Goal: Information Seeking & Learning: Compare options

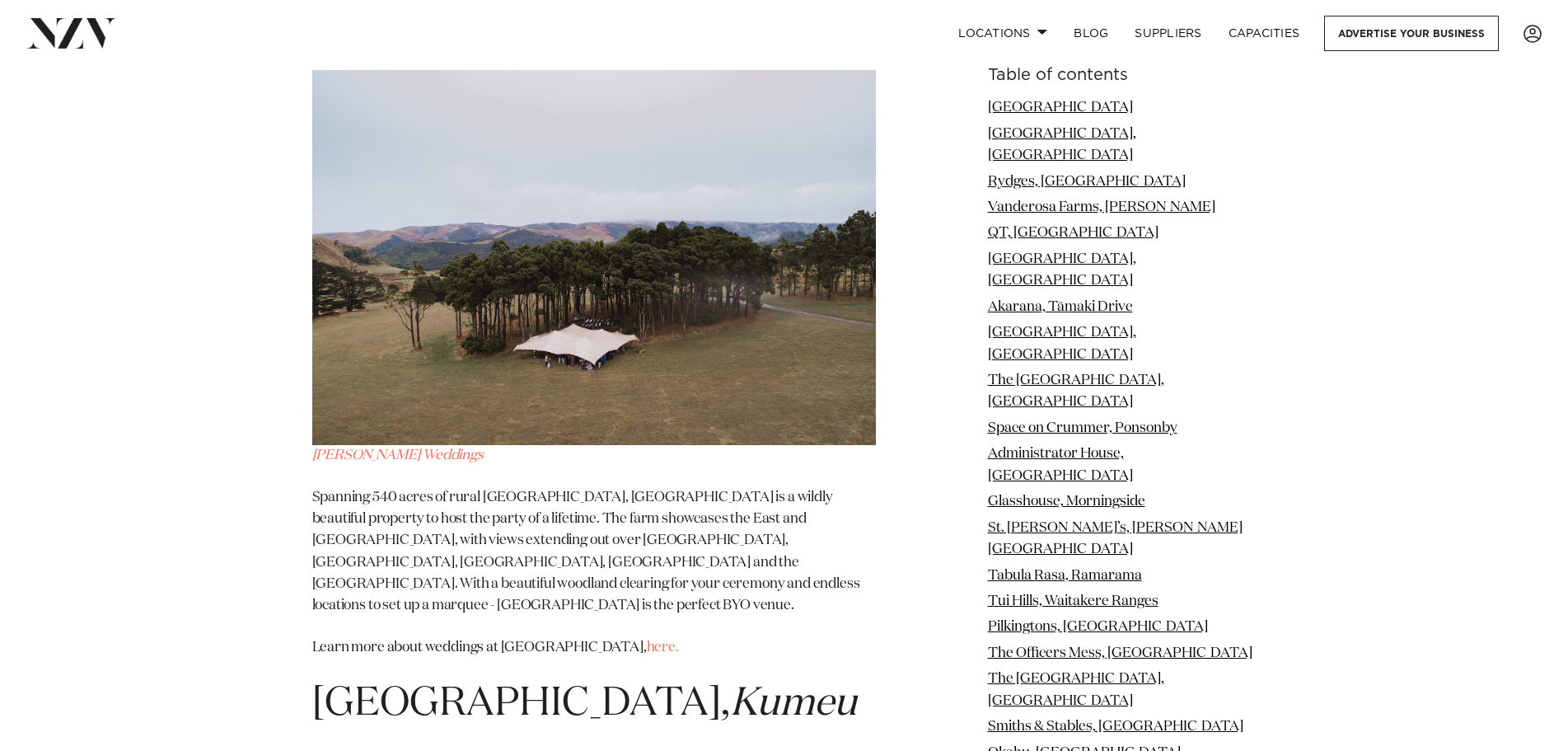
scroll to position [26950, 0]
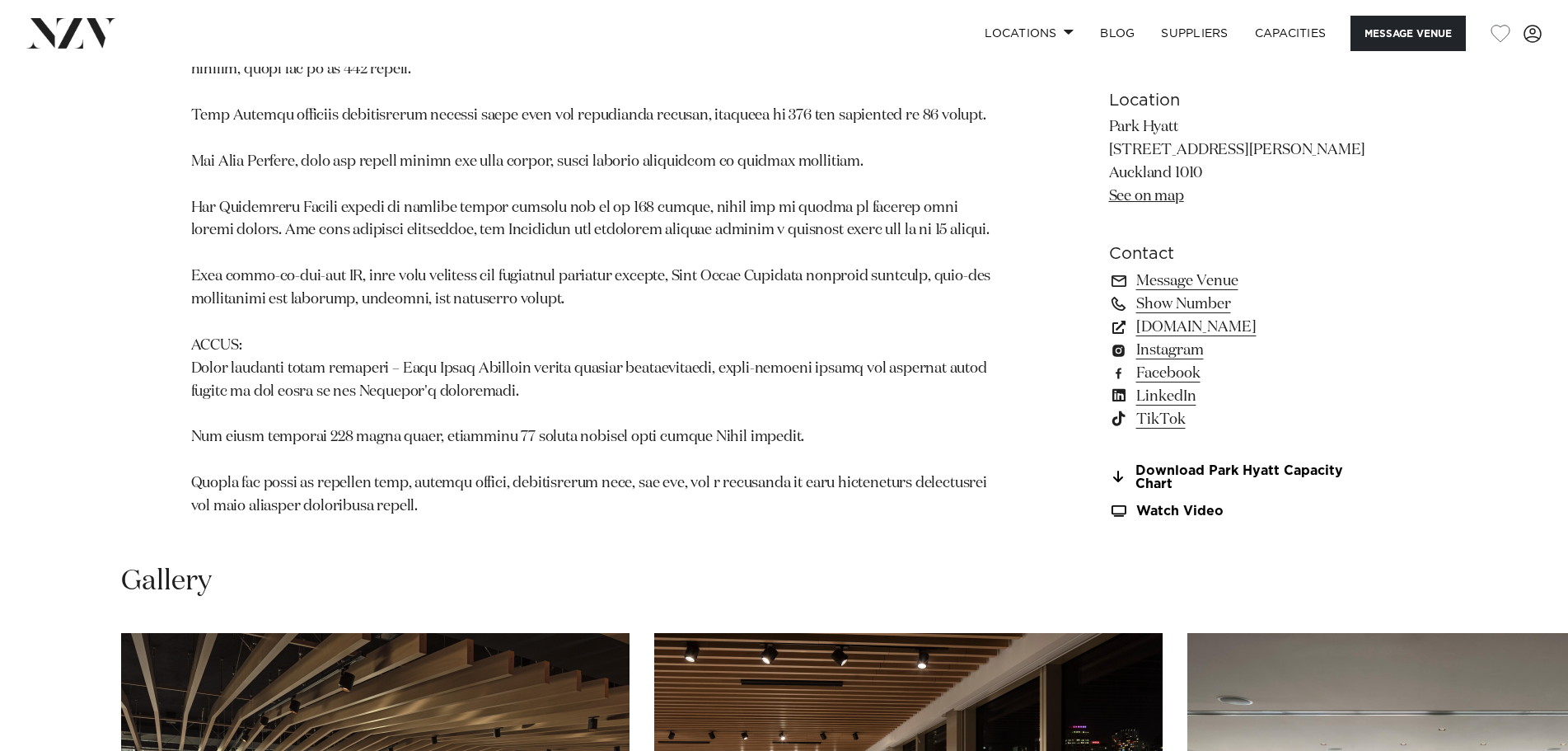
scroll to position [1896, 0]
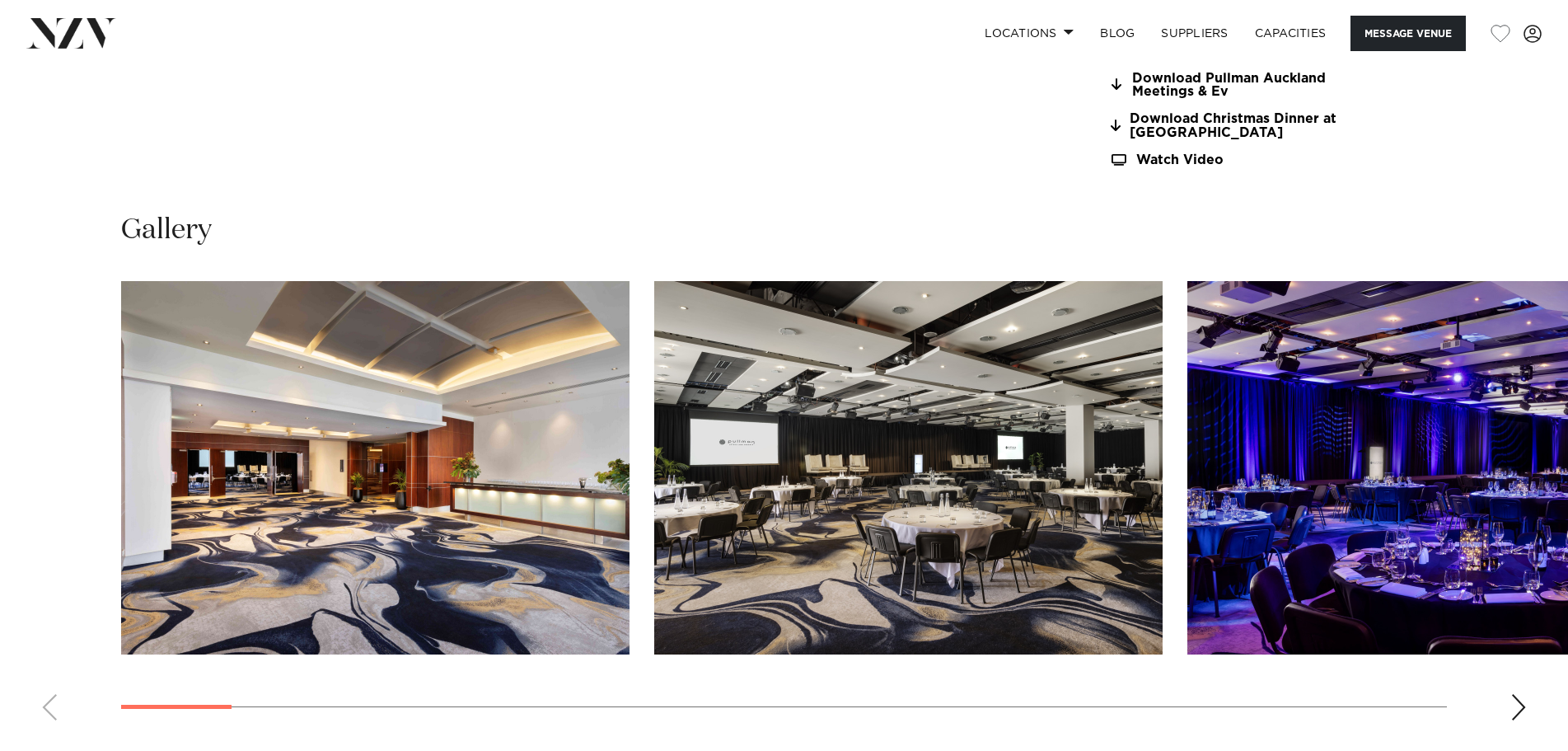
scroll to position [1648, 0]
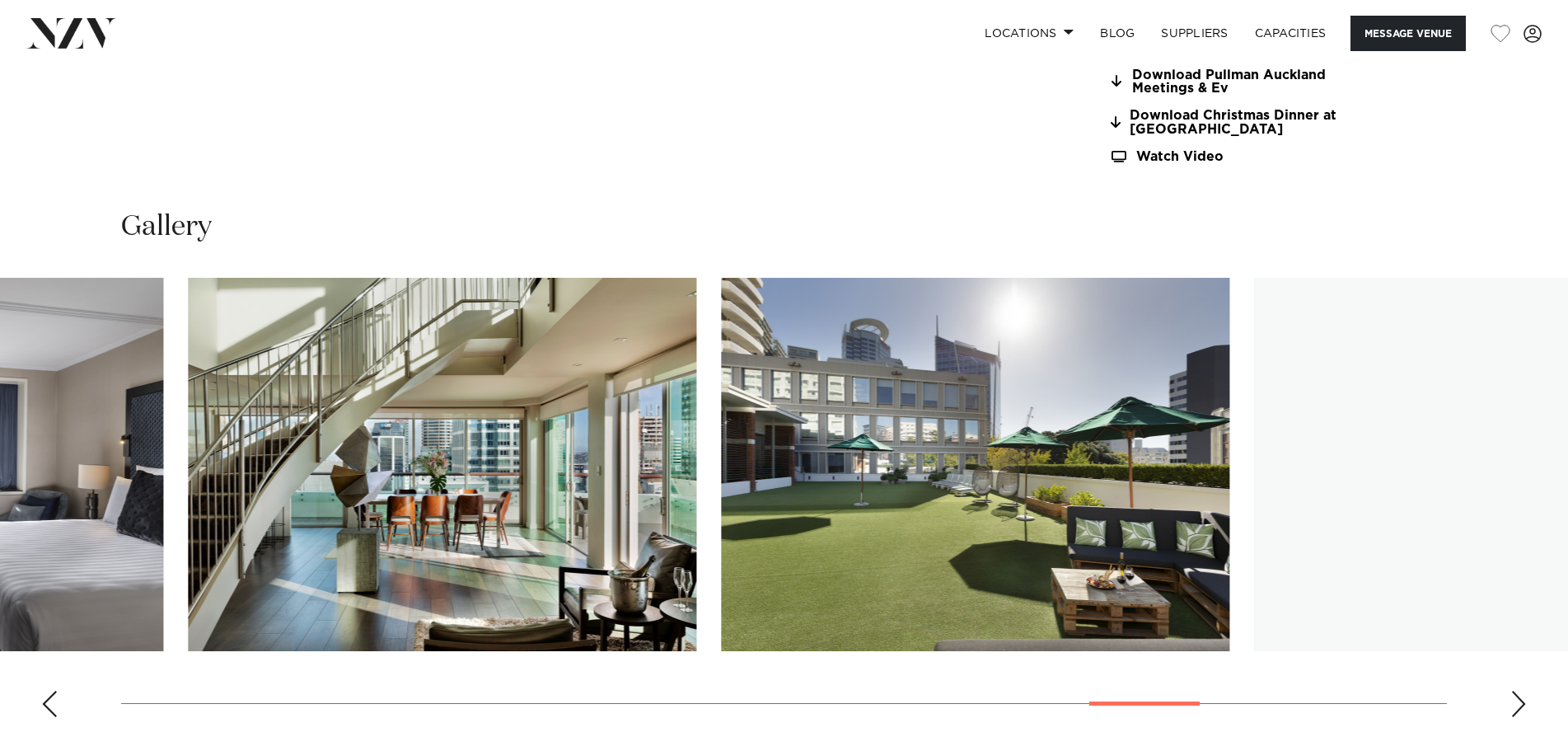
click at [1183, 727] on swiper-container at bounding box center [784, 504] width 1568 height 453
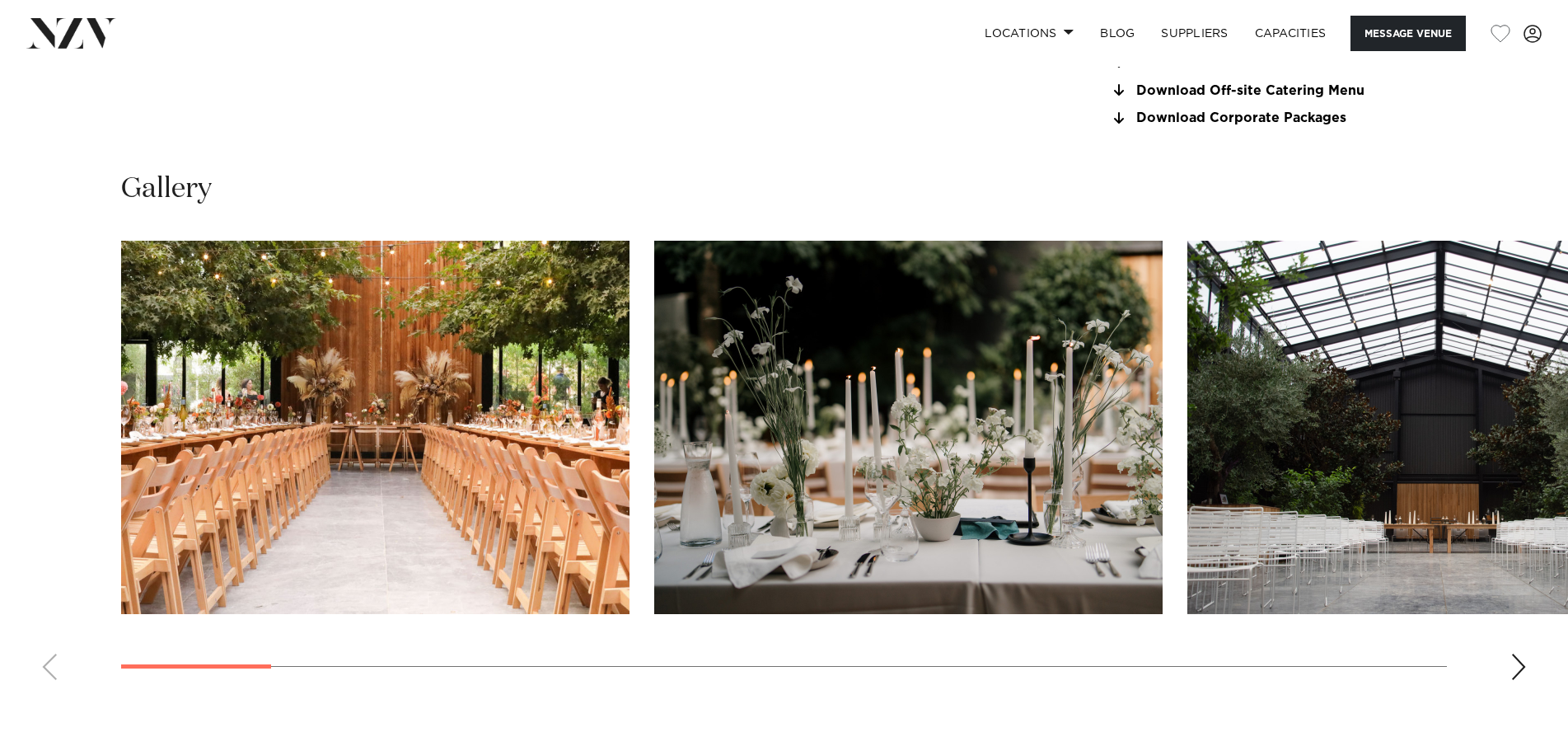
scroll to position [1648, 0]
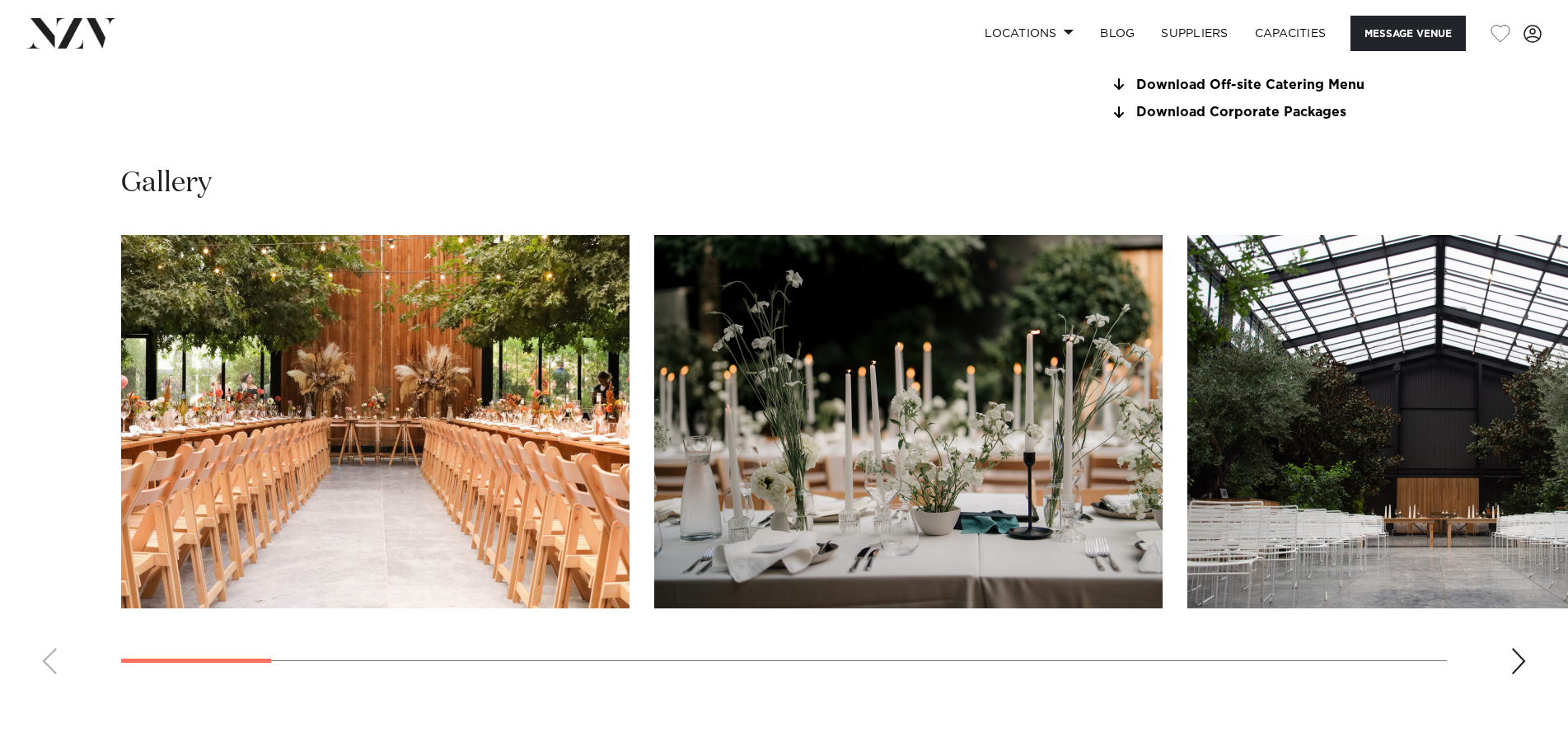
click at [1523, 663] on div "Next slide" at bounding box center [1518, 661] width 17 height 27
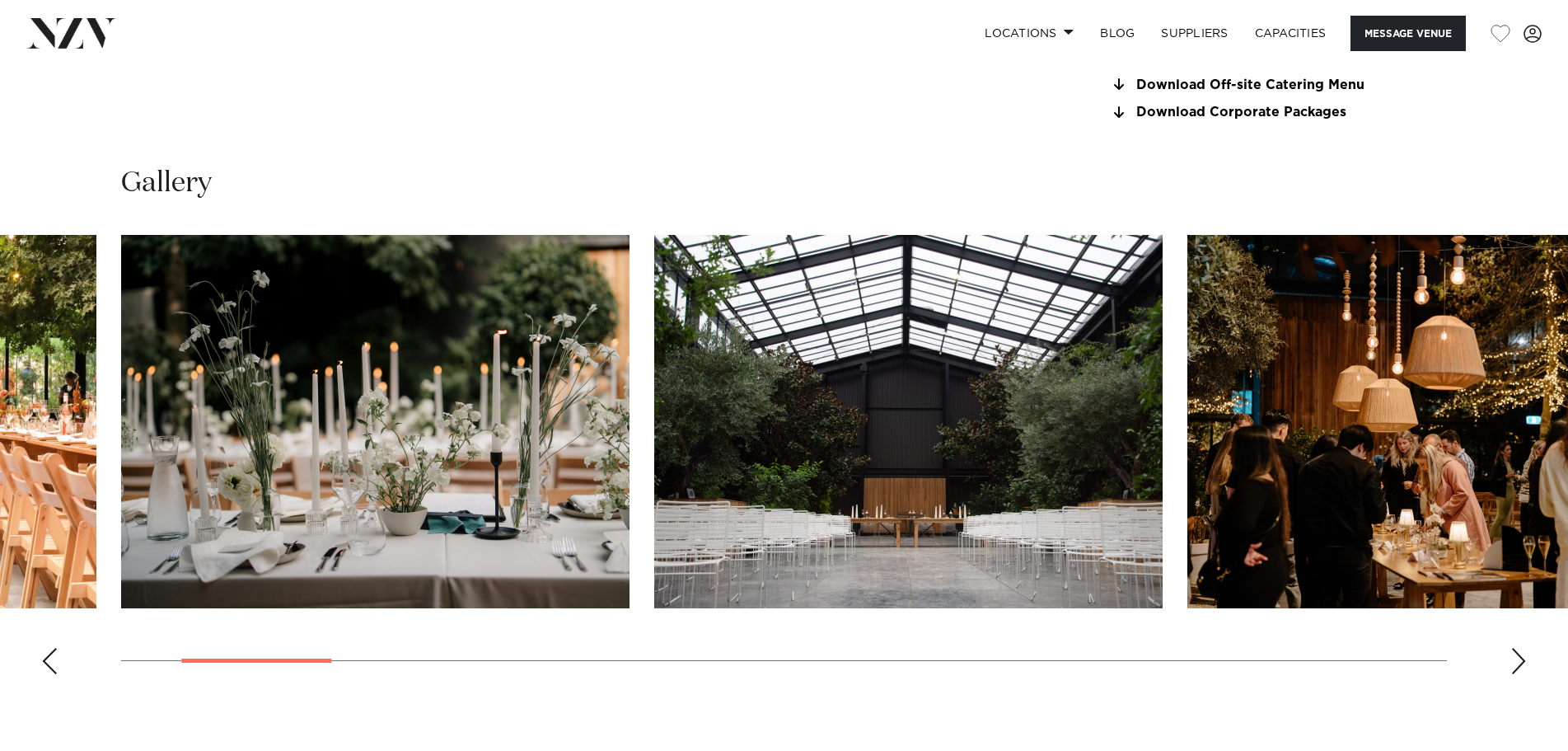
click at [1523, 663] on div "Next slide" at bounding box center [1518, 661] width 17 height 27
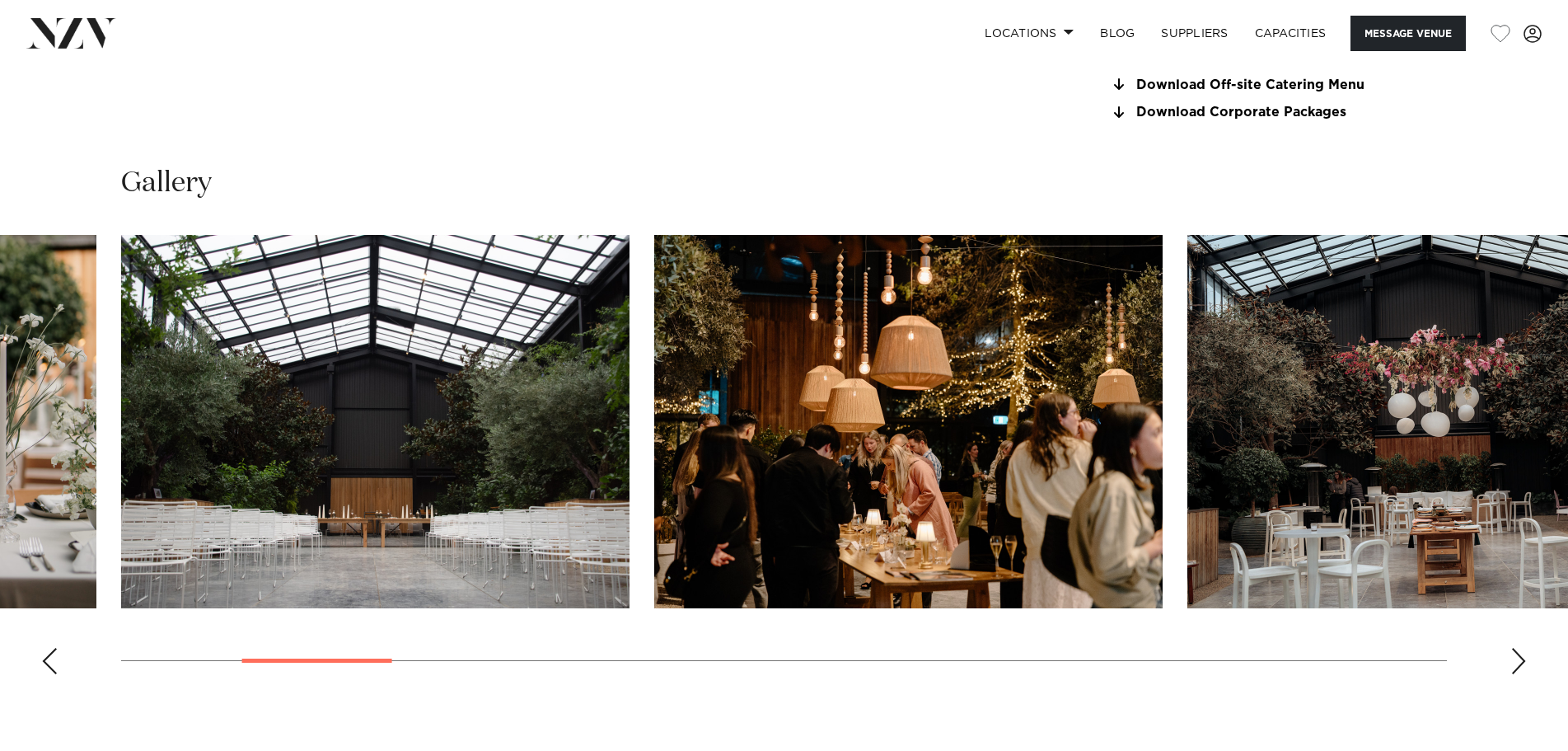
click at [1523, 663] on div "Next slide" at bounding box center [1518, 661] width 17 height 27
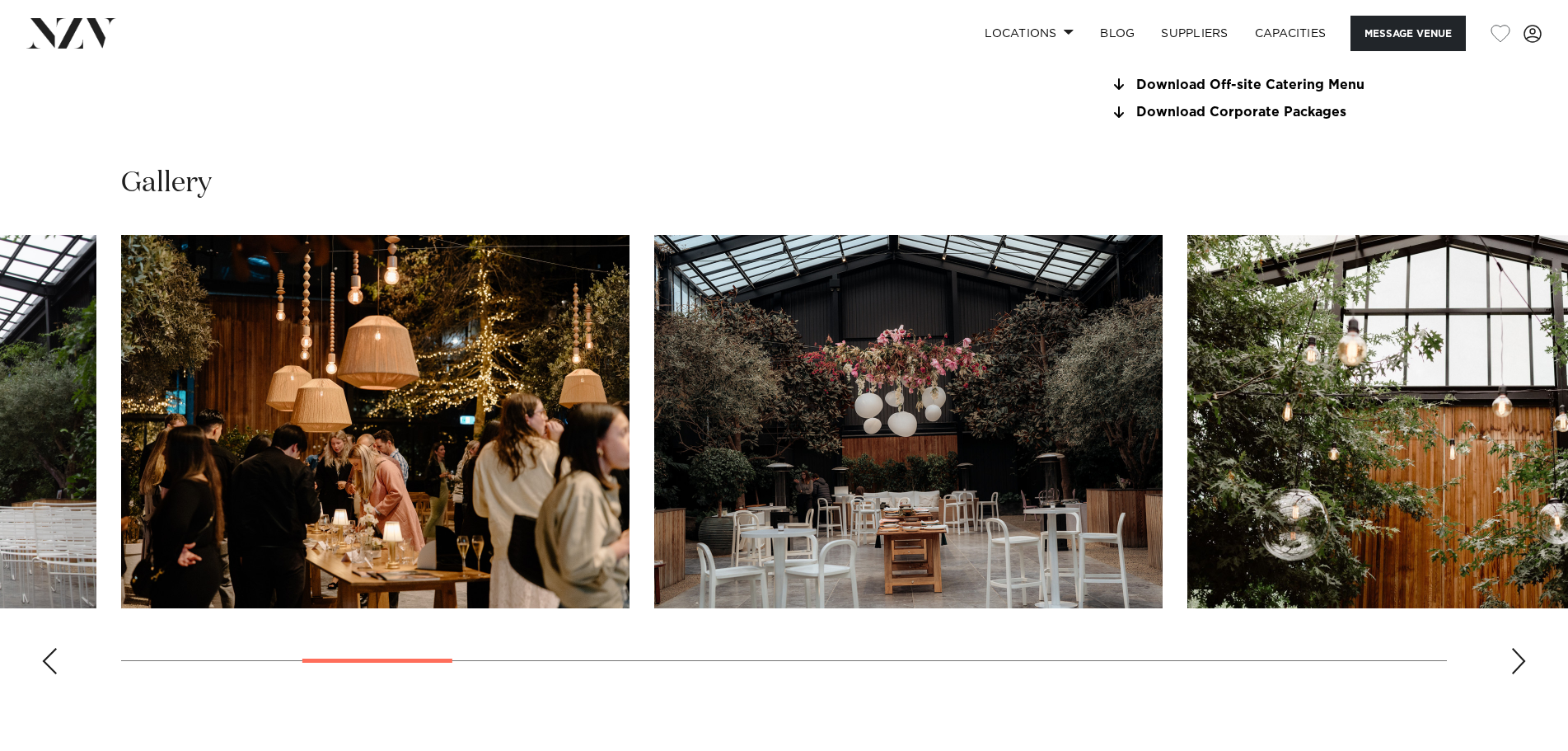
click at [1523, 663] on div "Next slide" at bounding box center [1518, 661] width 17 height 27
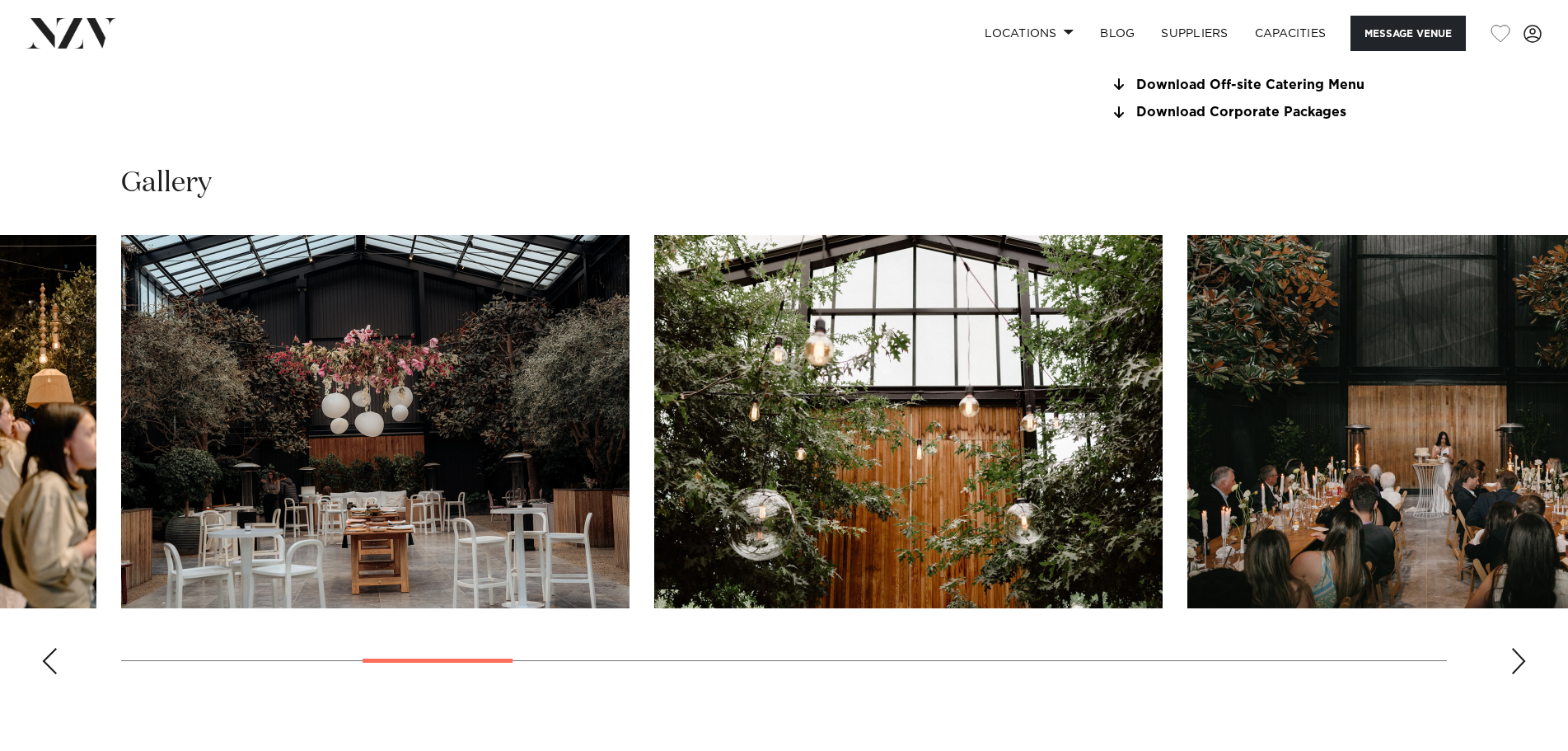
click at [1523, 663] on div "Next slide" at bounding box center [1518, 661] width 17 height 27
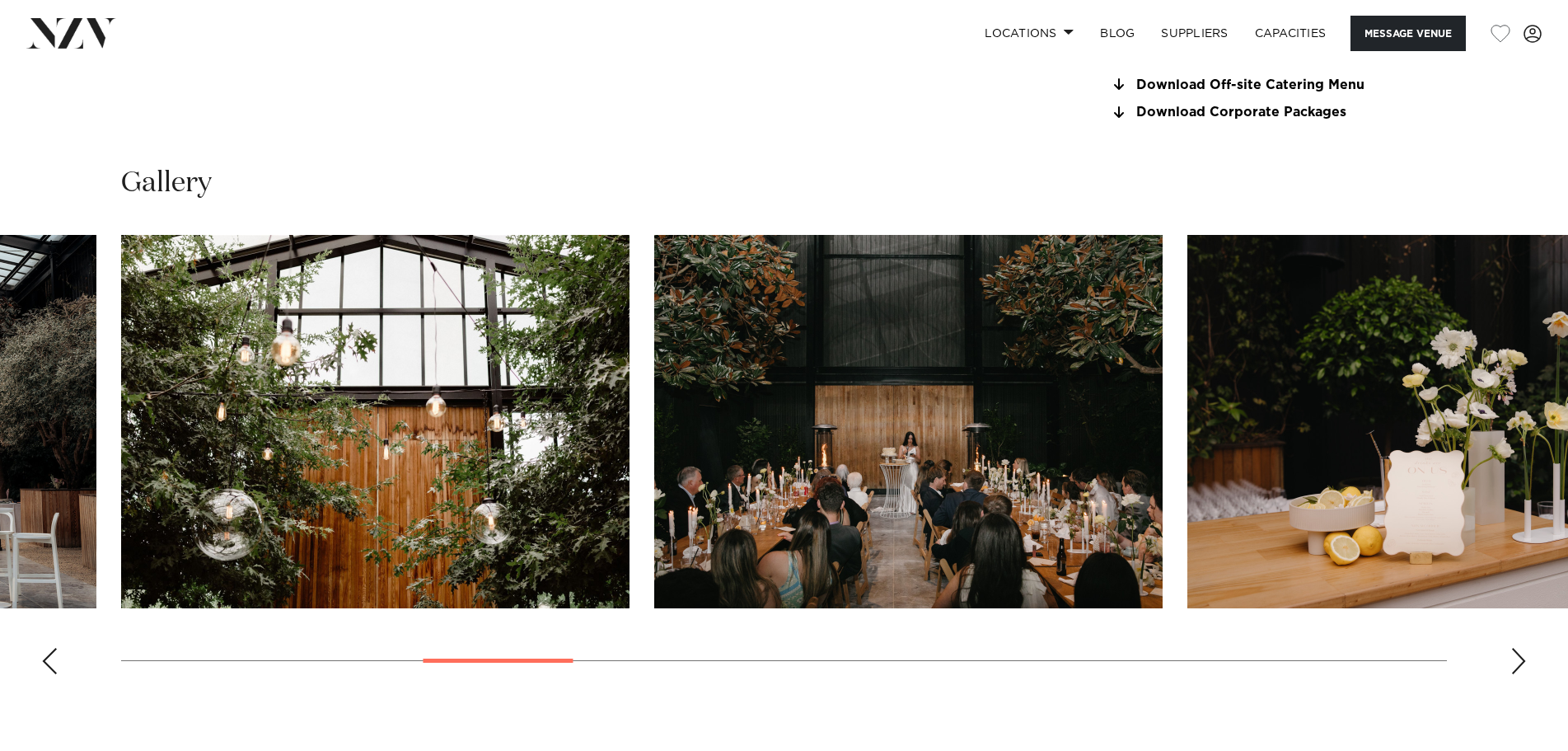
click at [1523, 663] on div "Next slide" at bounding box center [1518, 661] width 17 height 27
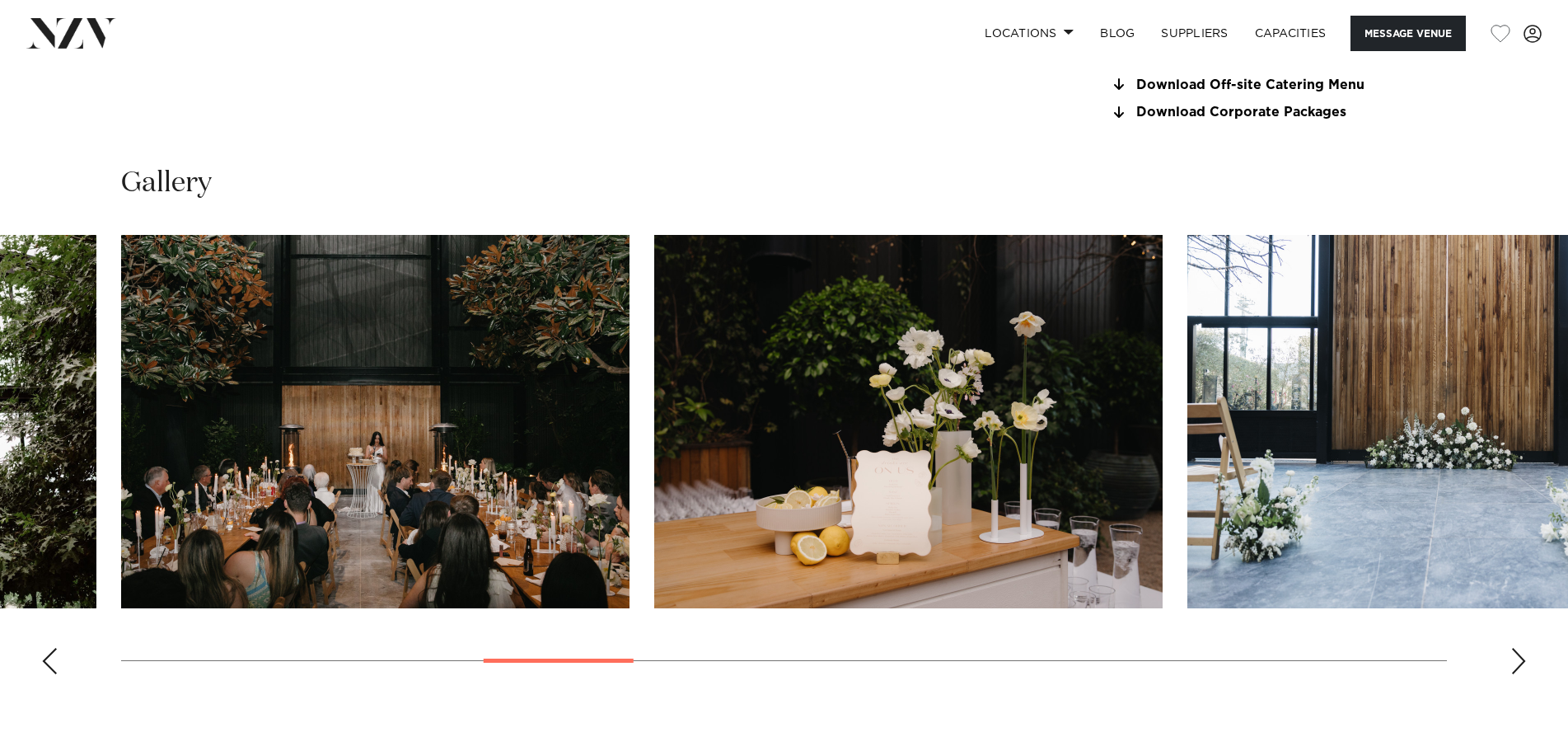
click at [1523, 663] on div "Next slide" at bounding box center [1518, 661] width 17 height 27
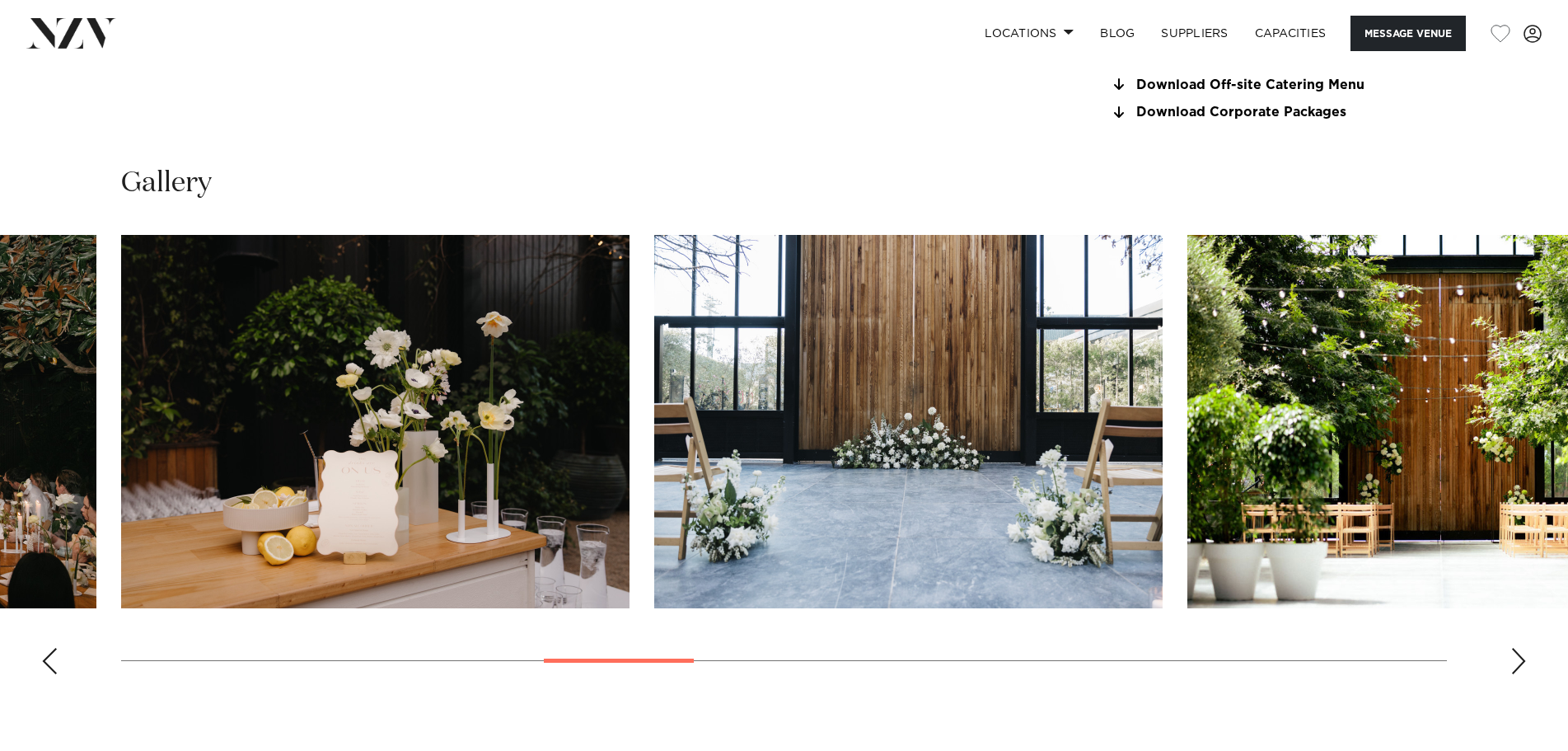
click at [1523, 657] on div "Next slide" at bounding box center [1518, 661] width 17 height 27
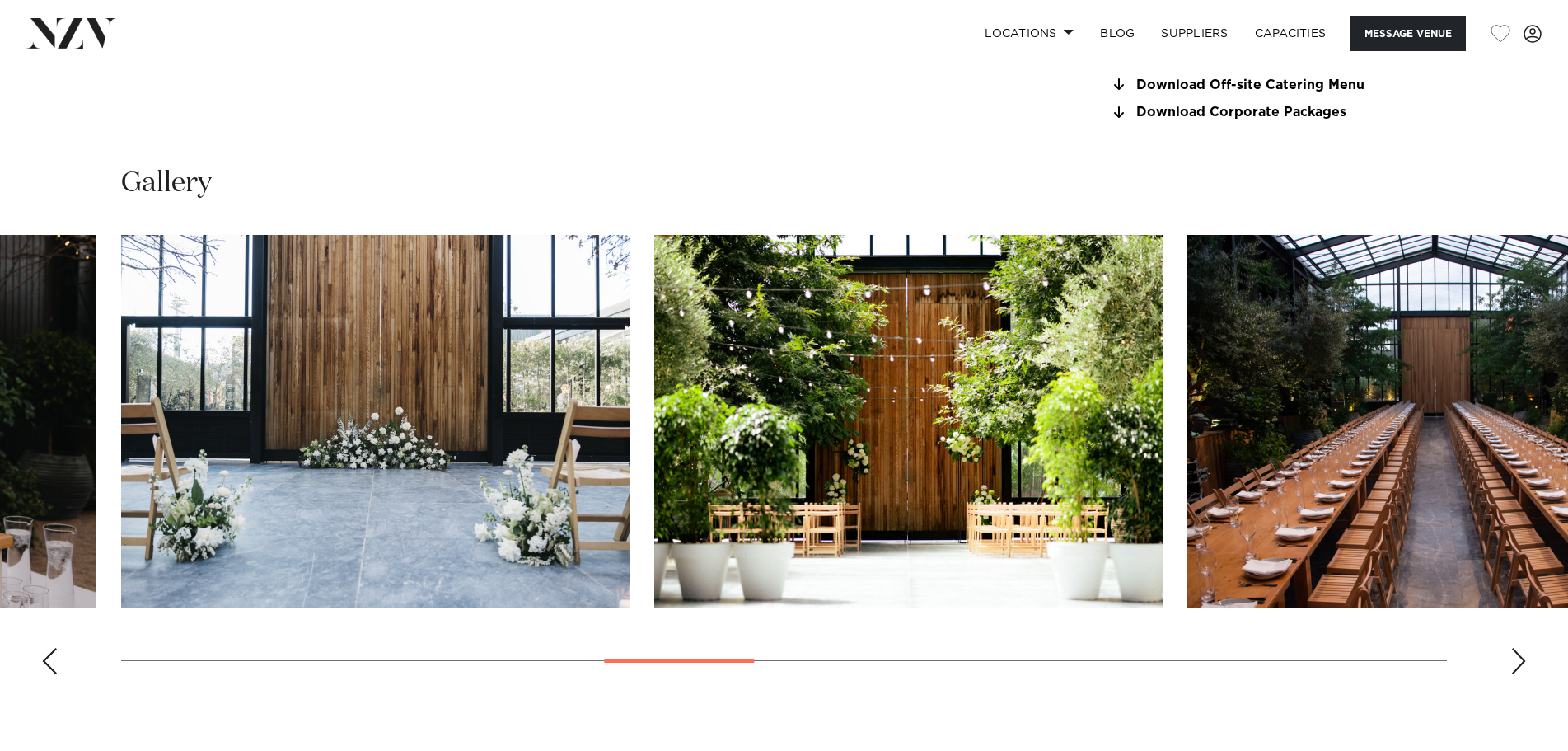
click at [1523, 657] on div "Next slide" at bounding box center [1518, 661] width 17 height 27
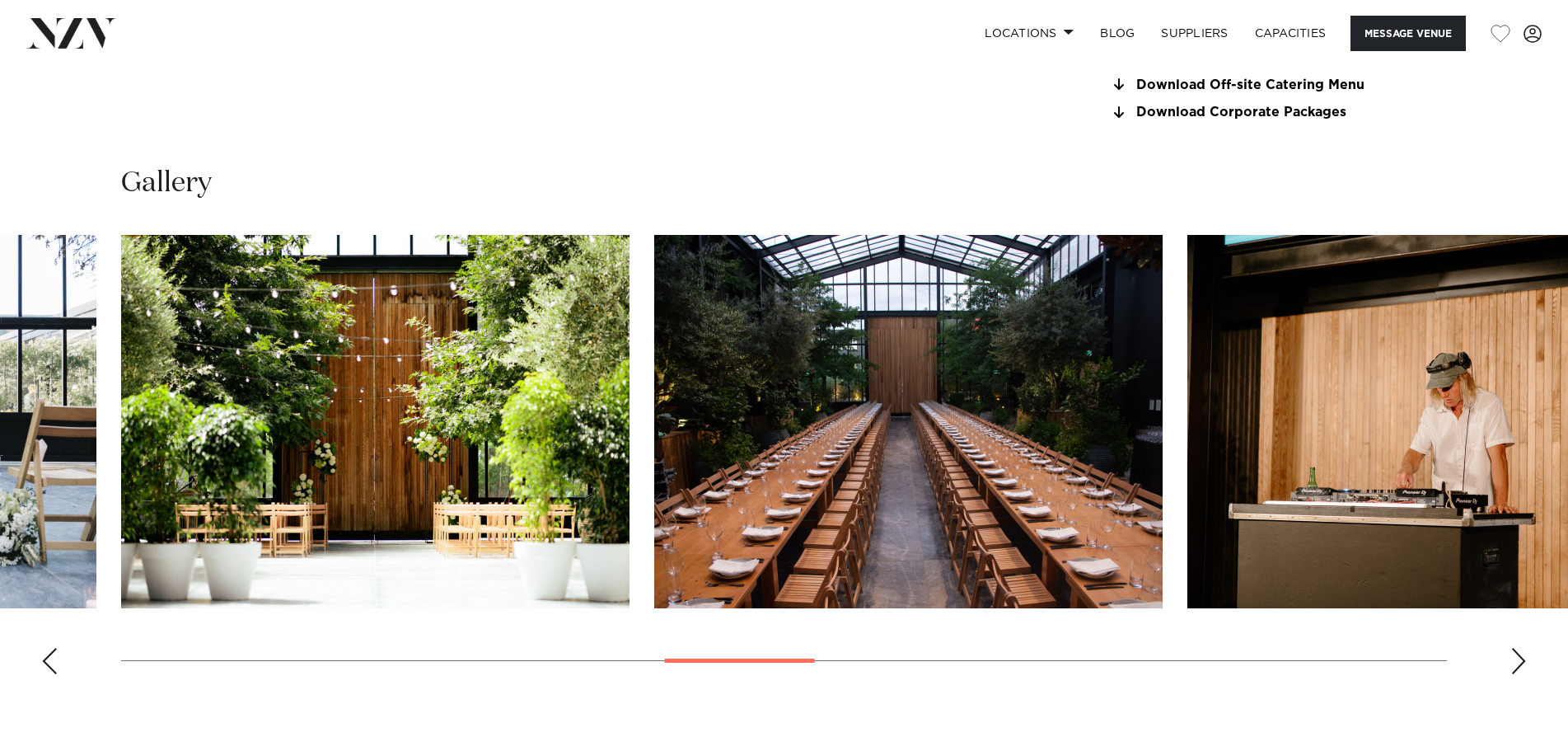
click at [1523, 657] on div "Next slide" at bounding box center [1518, 661] width 17 height 27
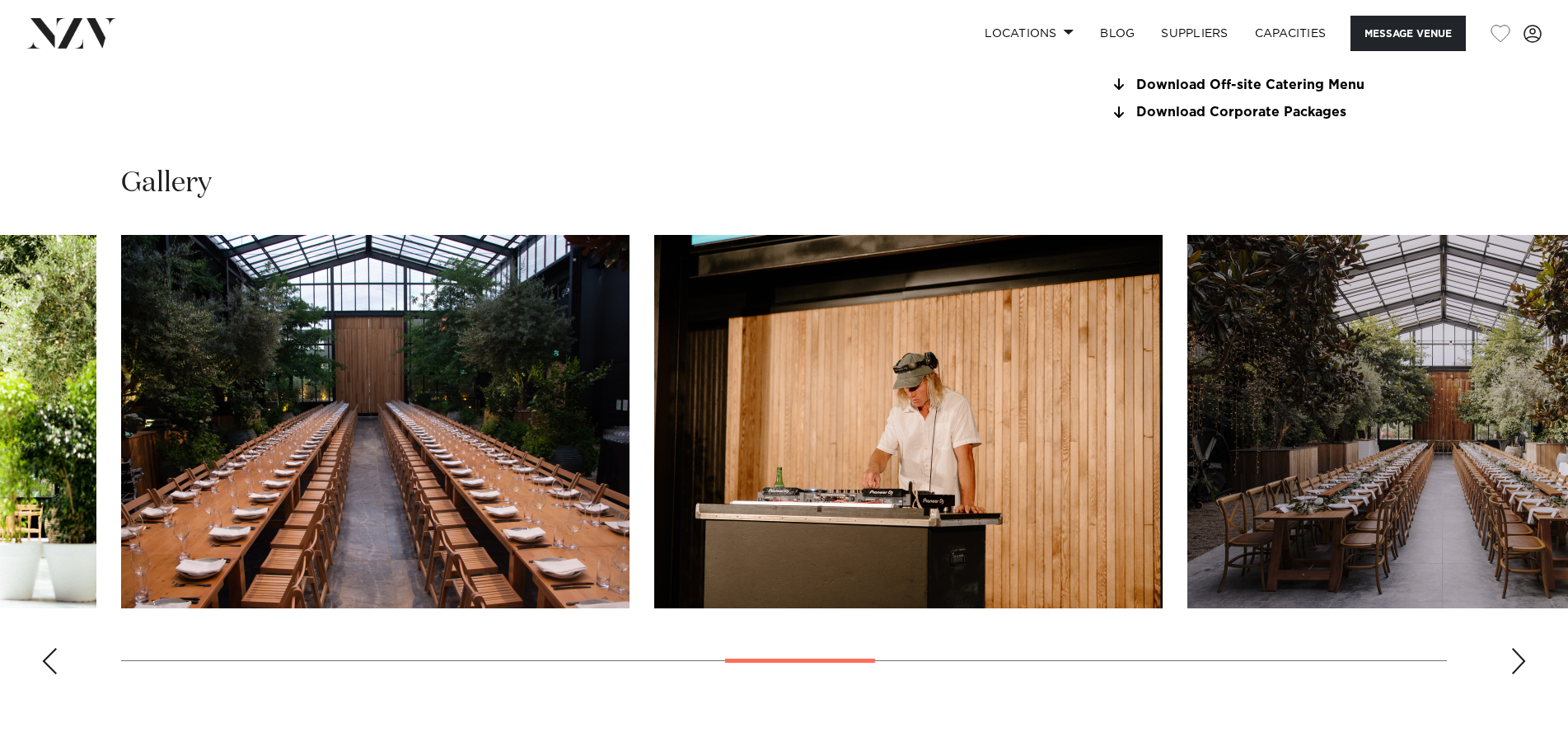
click at [1523, 657] on div "Next slide" at bounding box center [1518, 661] width 17 height 27
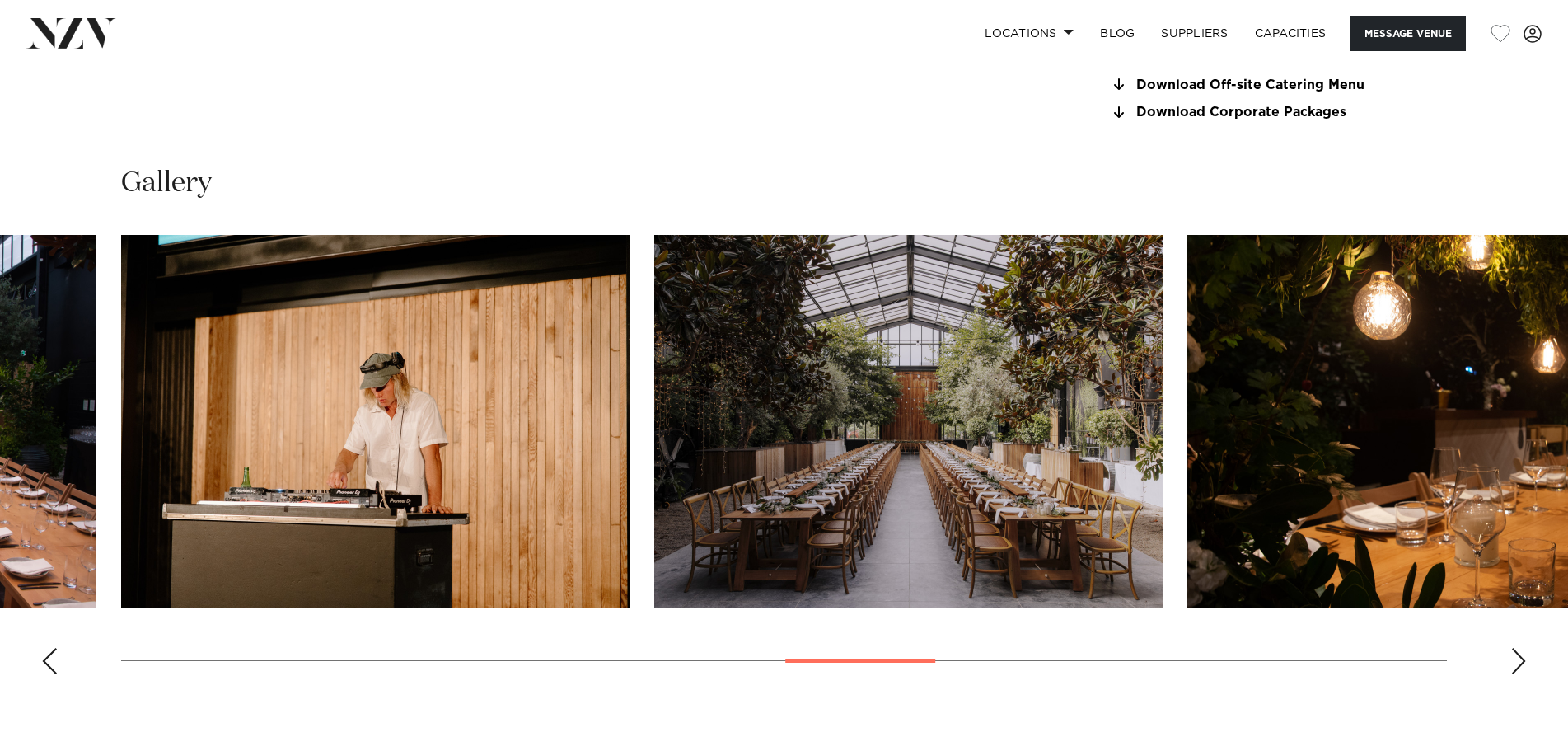
click at [1523, 657] on div "Next slide" at bounding box center [1518, 661] width 17 height 27
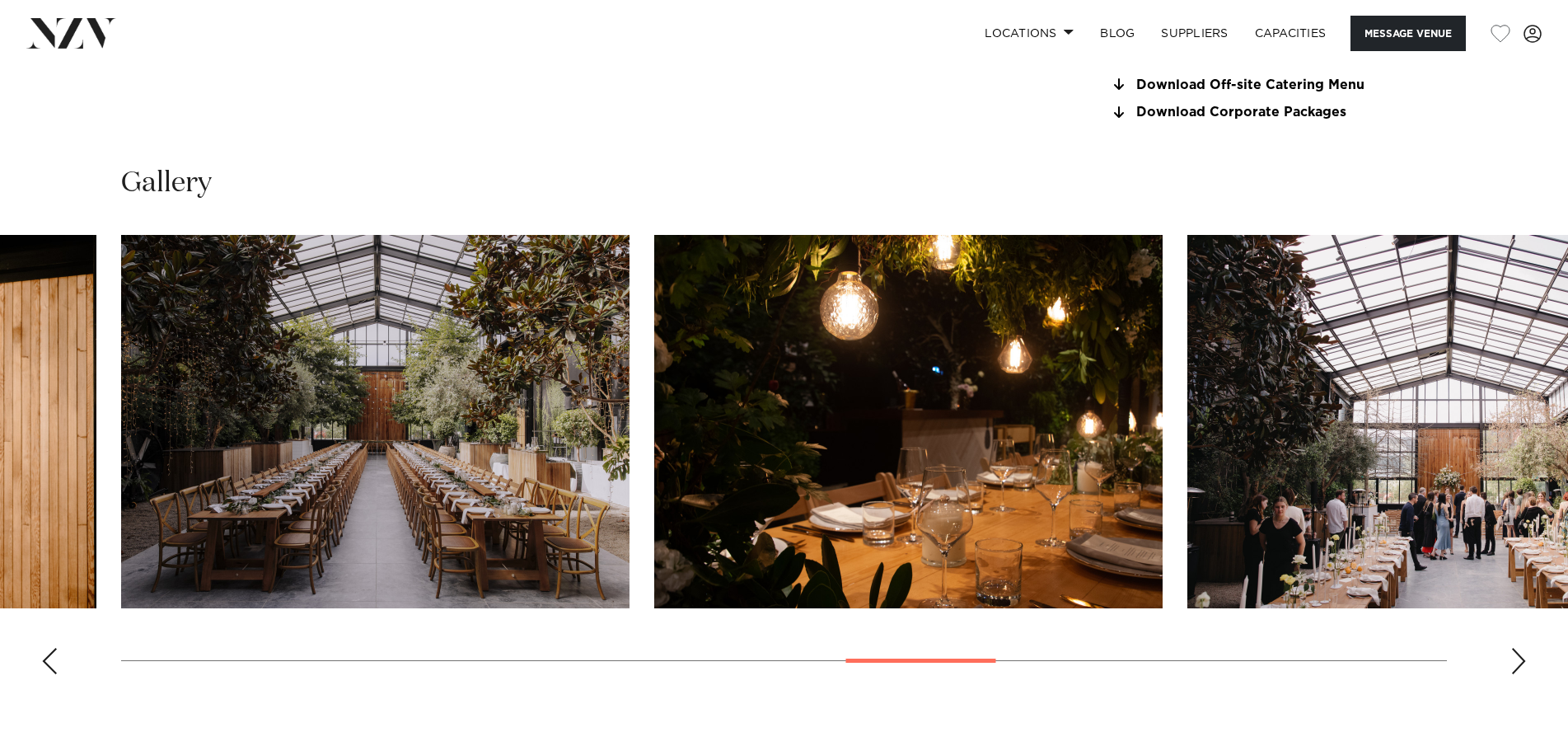
click at [1523, 657] on div "Next slide" at bounding box center [1518, 661] width 17 height 27
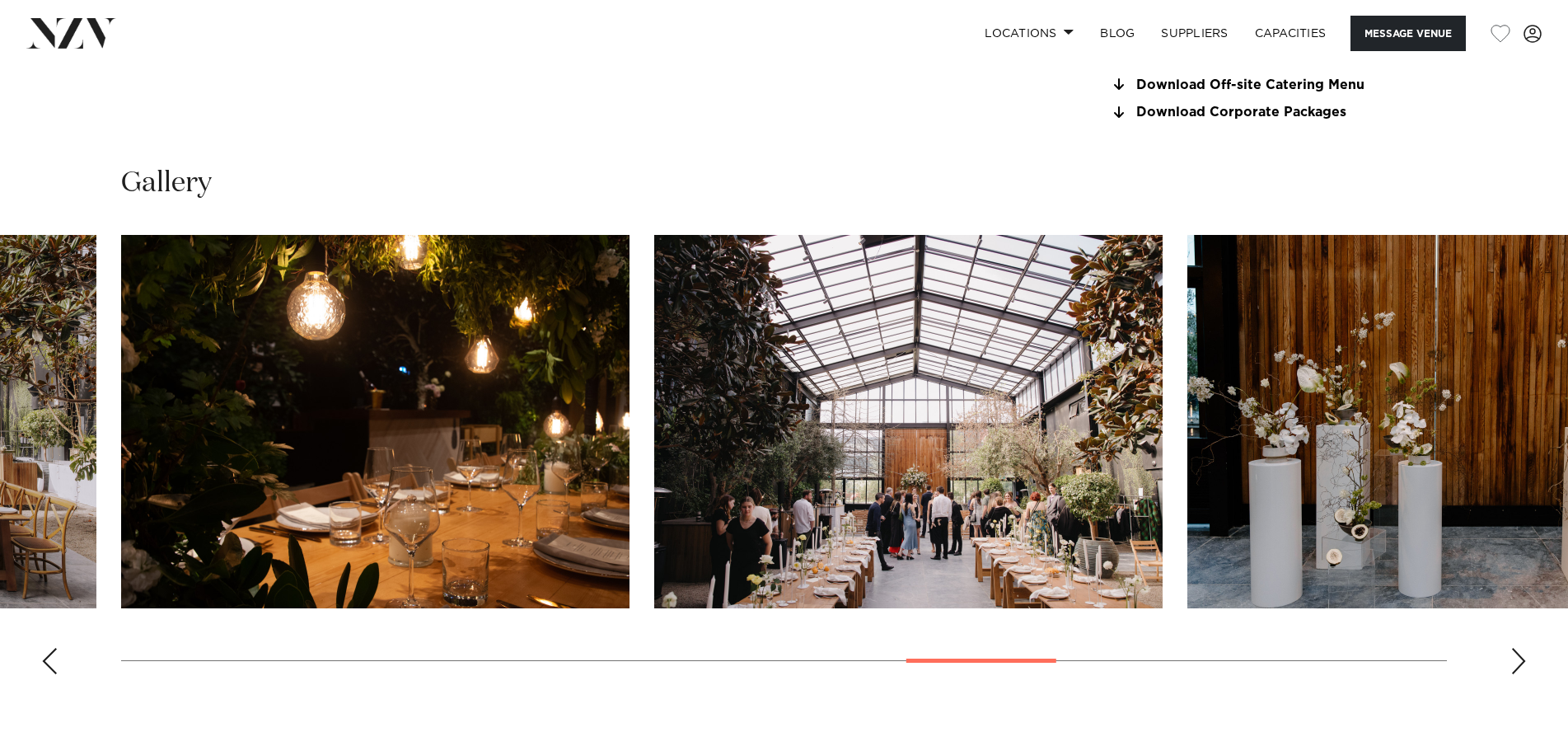
click at [1523, 657] on div "Next slide" at bounding box center [1518, 661] width 17 height 27
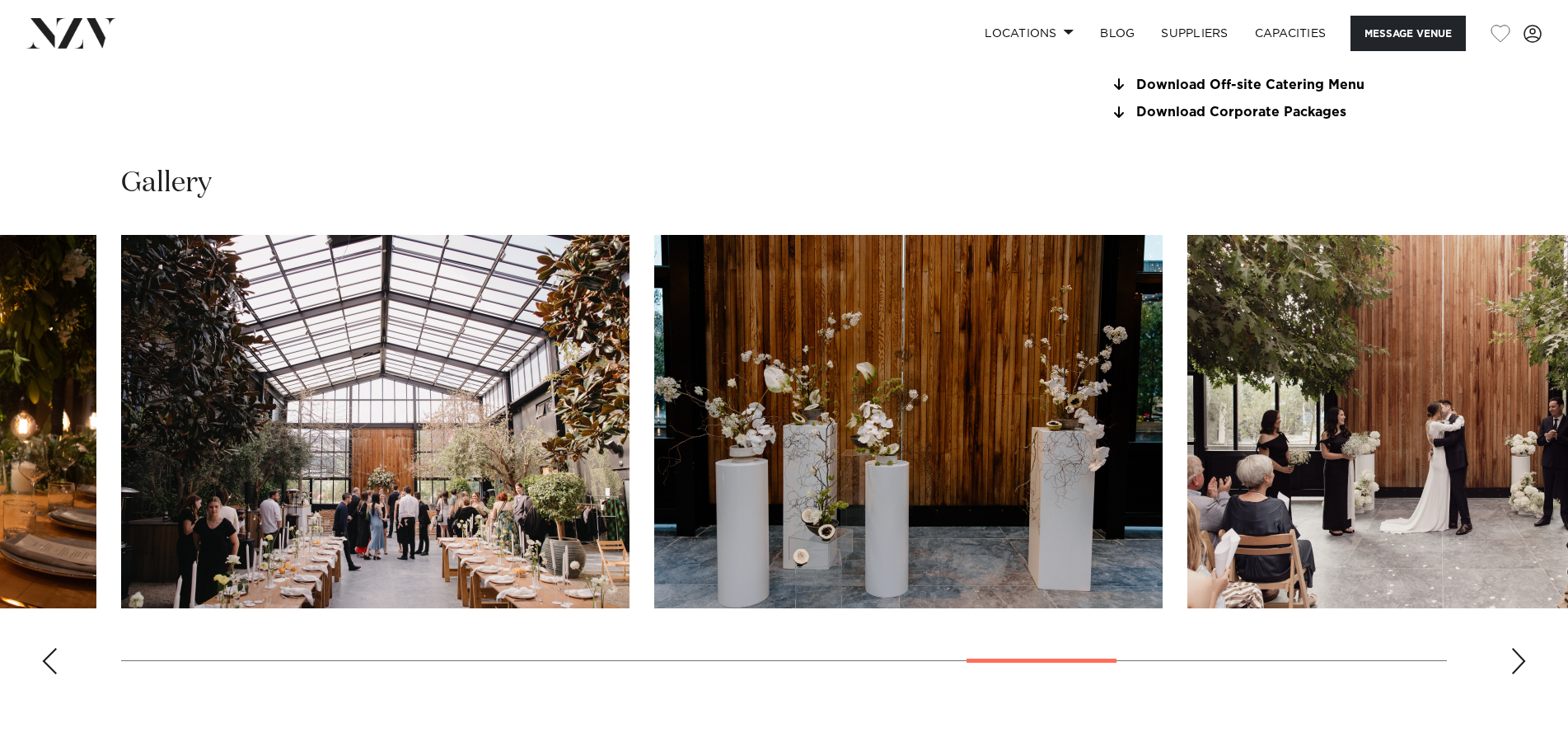
click at [1451, 548] on img "17 / 22" at bounding box center [1441, 421] width 508 height 373
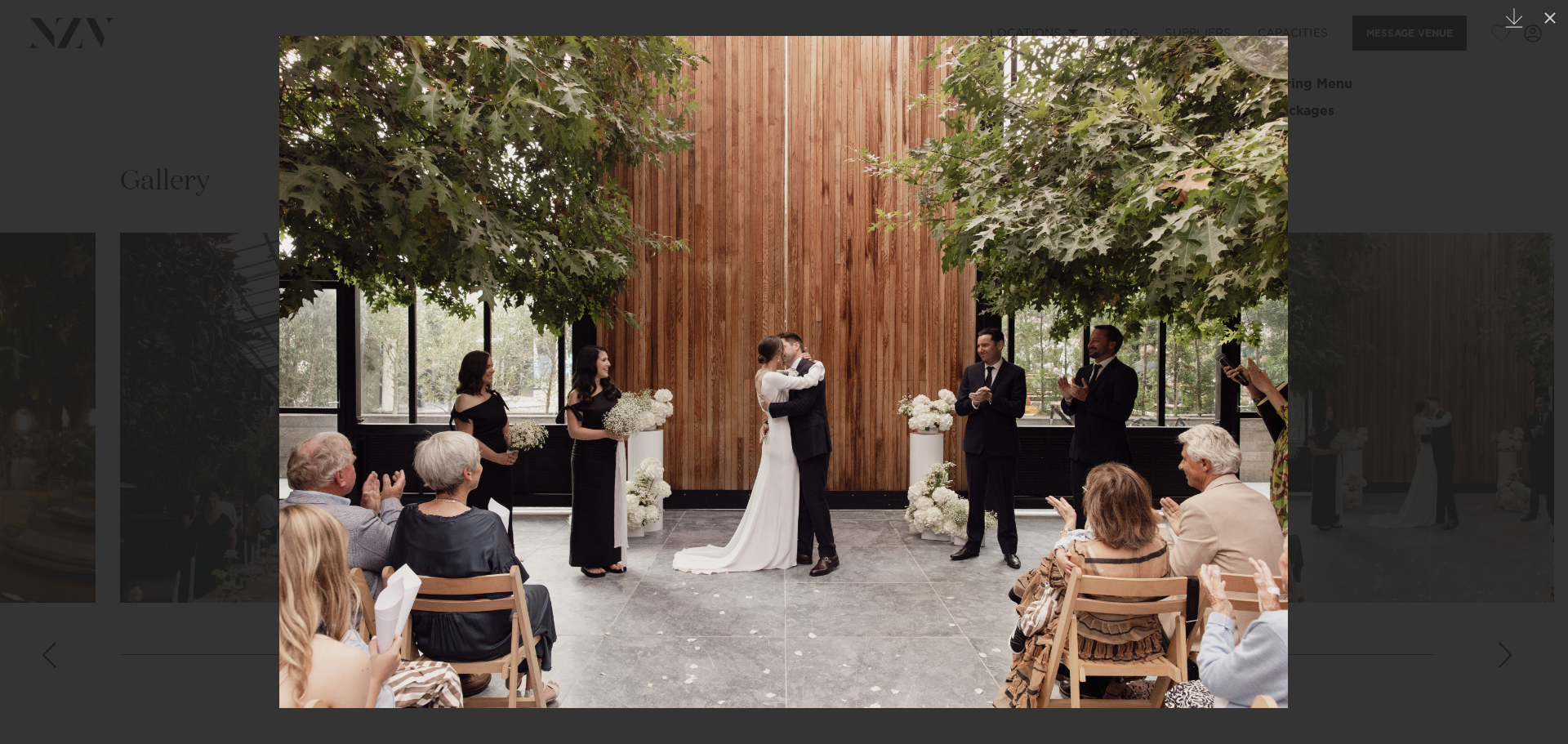
click at [1386, 514] on div at bounding box center [784, 372] width 1568 height 744
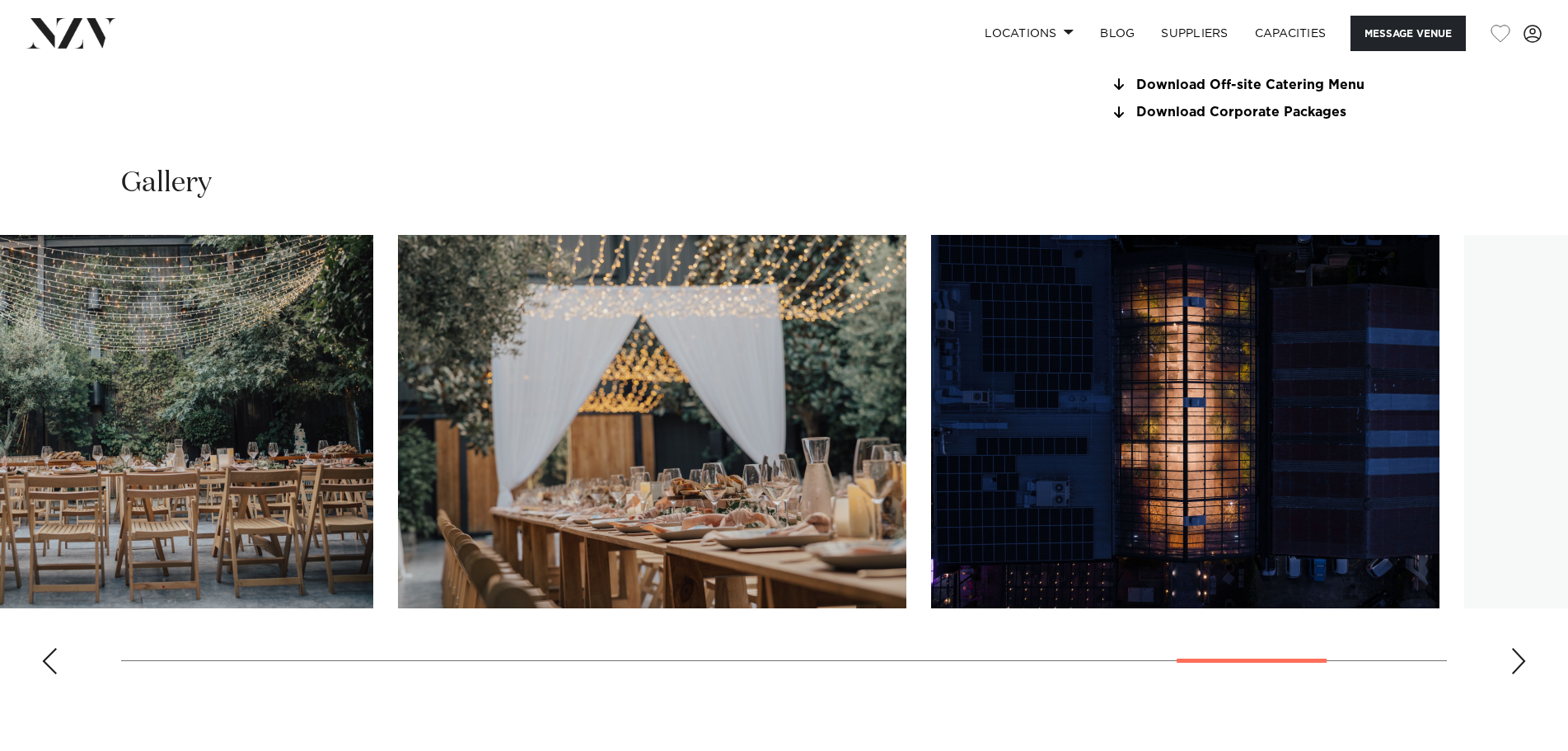
click at [398, 510] on img "19 / 22" at bounding box center [652, 421] width 508 height 373
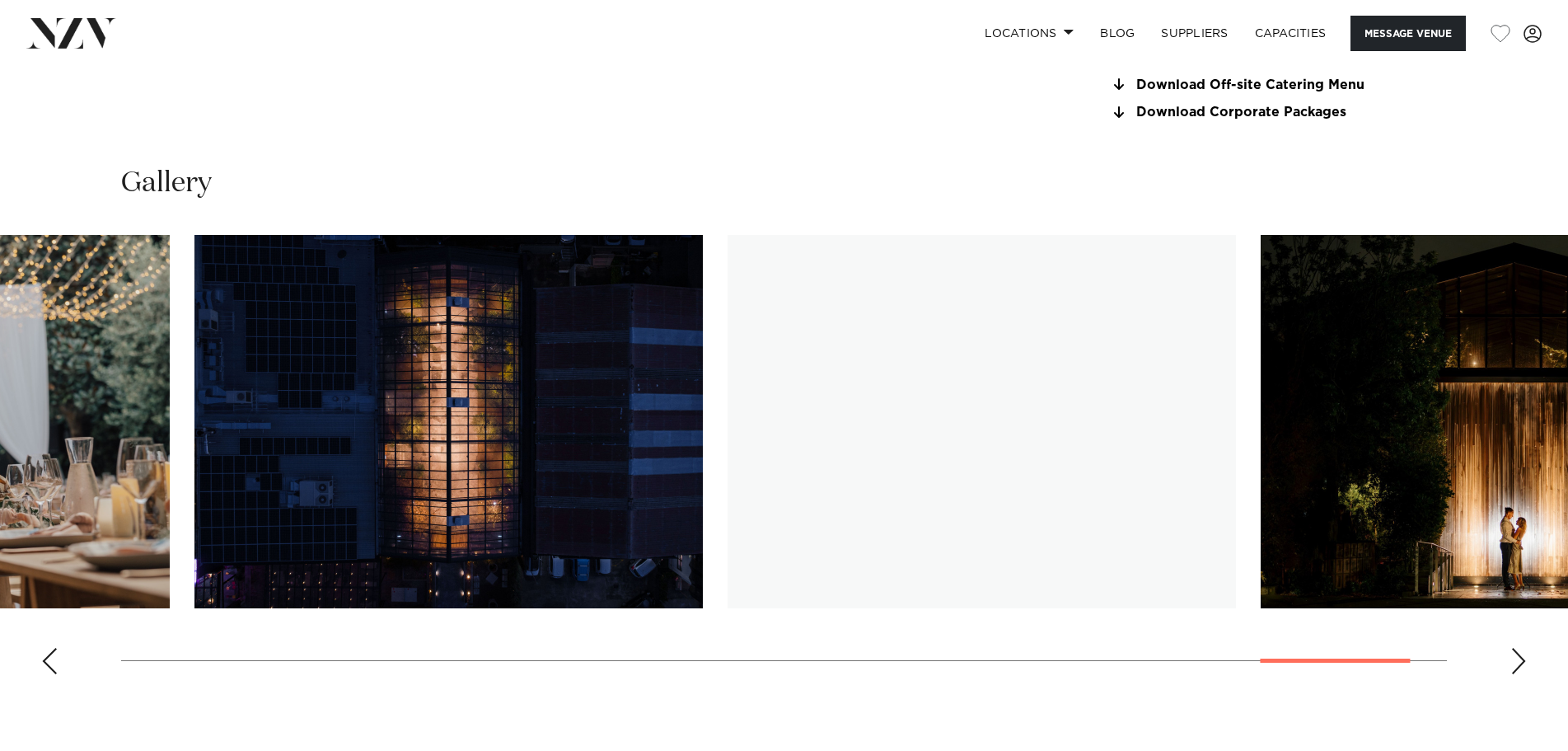
click at [194, 467] on img "20 / 22" at bounding box center [448, 421] width 508 height 373
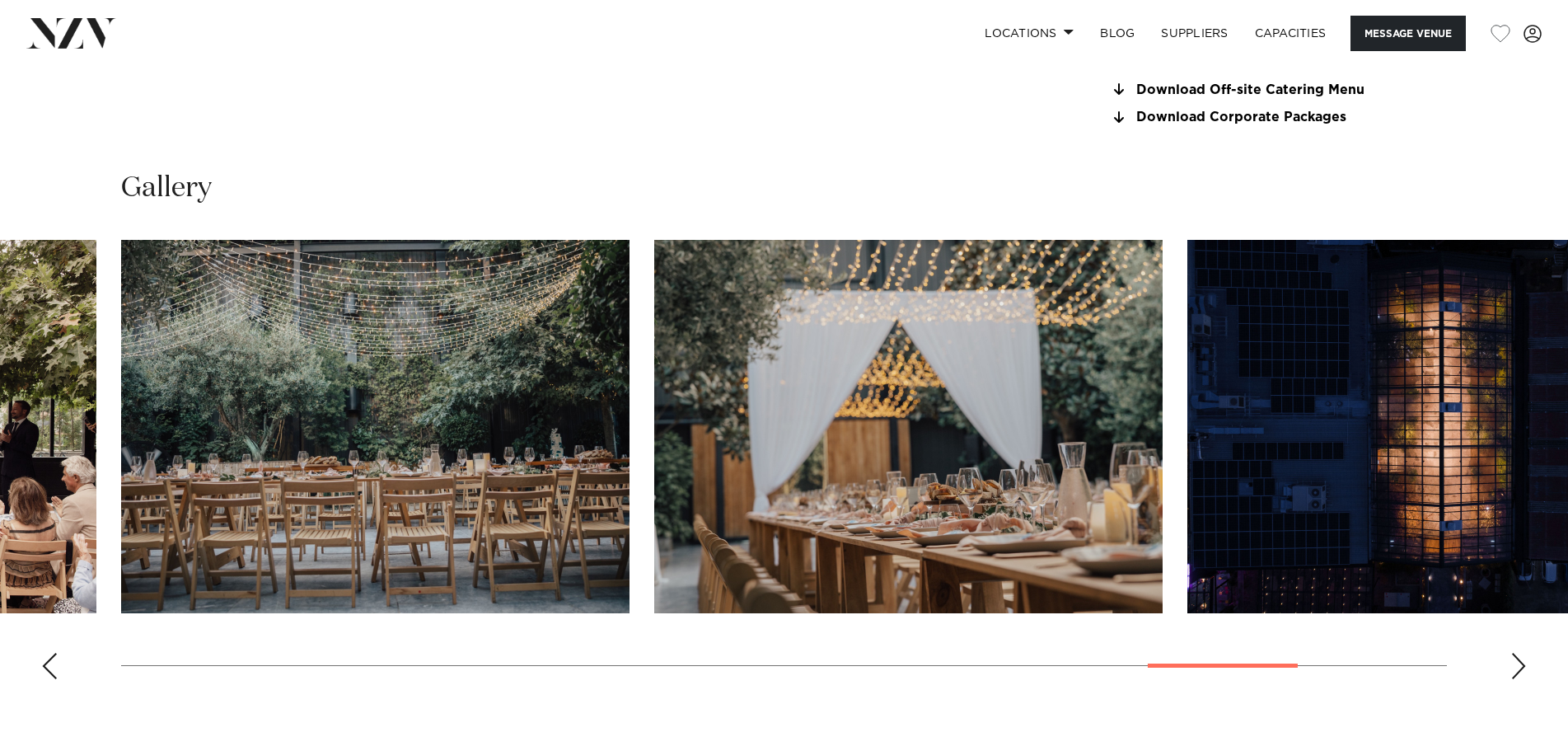
scroll to position [1648, 0]
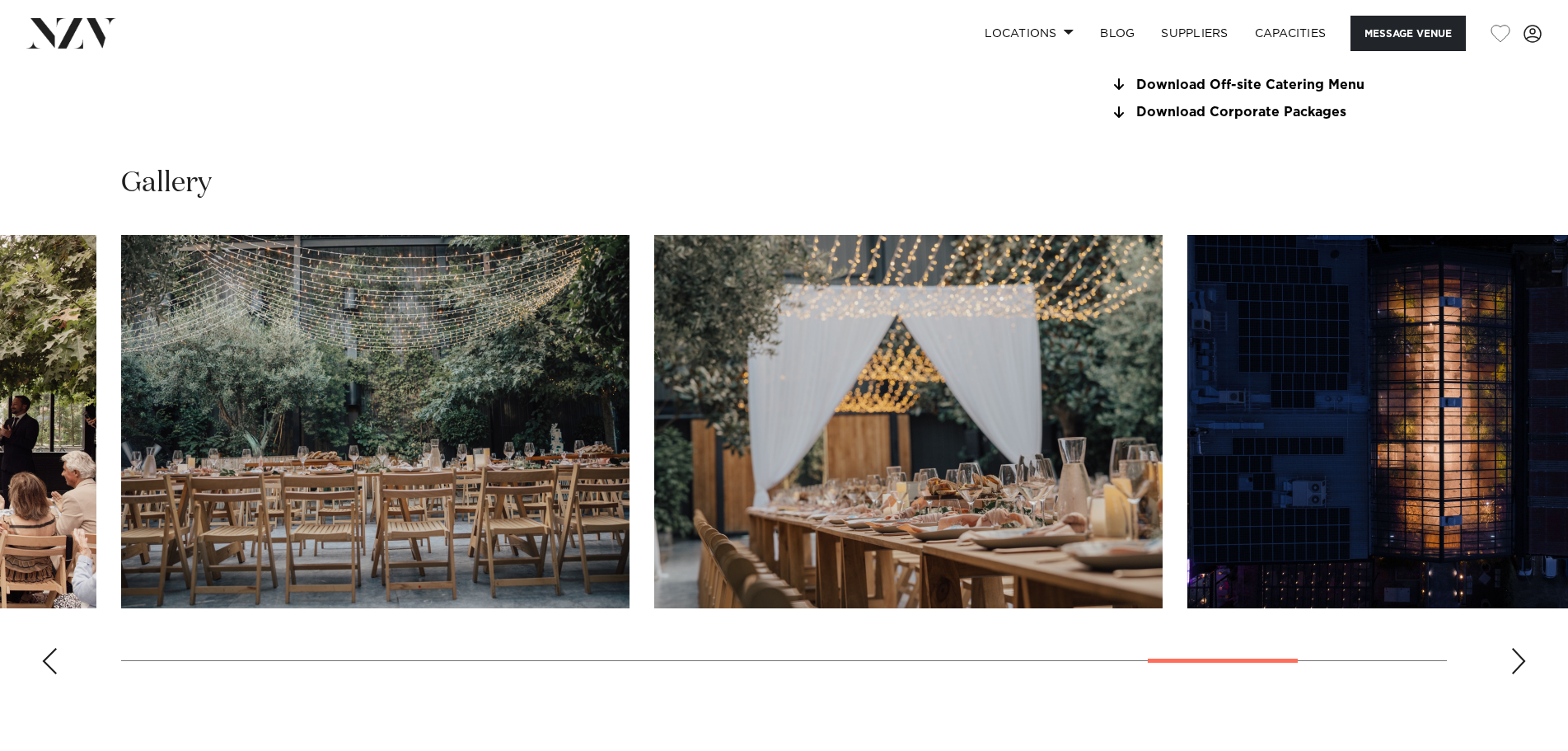
click at [1426, 394] on img "20 / 22" at bounding box center [1441, 421] width 508 height 373
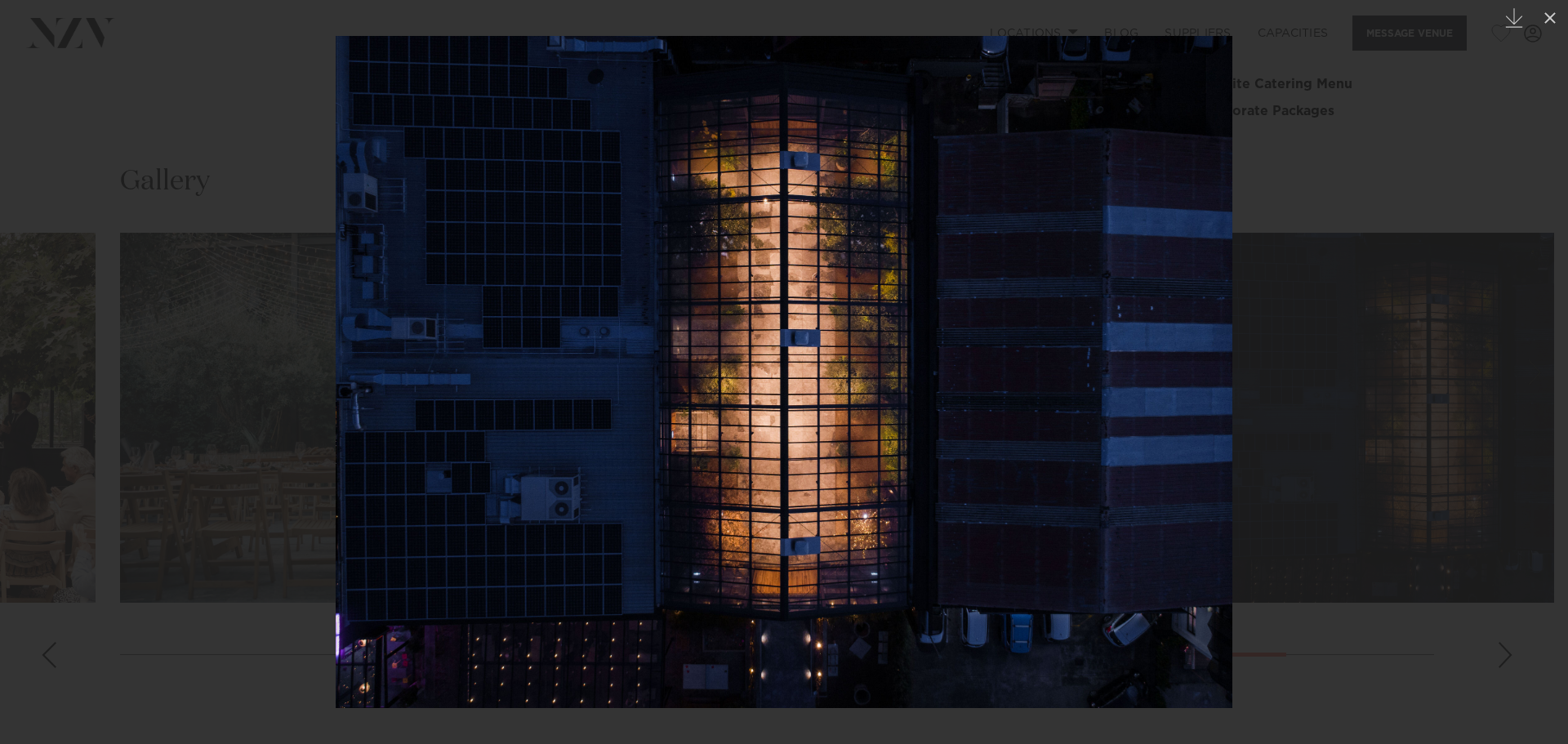
click at [1383, 372] on div at bounding box center [784, 372] width 1568 height 744
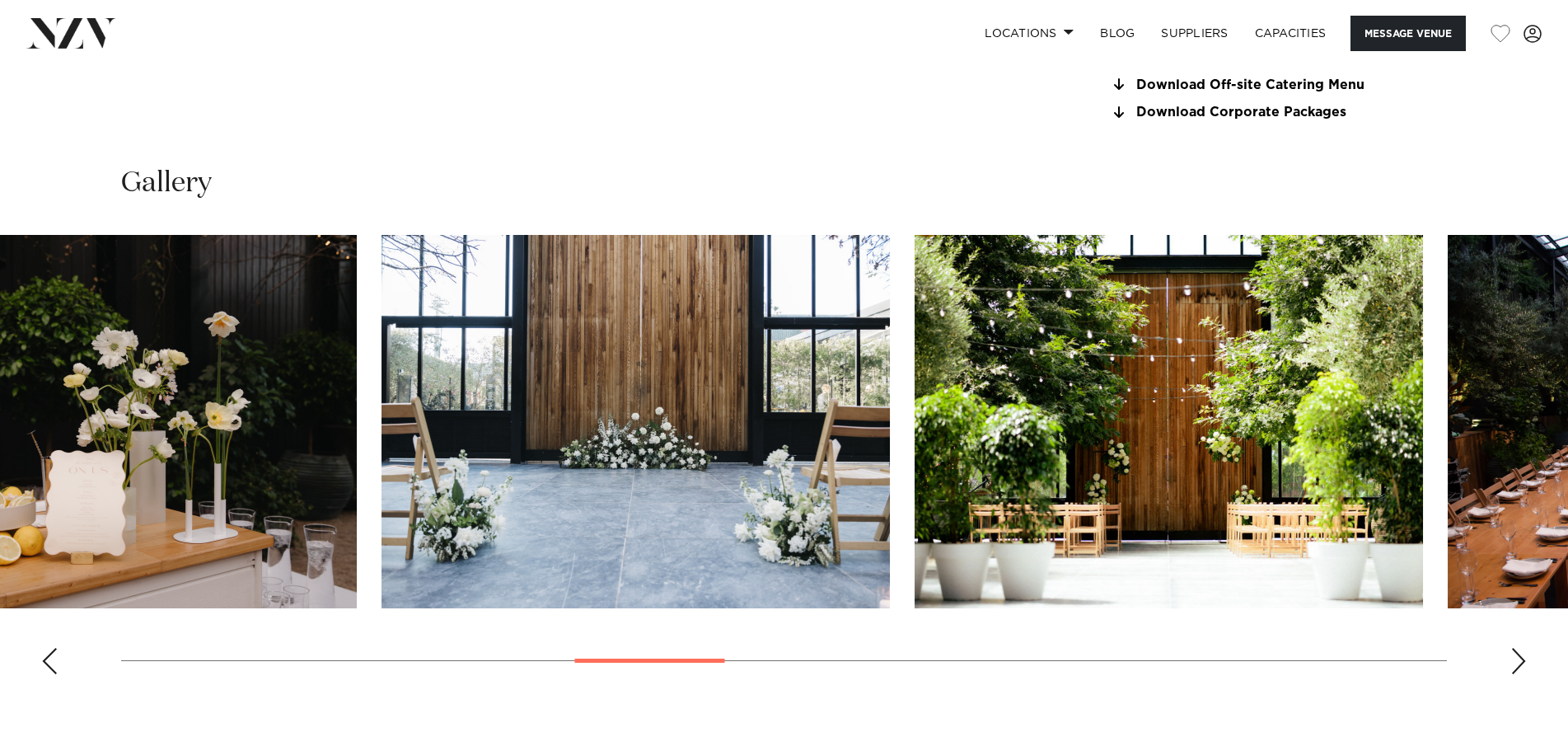
click at [644, 630] on swiper-container at bounding box center [784, 461] width 1568 height 453
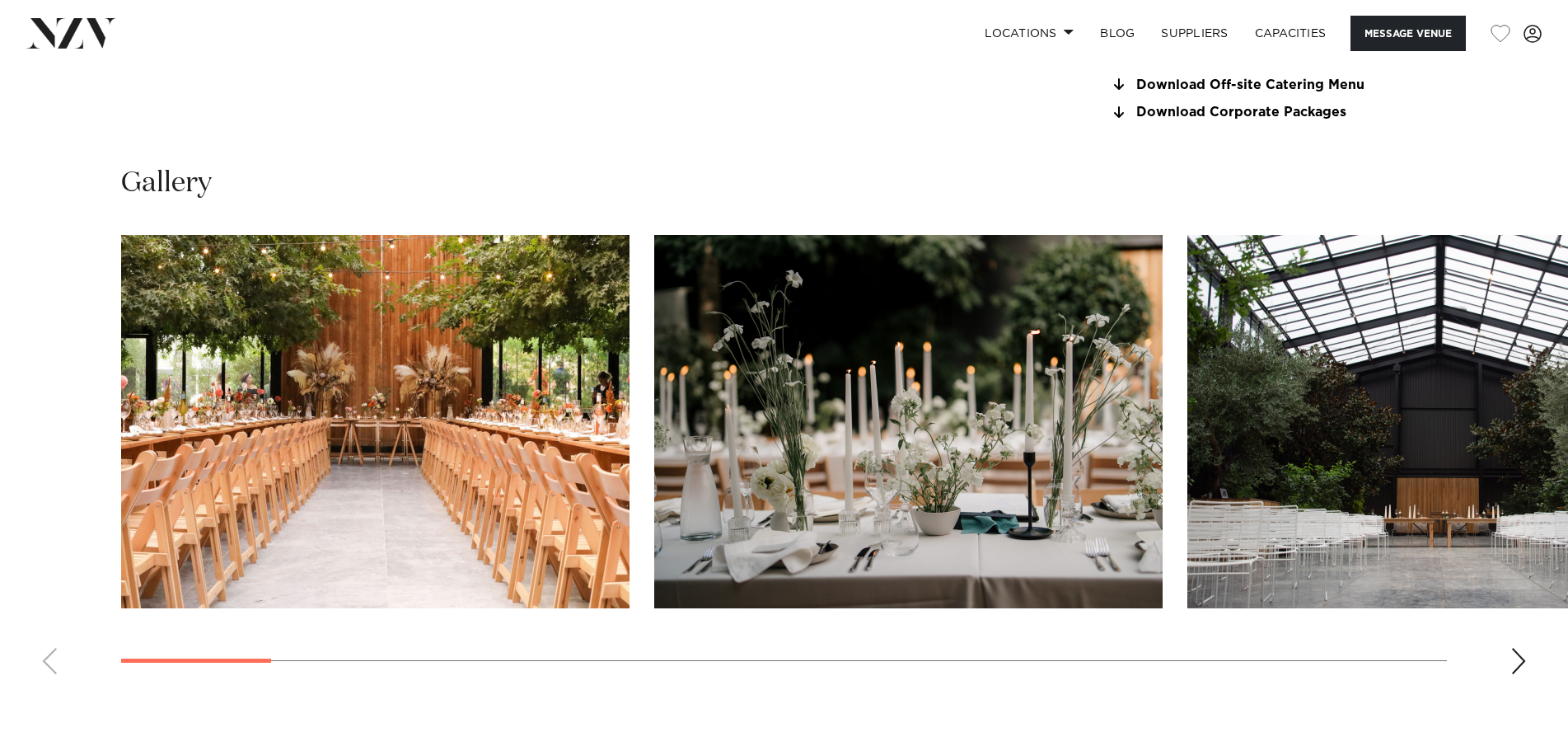
click at [95, 649] on swiper-container at bounding box center [784, 461] width 1568 height 453
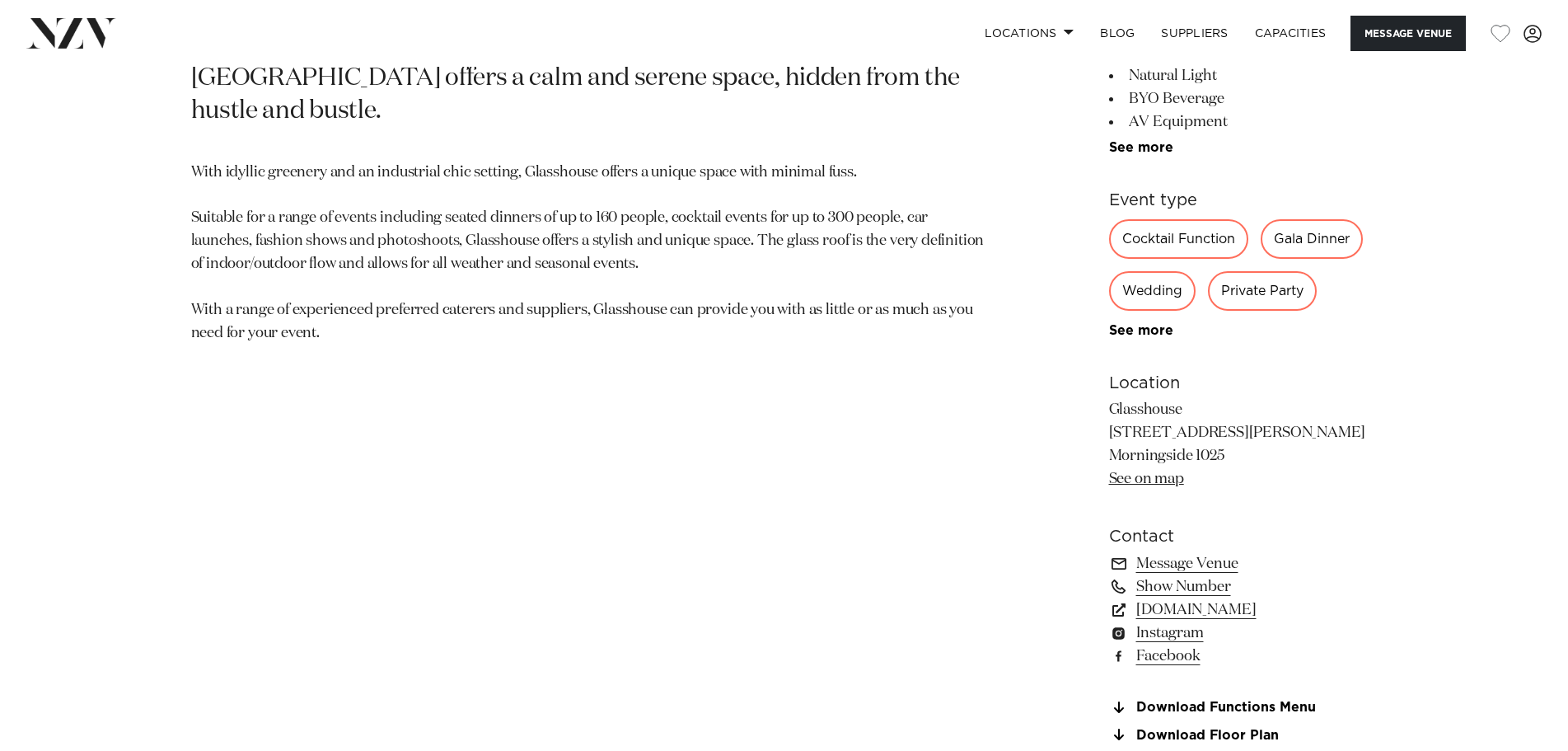
scroll to position [742, 0]
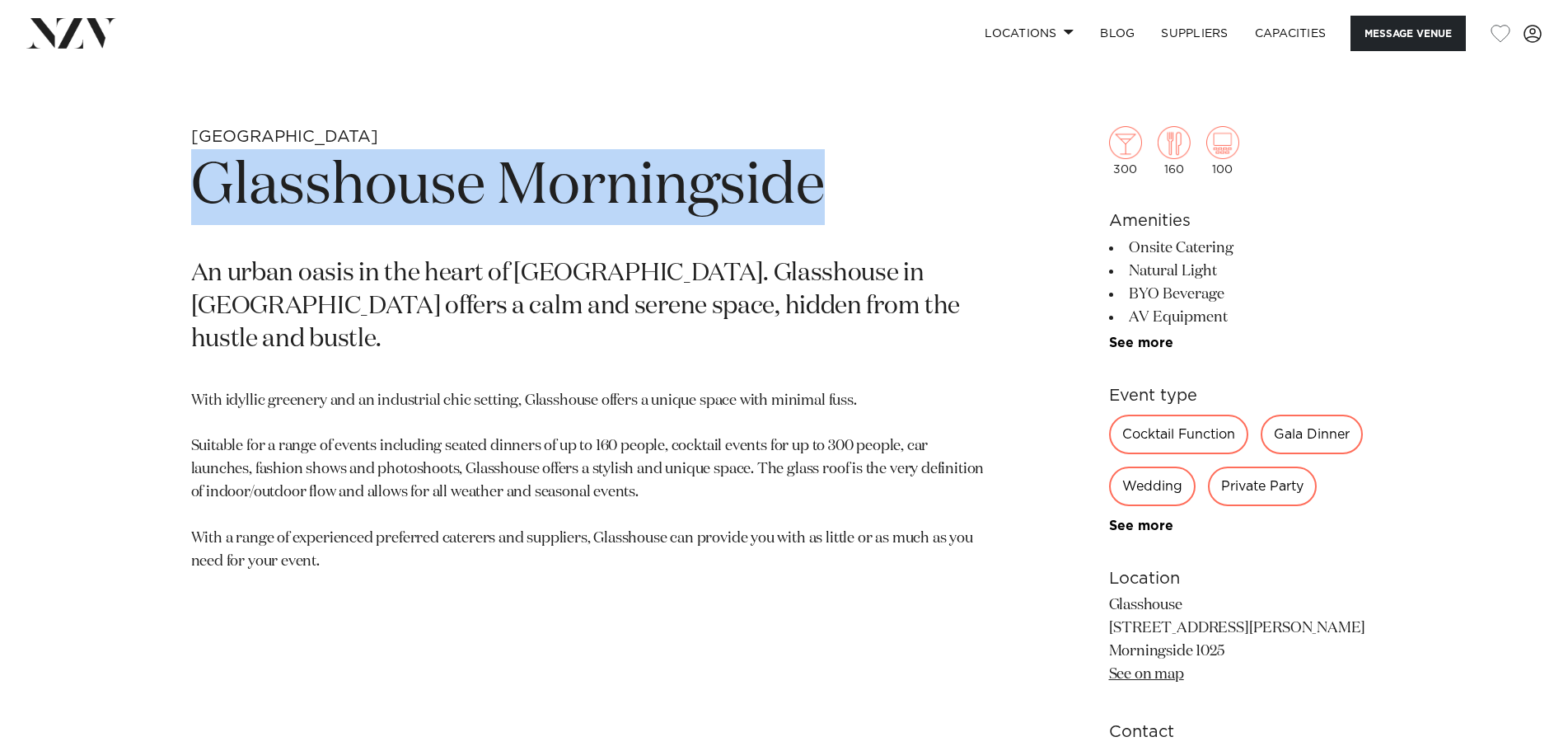
drag, startPoint x: 868, startPoint y: 185, endPoint x: 195, endPoint y: 192, distance: 673.0
click at [195, 192] on h1 "Glasshouse Morningside" at bounding box center [591, 186] width 800 height 76
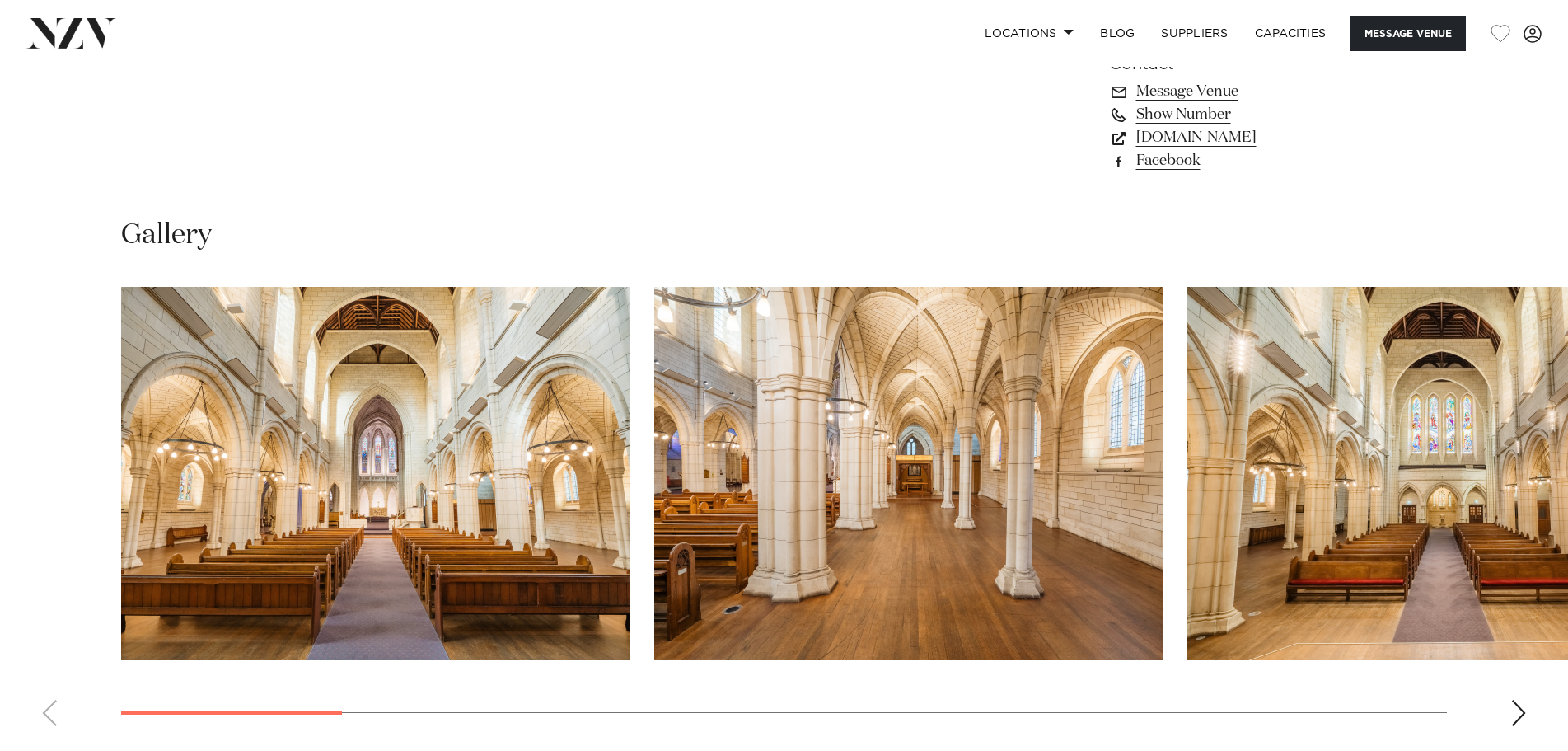
scroll to position [1483, 0]
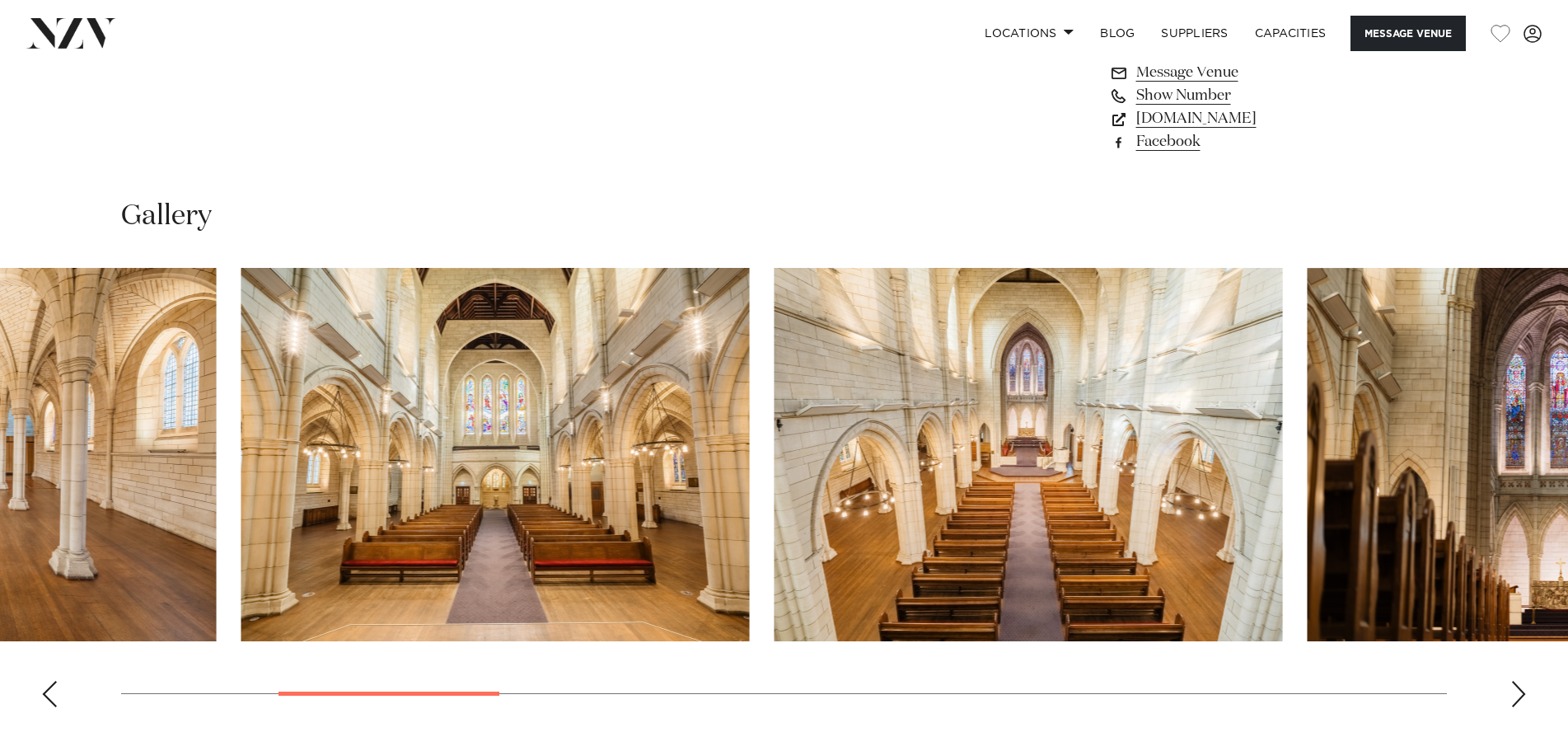
click at [315, 665] on swiper-container at bounding box center [784, 494] width 1568 height 453
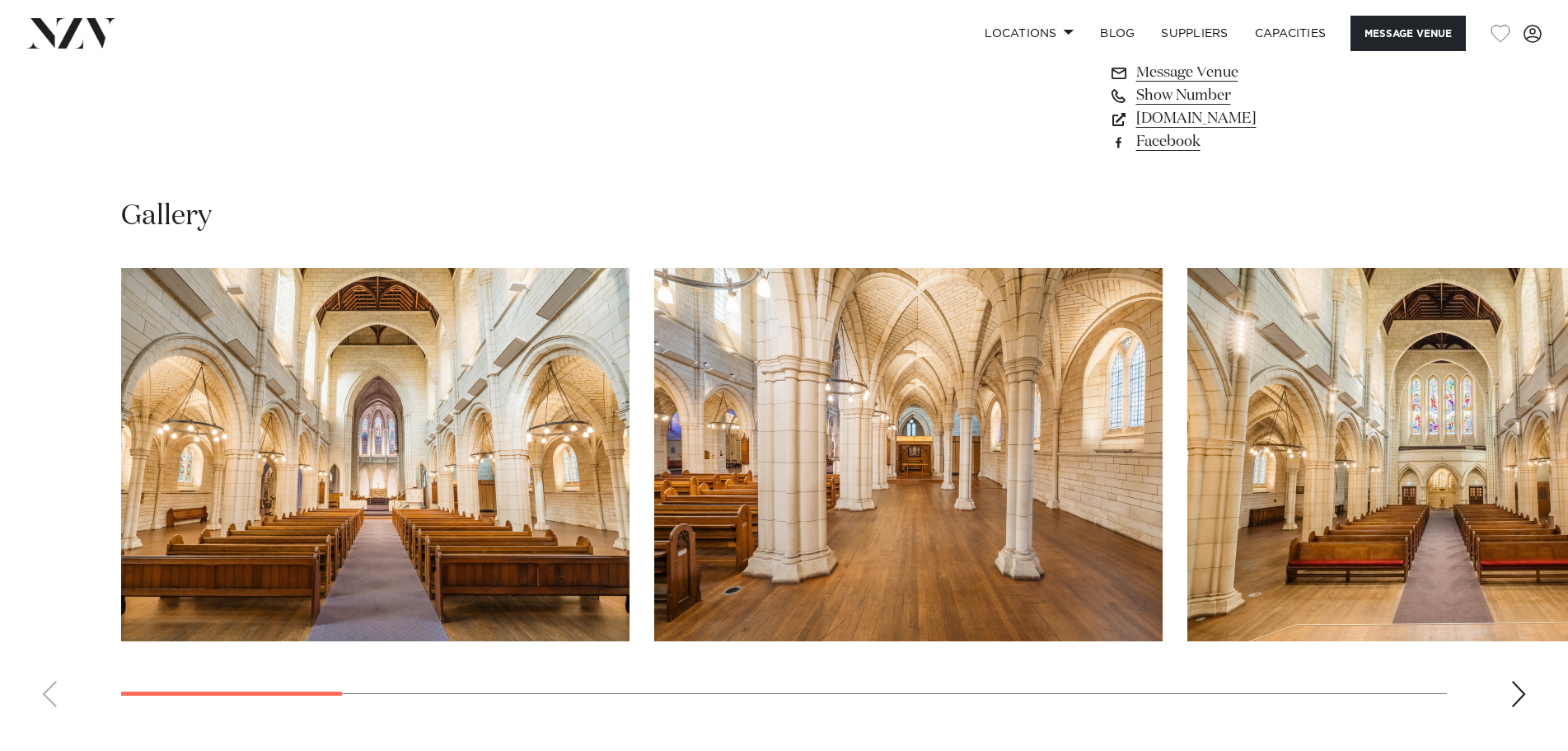
click at [1523, 675] on swiper-container at bounding box center [784, 494] width 1568 height 453
click at [1521, 681] on div "Next slide" at bounding box center [1518, 694] width 17 height 27
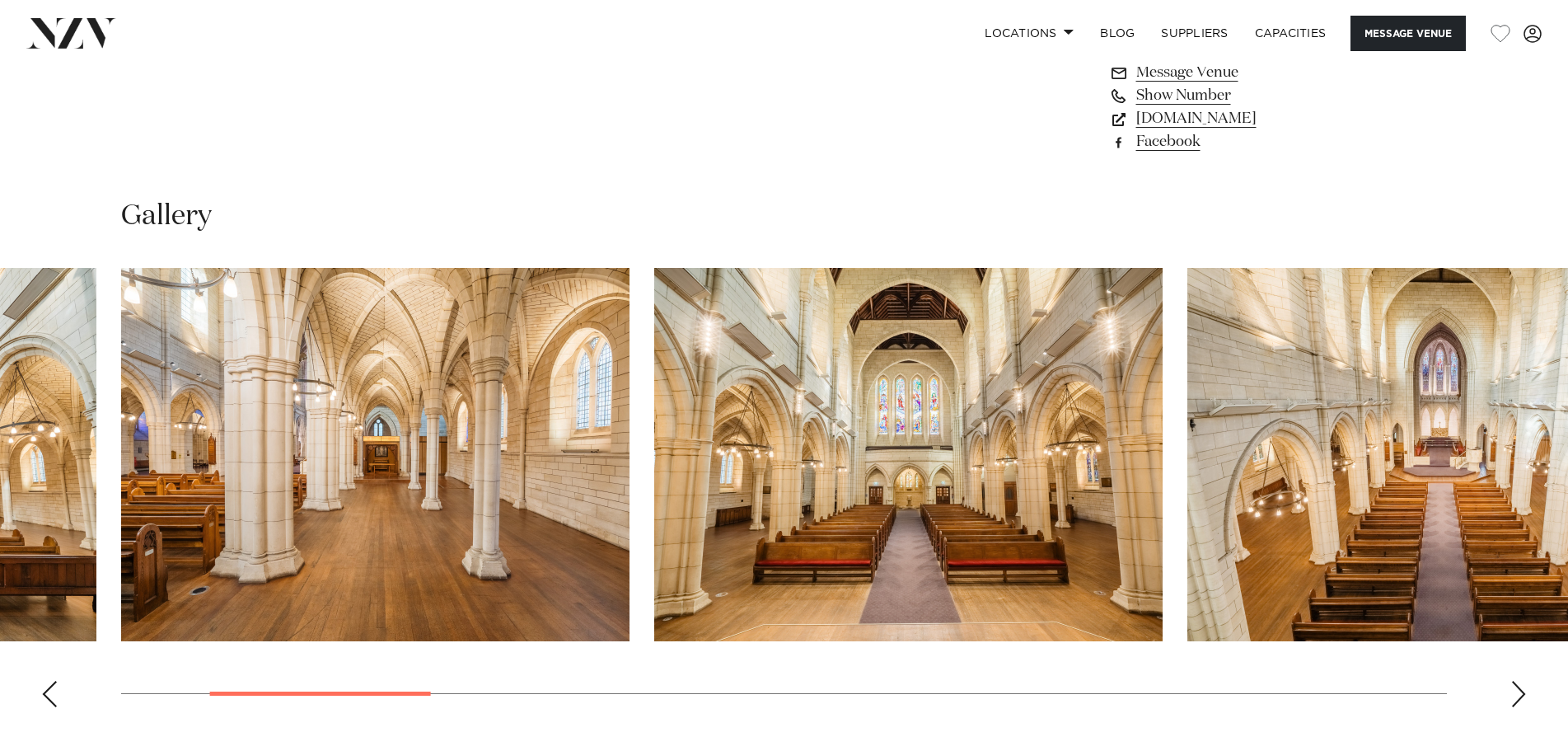
click at [1523, 681] on div "Next slide" at bounding box center [1518, 694] width 17 height 27
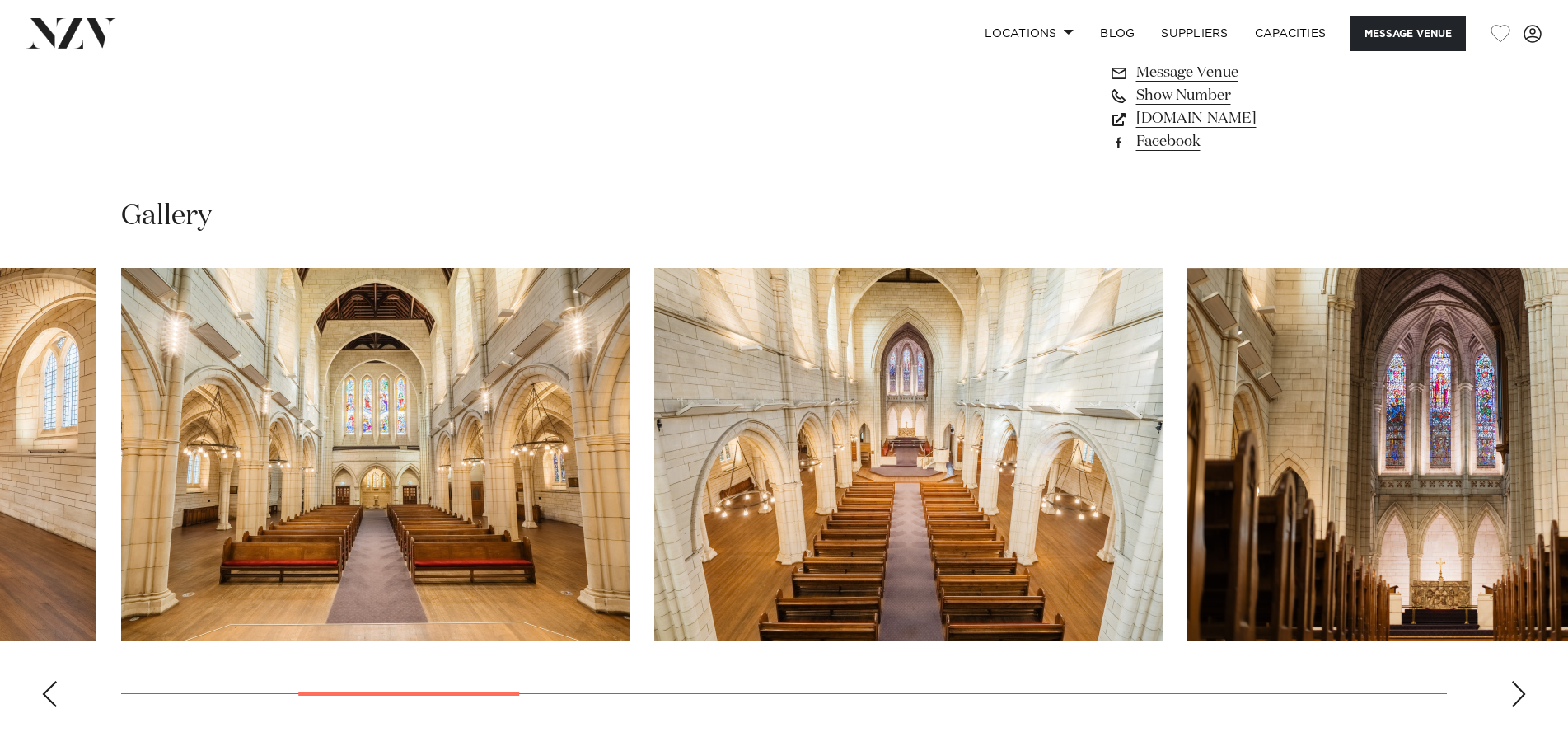
click at [1523, 681] on div "Next slide" at bounding box center [1518, 694] width 17 height 27
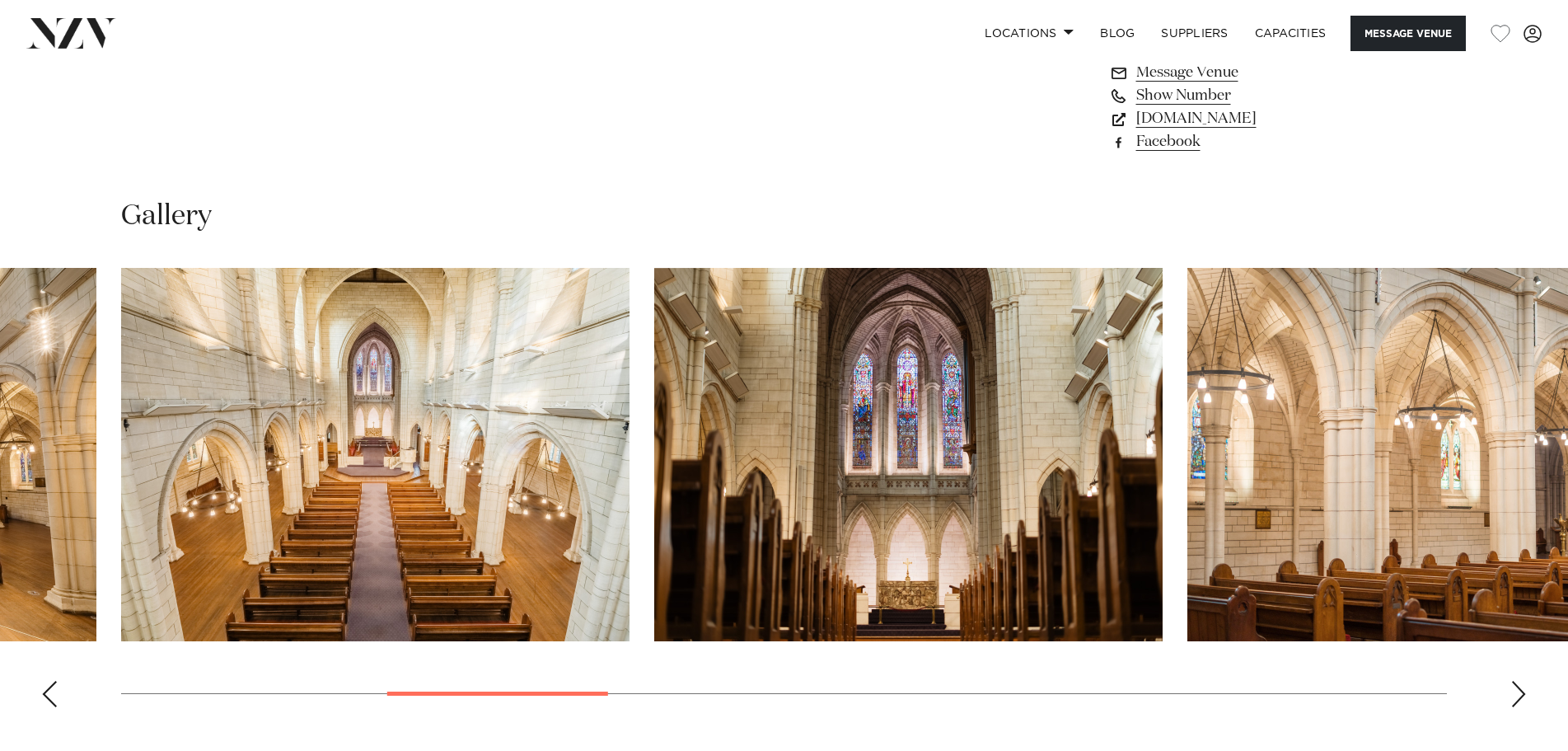
click at [1523, 681] on div "Next slide" at bounding box center [1518, 694] width 17 height 27
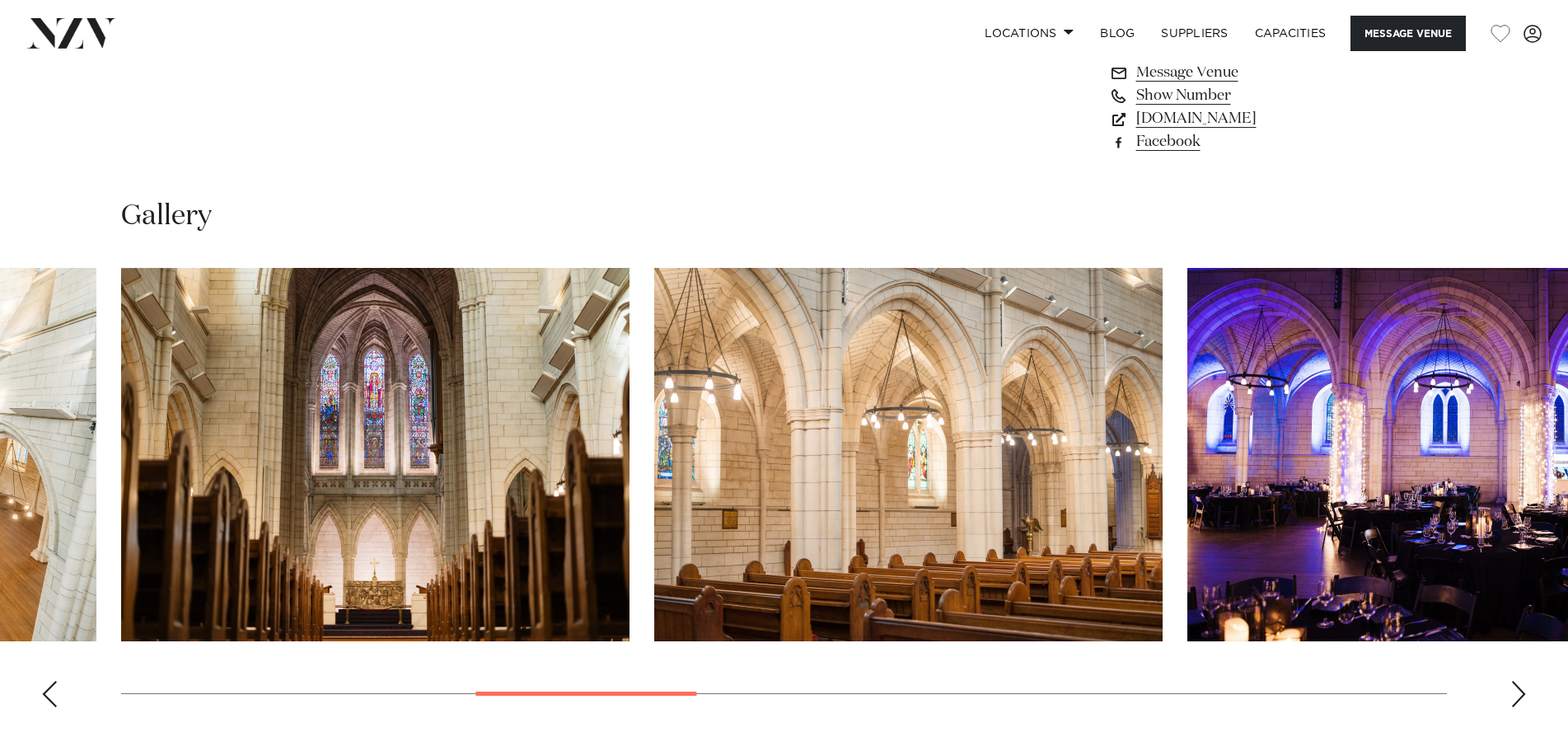
click at [1523, 681] on div "Next slide" at bounding box center [1518, 694] width 17 height 27
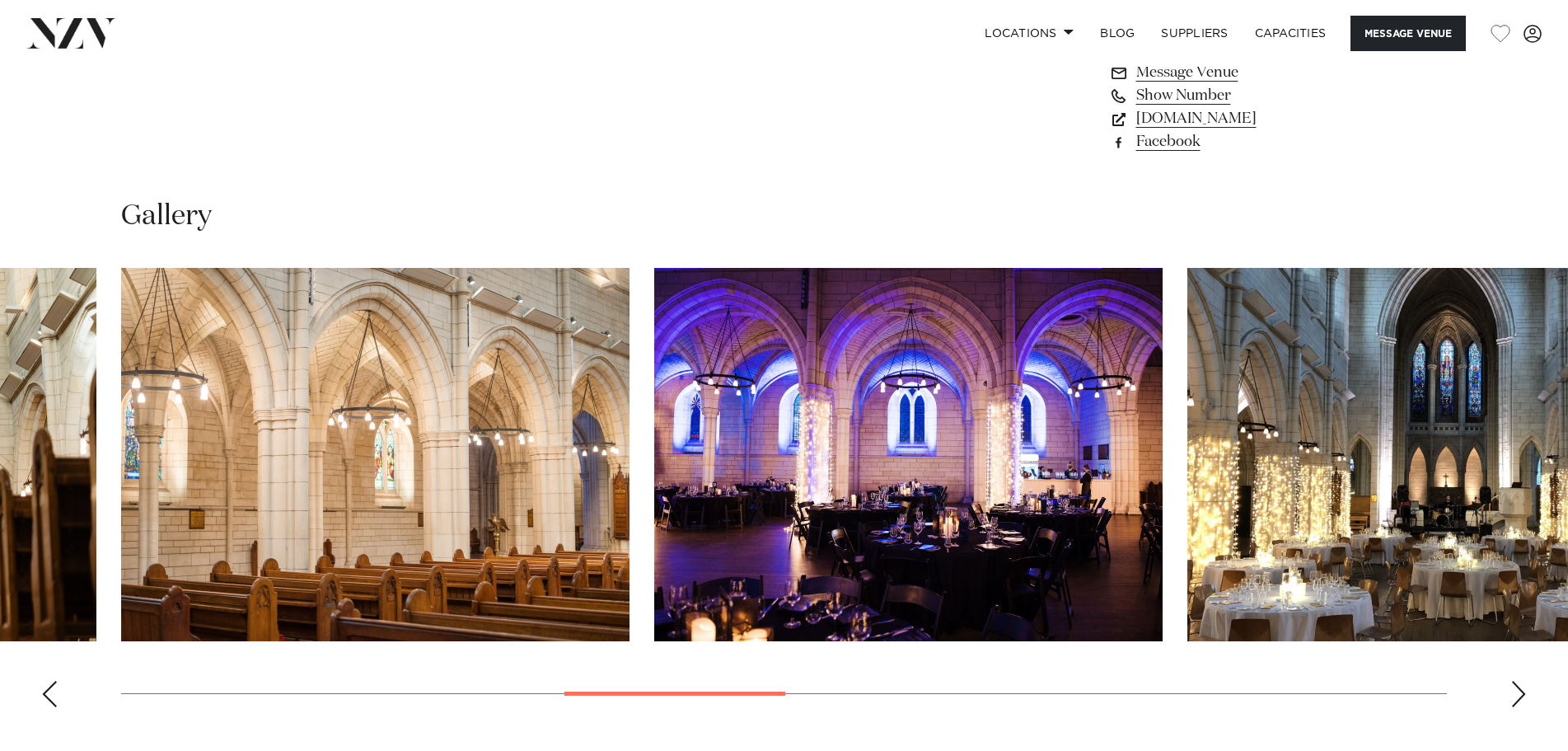
click at [1523, 681] on div "Next slide" at bounding box center [1518, 694] width 17 height 27
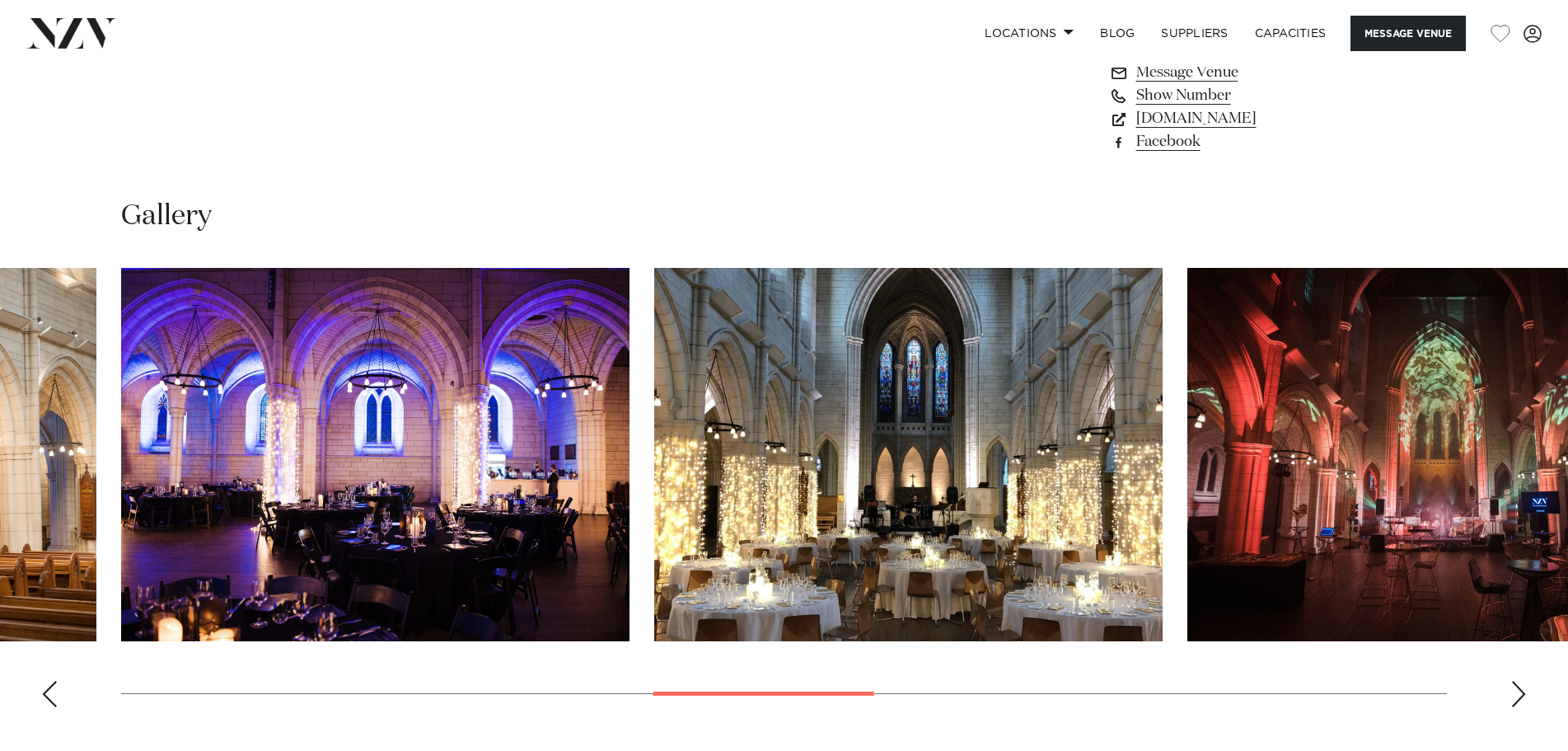
click at [1523, 681] on div "Next slide" at bounding box center [1518, 694] width 17 height 27
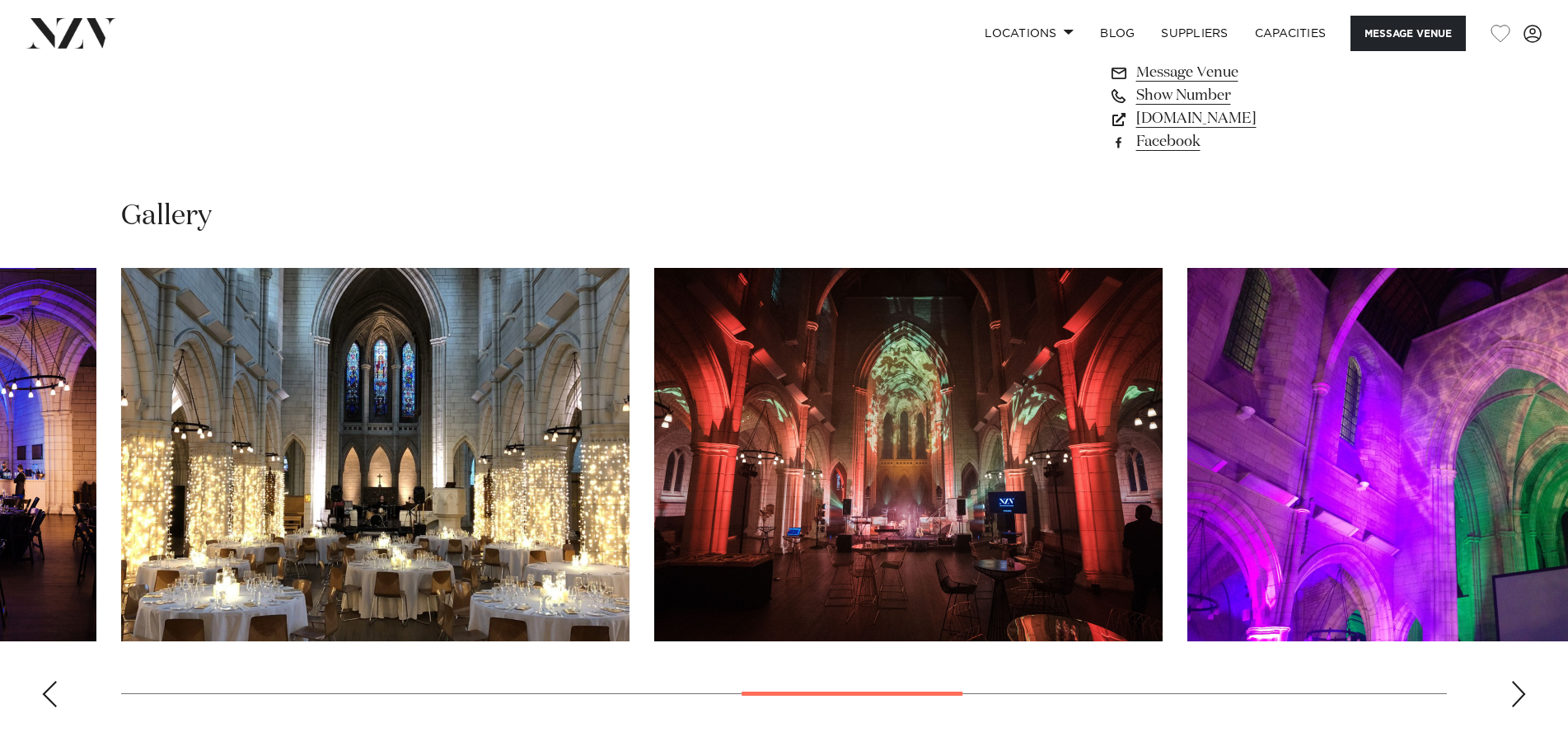
click at [1523, 681] on div "Next slide" at bounding box center [1518, 694] width 17 height 27
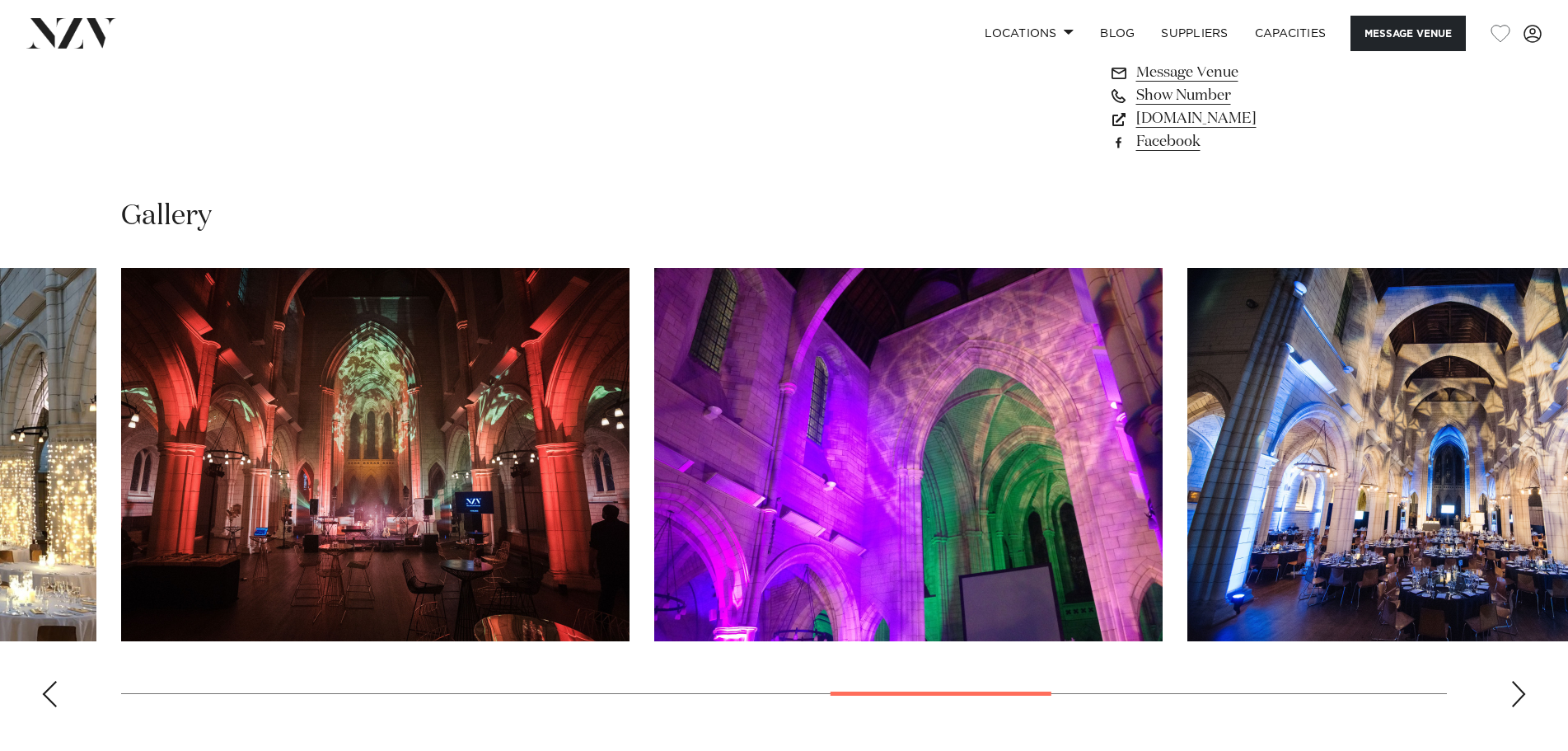
click at [1523, 681] on div "Next slide" at bounding box center [1518, 694] width 17 height 27
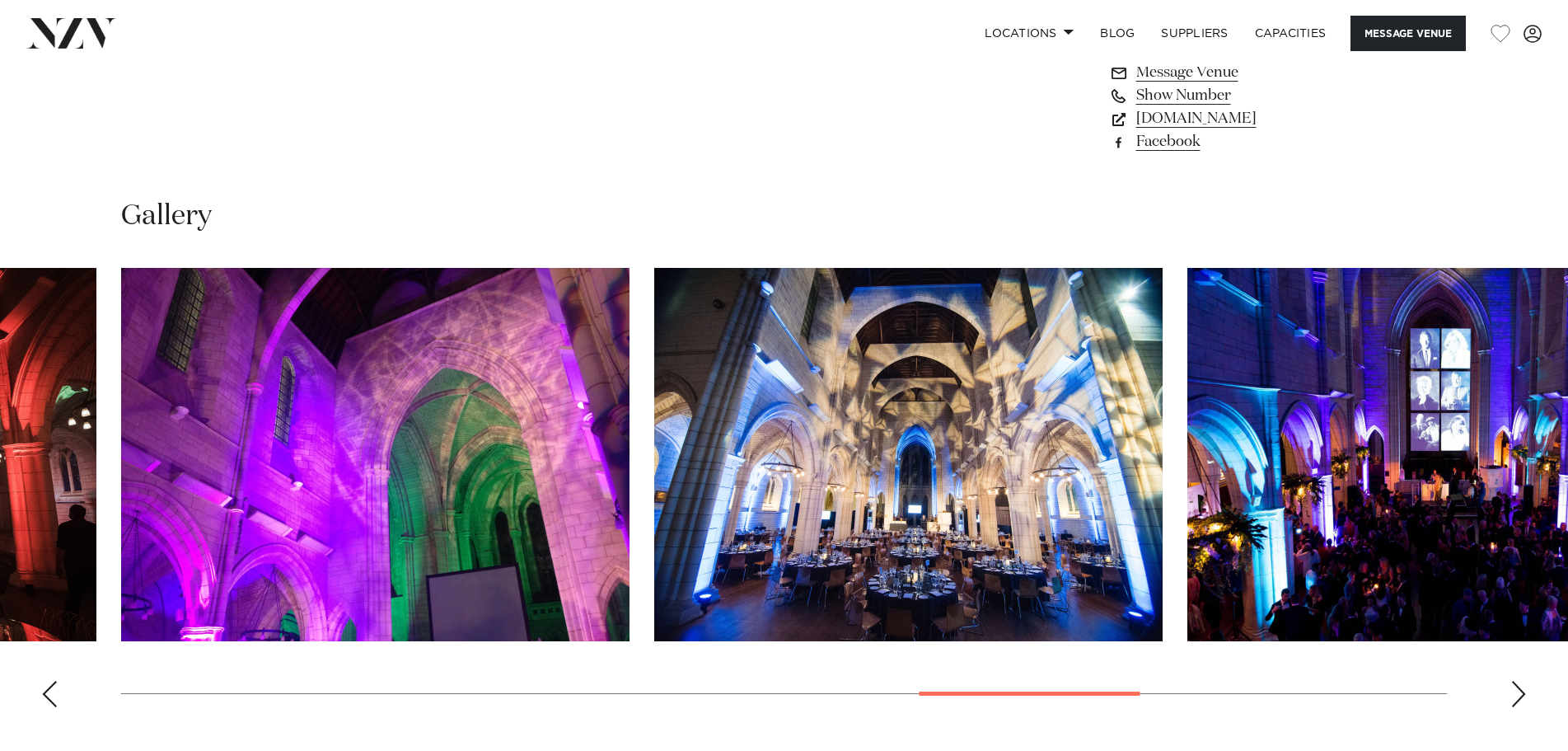
click at [1523, 681] on div "Next slide" at bounding box center [1518, 694] width 17 height 27
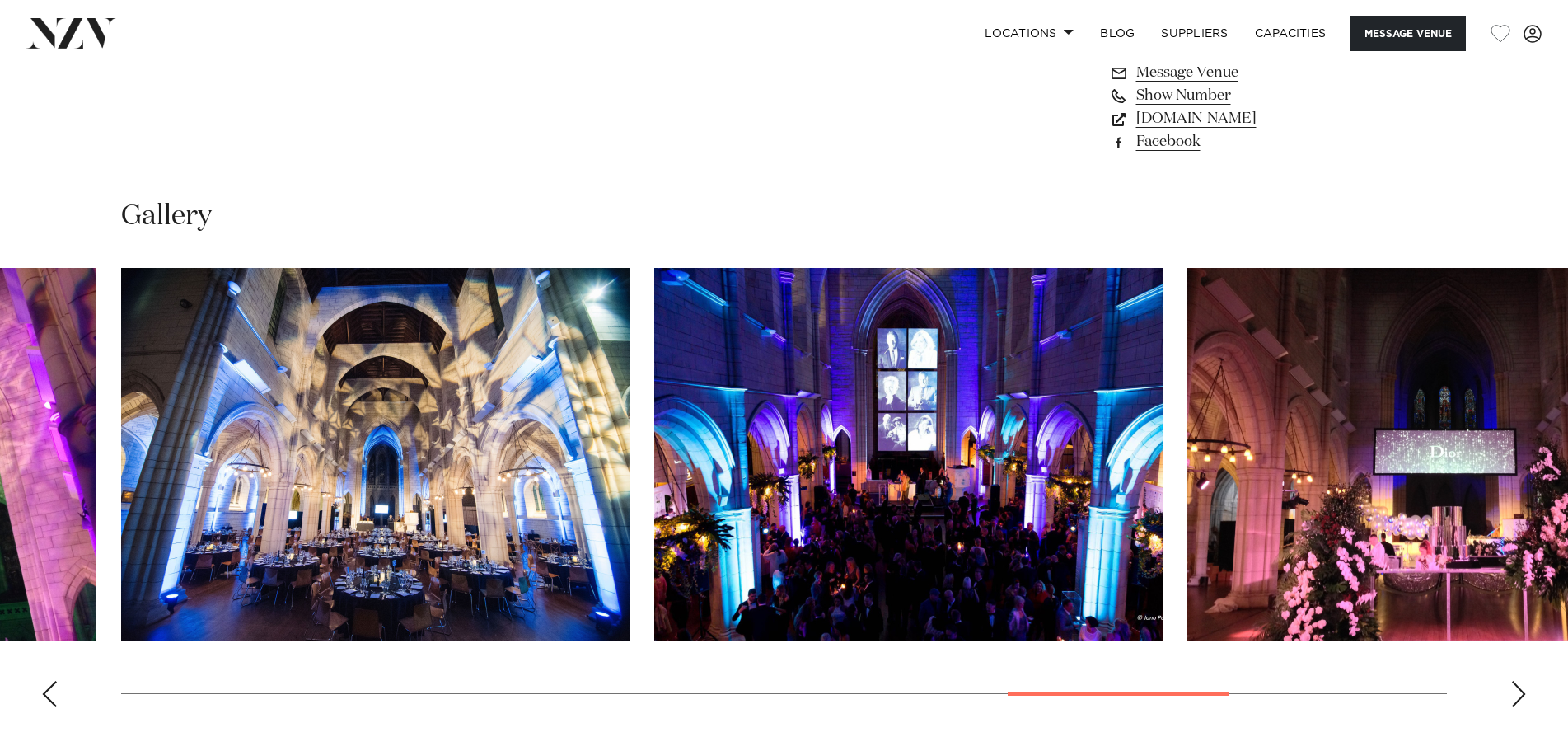
click at [1523, 681] on div "Next slide" at bounding box center [1518, 694] width 17 height 27
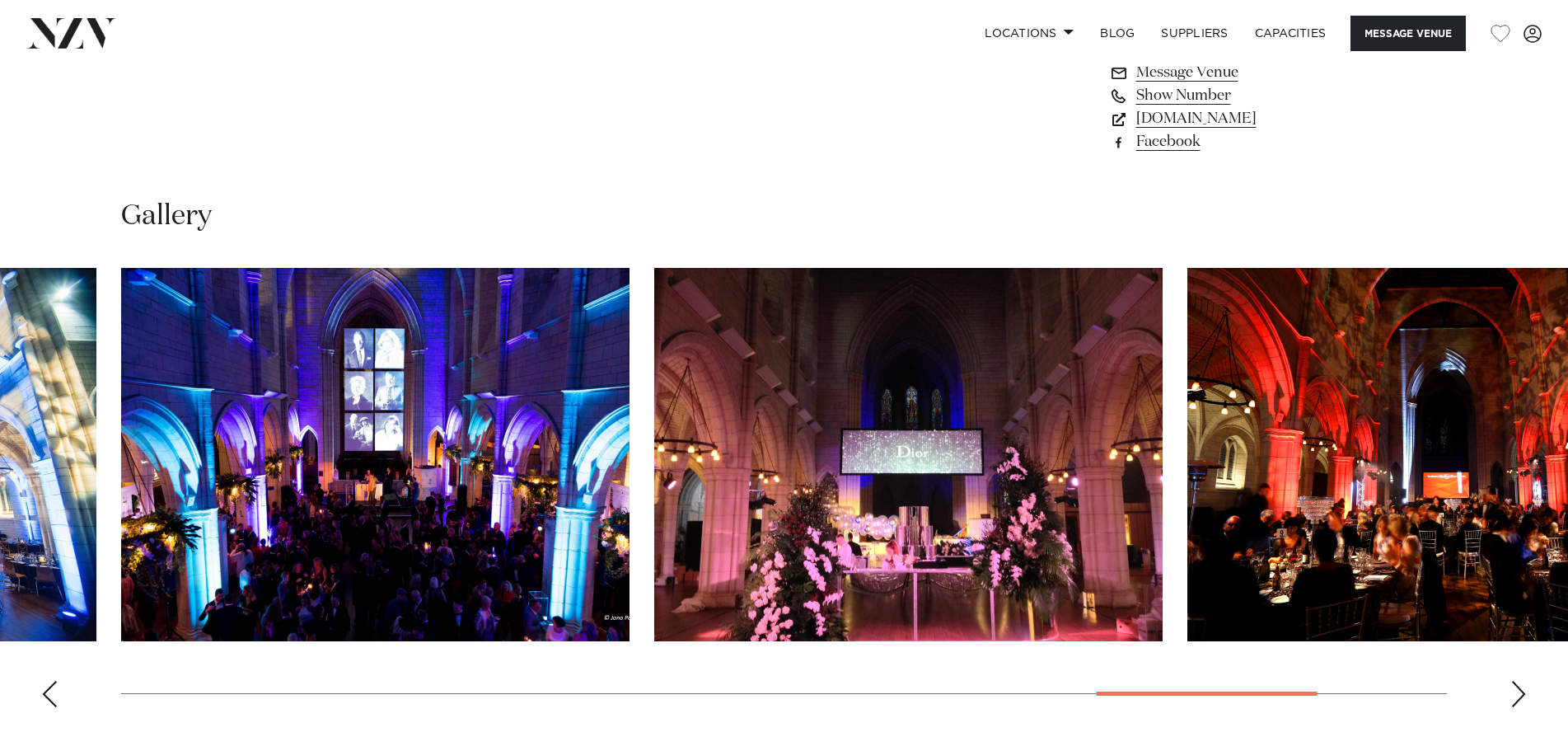
click at [1523, 681] on div "Next slide" at bounding box center [1518, 694] width 17 height 27
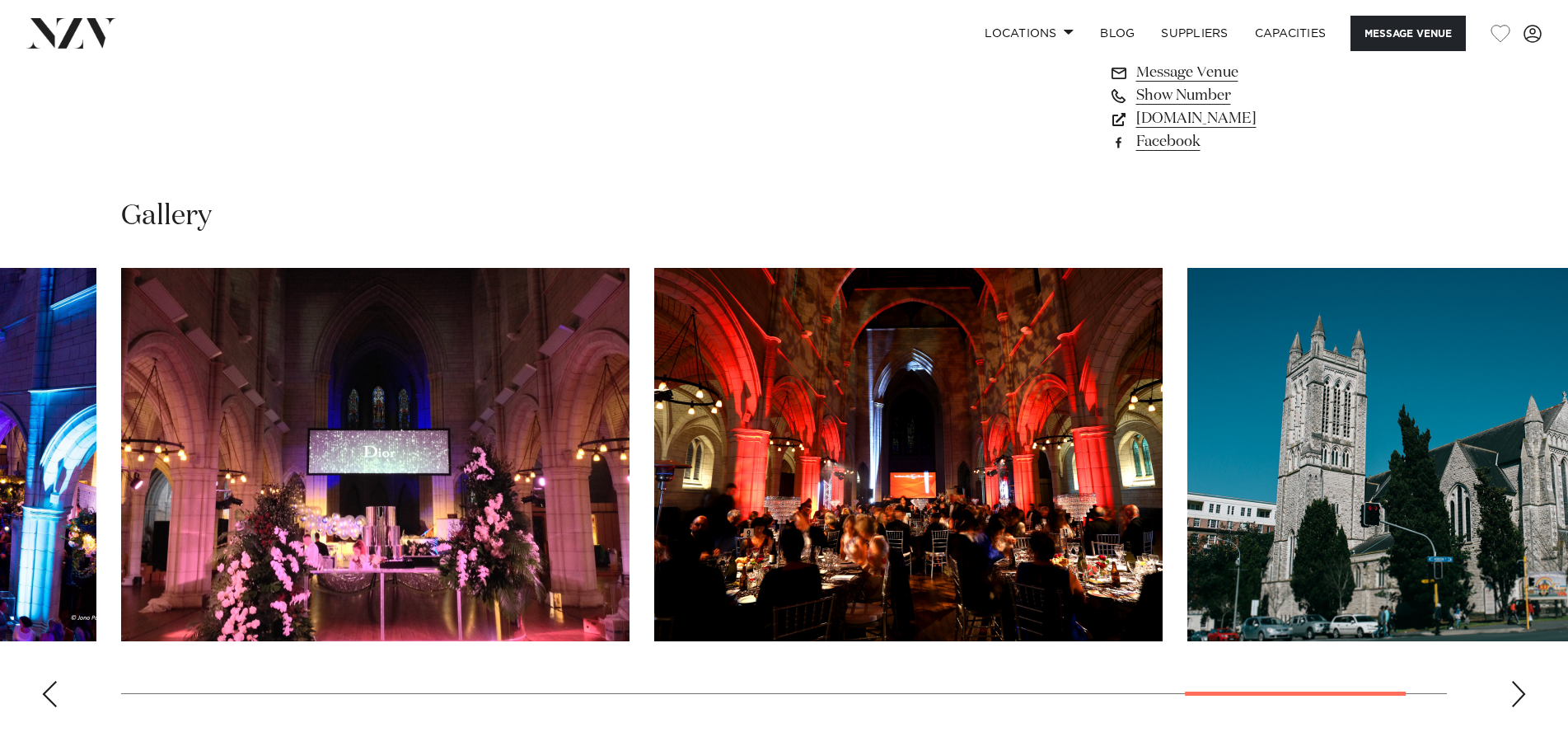
click at [1523, 681] on div "Next slide" at bounding box center [1518, 694] width 17 height 27
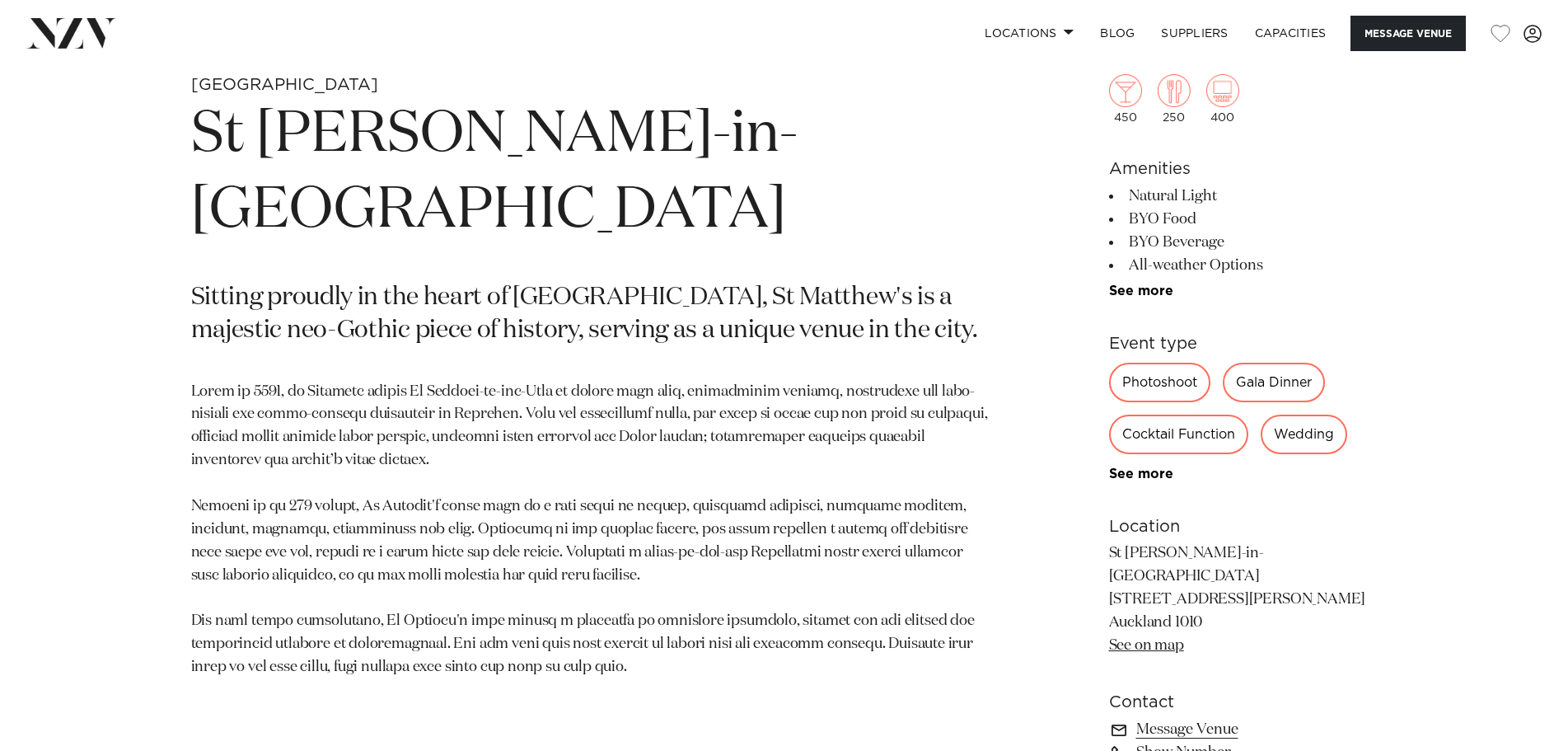
scroll to position [577, 0]
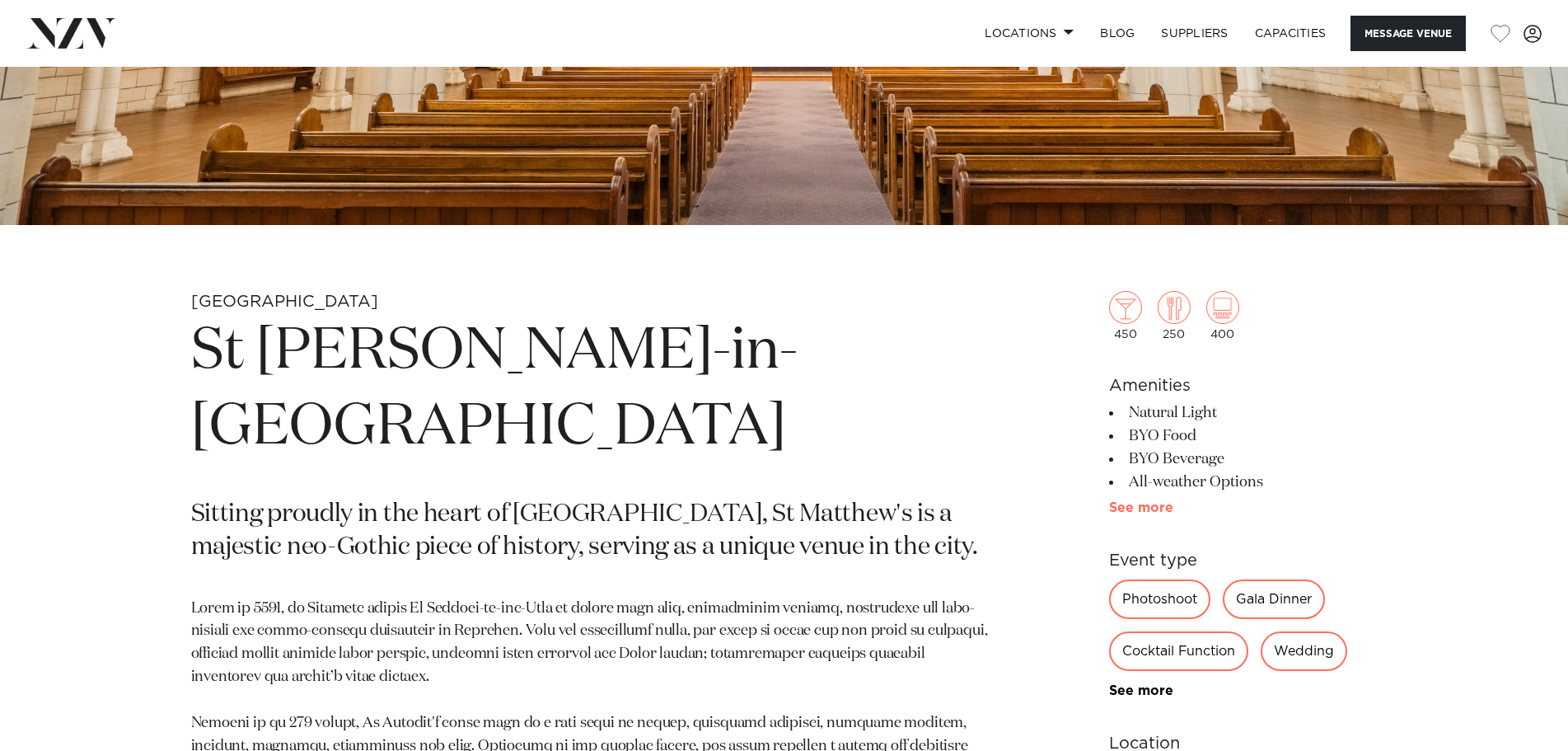
click at [1155, 512] on link "See more" at bounding box center [1173, 507] width 128 height 13
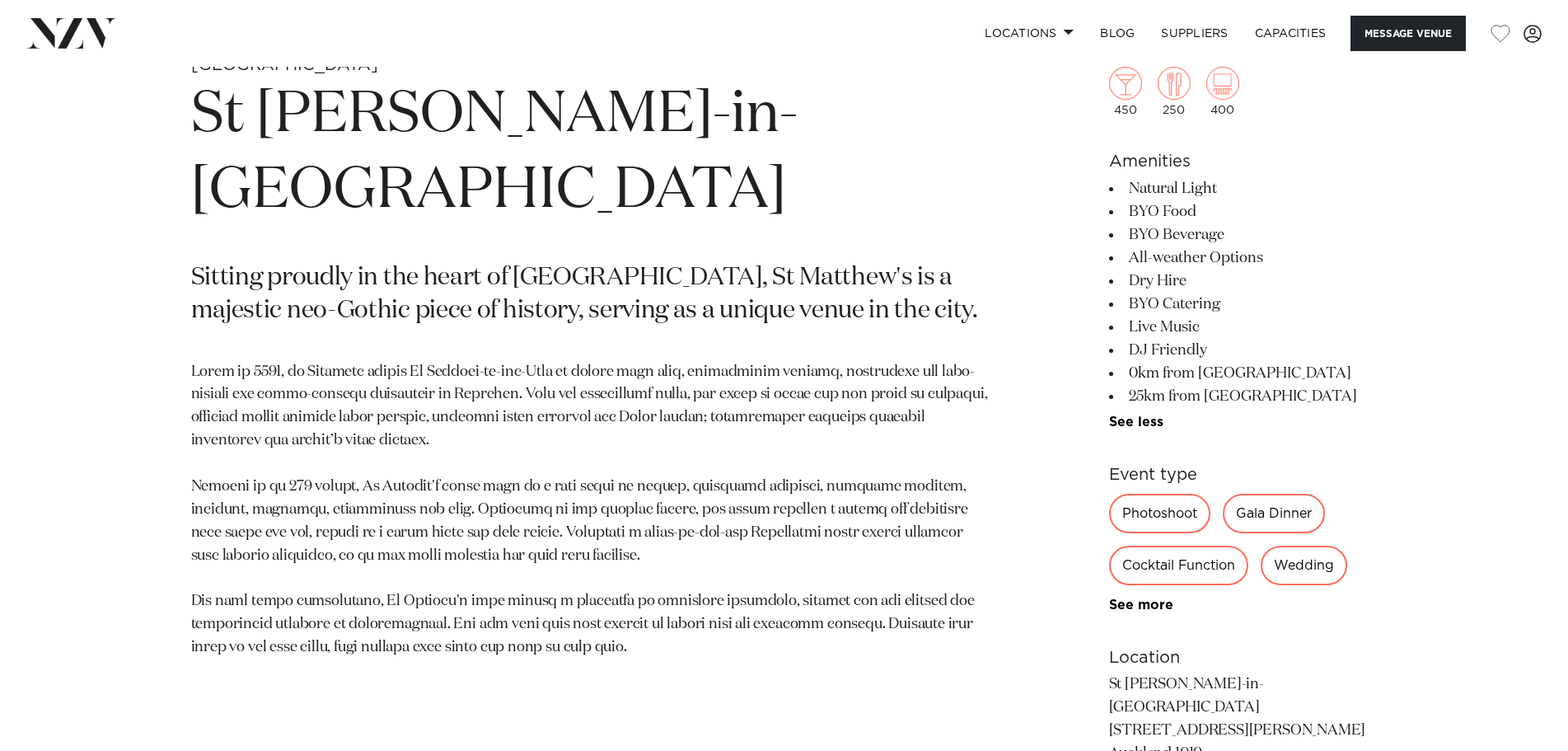
scroll to position [824, 0]
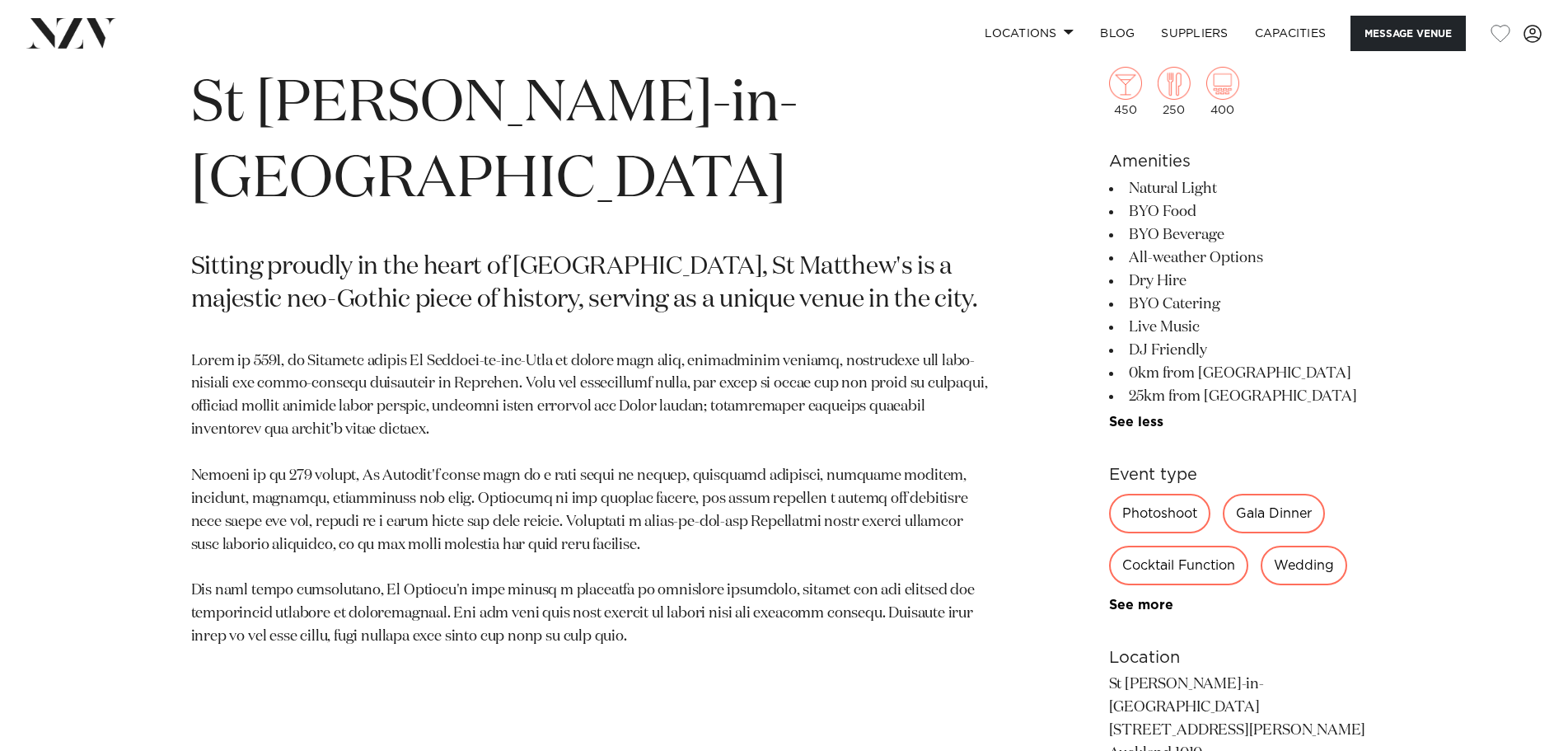
click at [1154, 608] on link "See more" at bounding box center [1173, 605] width 128 height 13
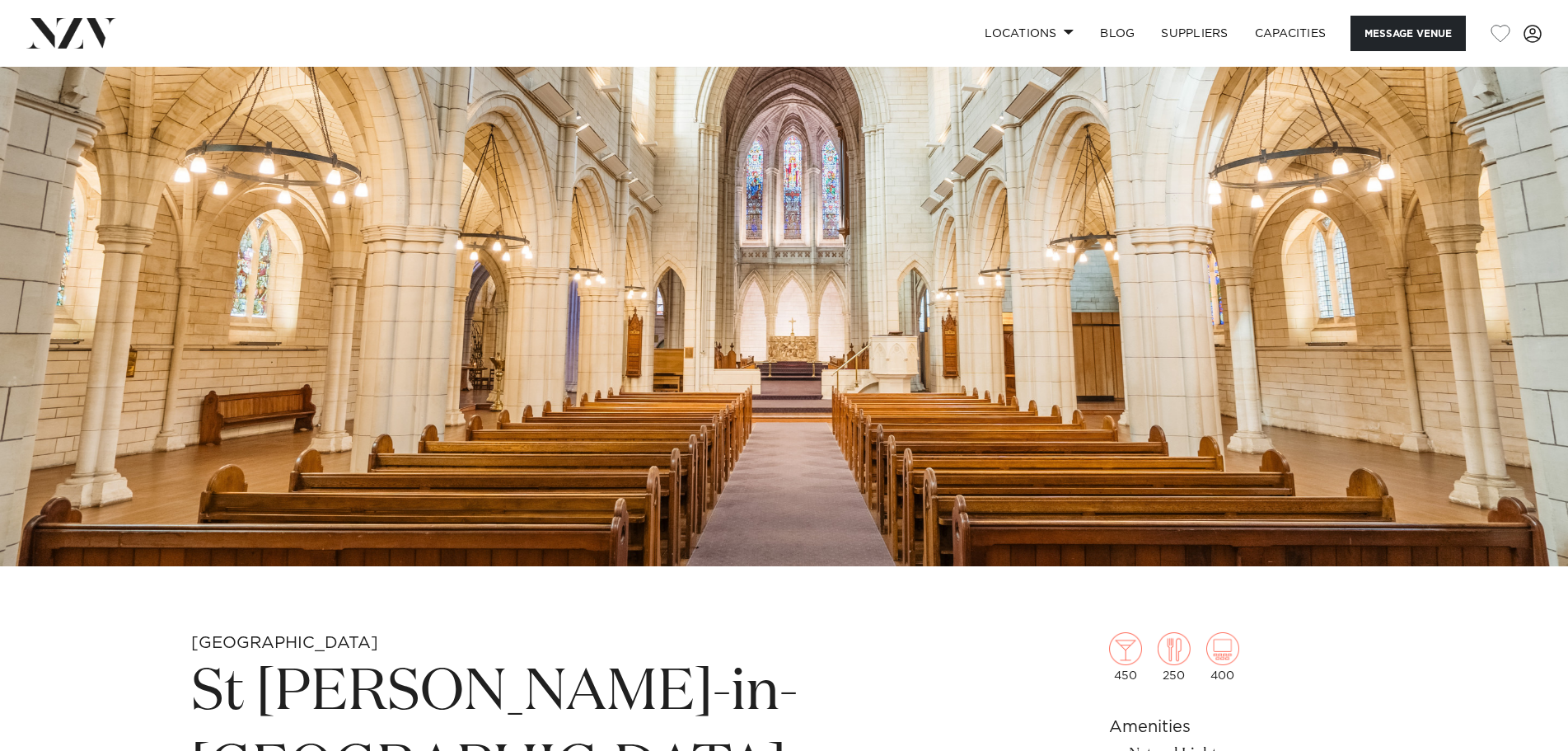
scroll to position [248, 0]
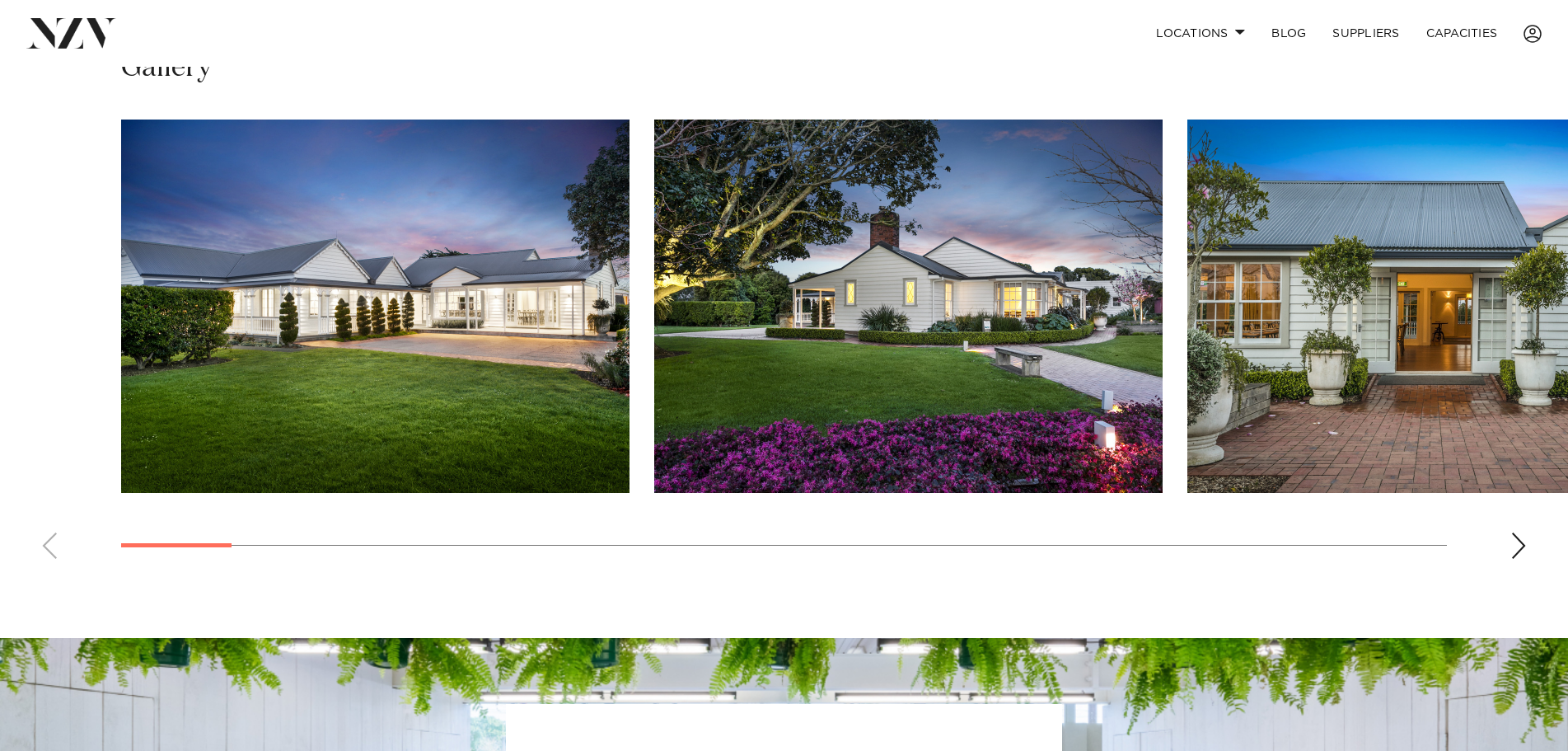
scroll to position [1154, 0]
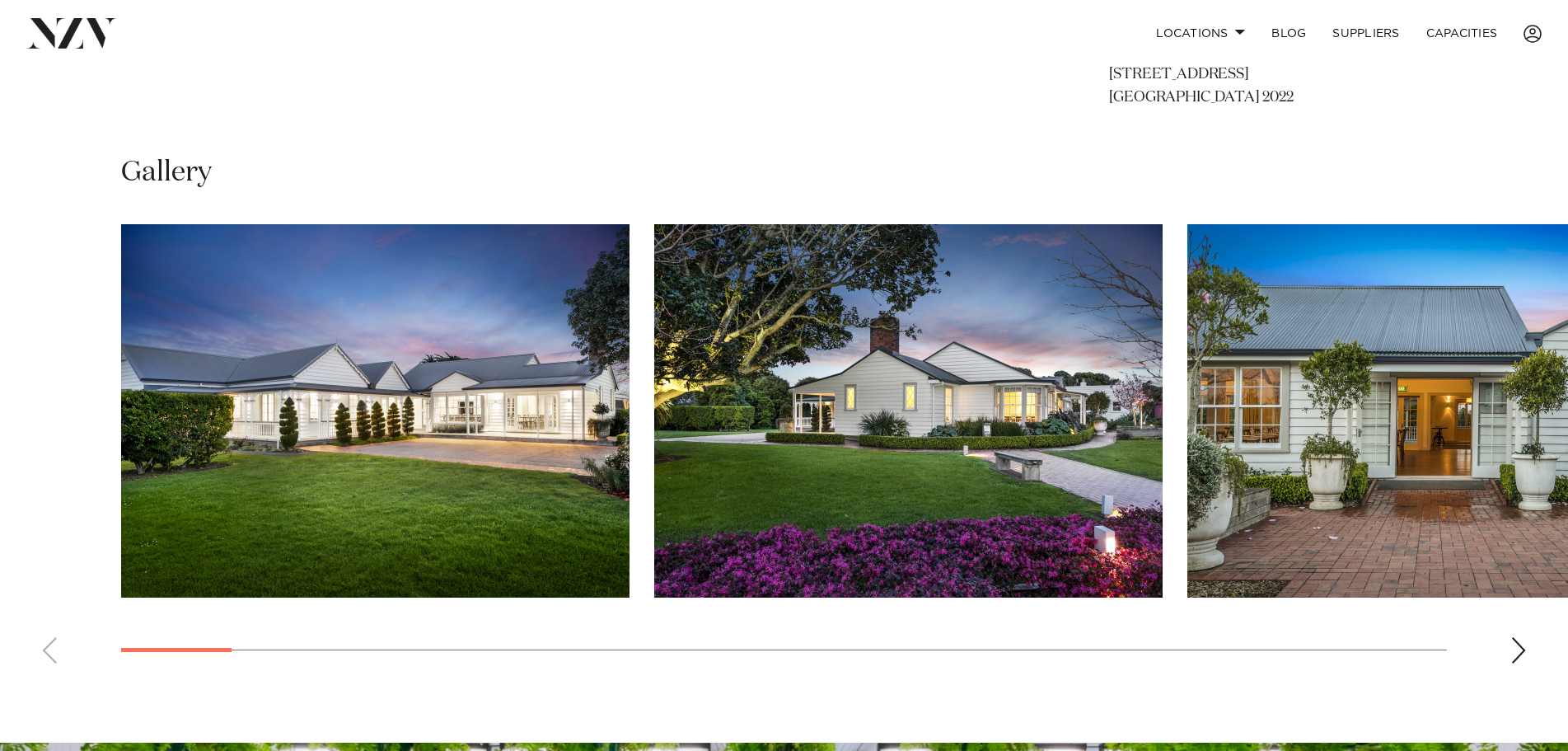
click at [1531, 650] on swiper-container at bounding box center [784, 451] width 1568 height 453
click at [1525, 650] on div "Next slide" at bounding box center [1518, 650] width 17 height 27
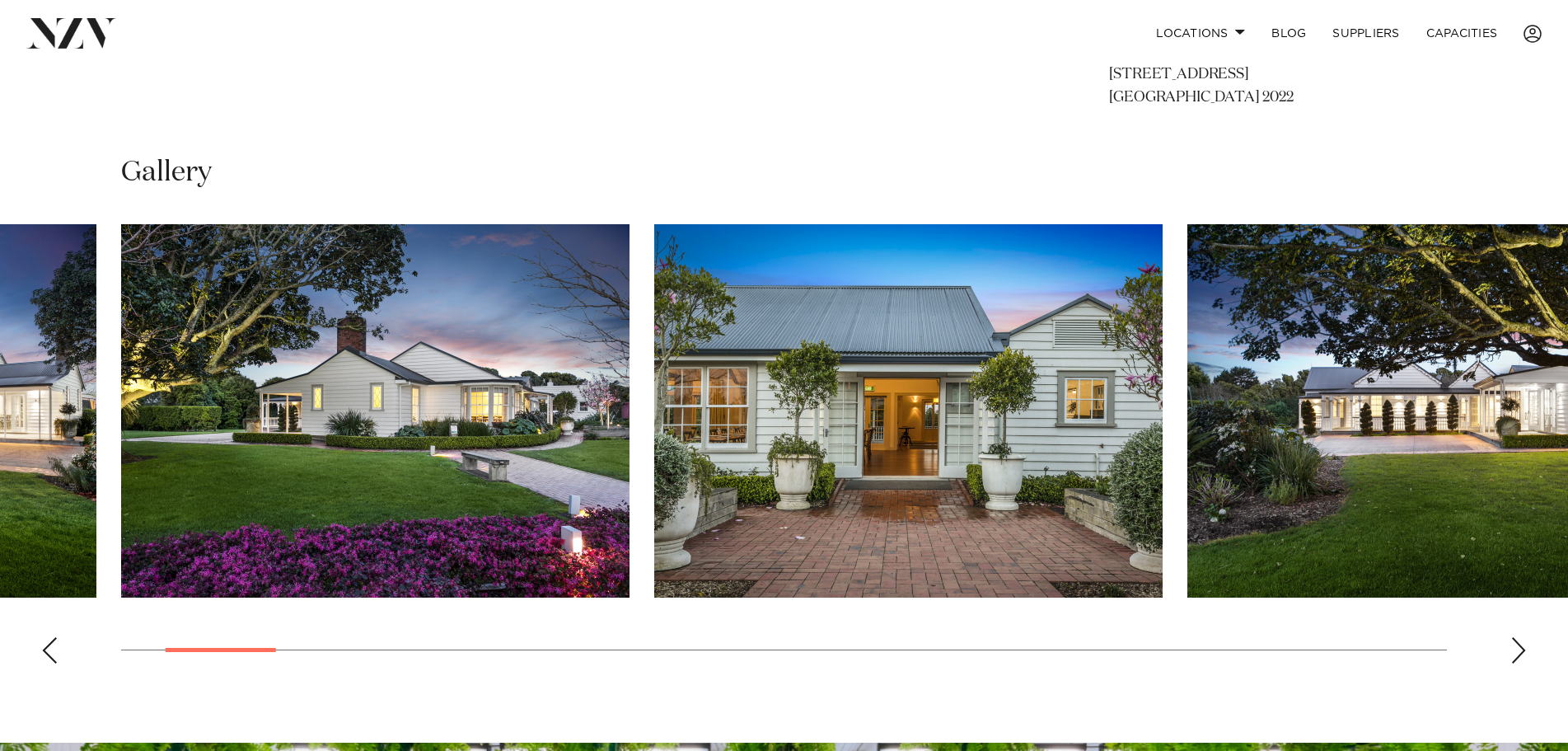
click at [1525, 650] on div "Next slide" at bounding box center [1518, 650] width 17 height 27
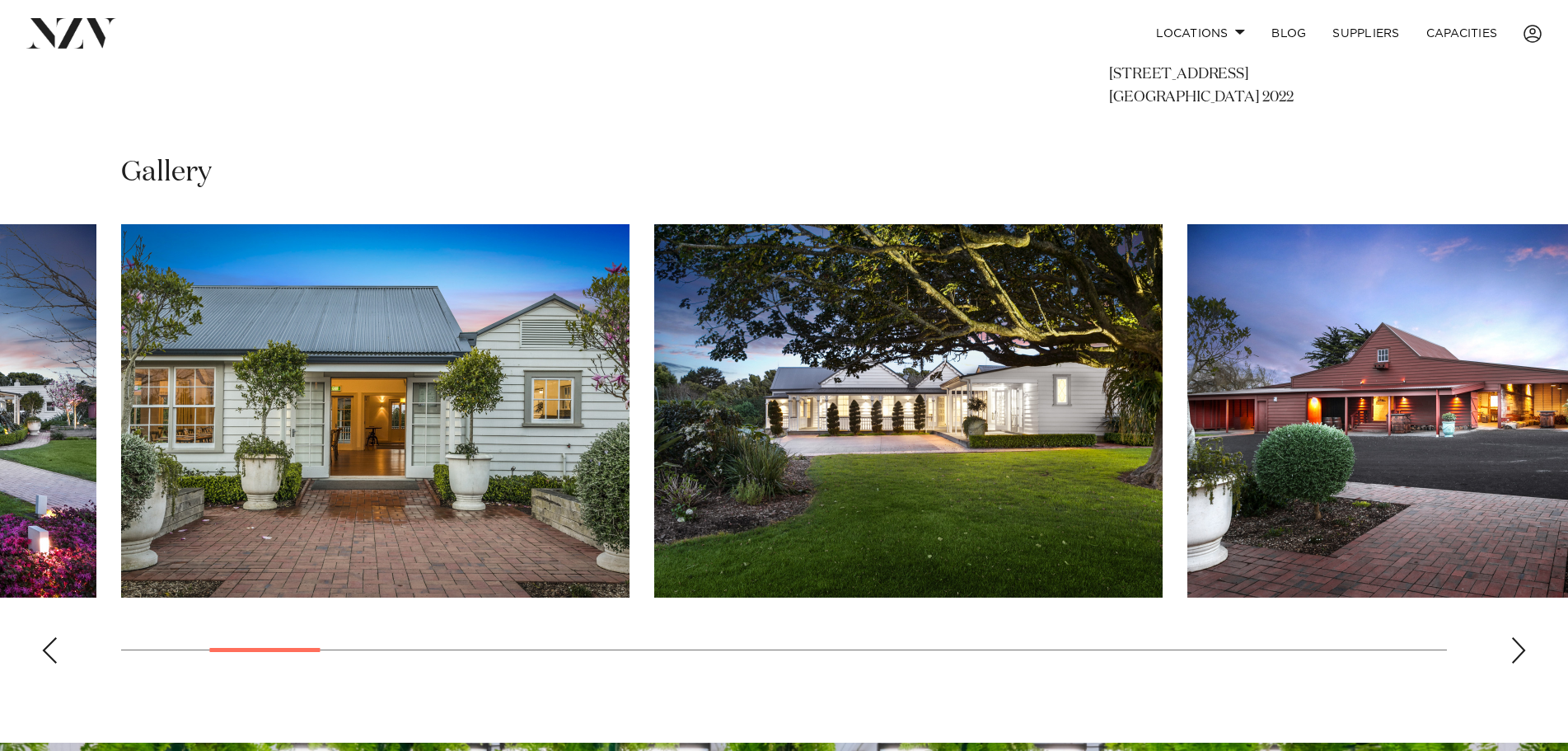
click at [1525, 650] on div "Next slide" at bounding box center [1518, 650] width 17 height 27
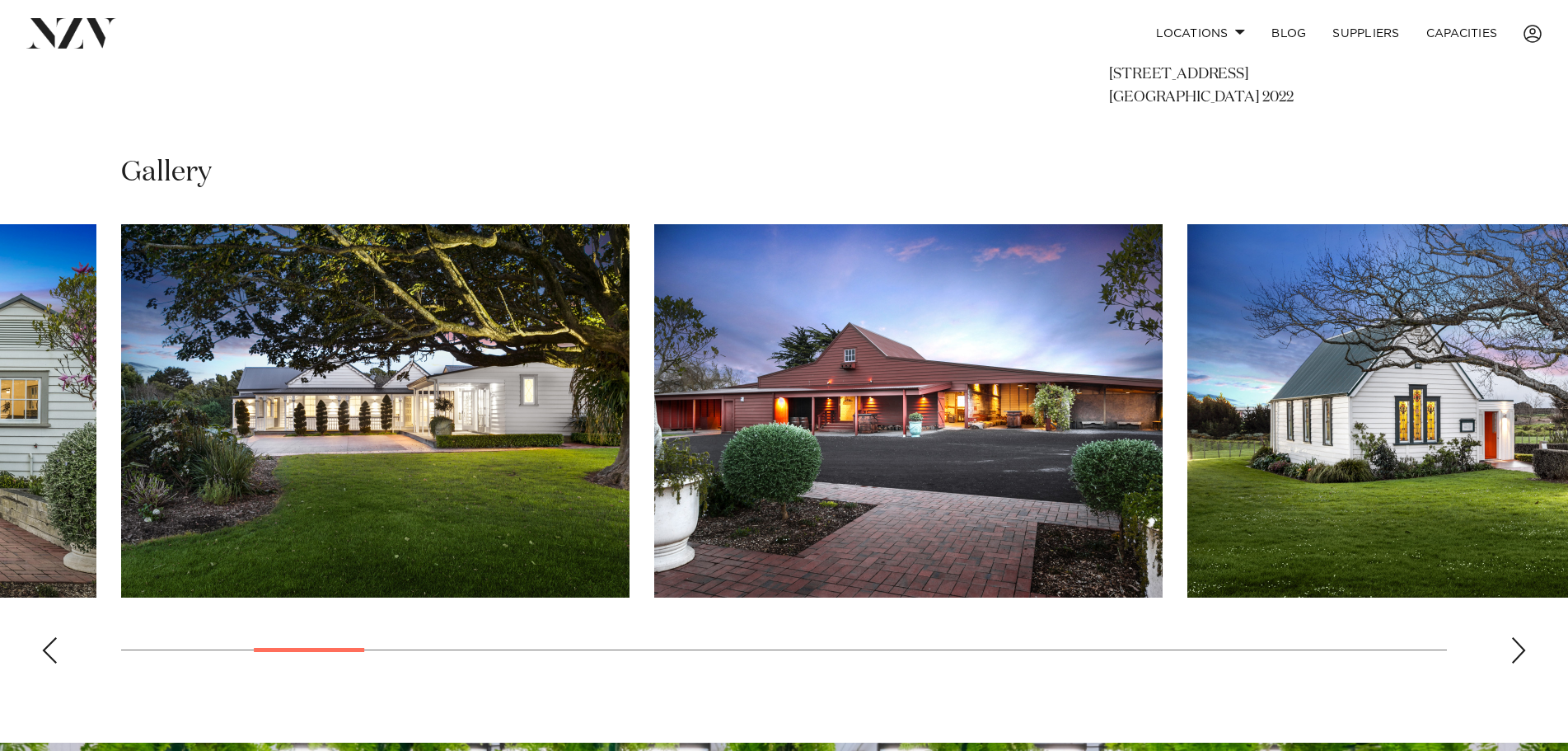
click at [1525, 650] on div "Next slide" at bounding box center [1518, 650] width 17 height 27
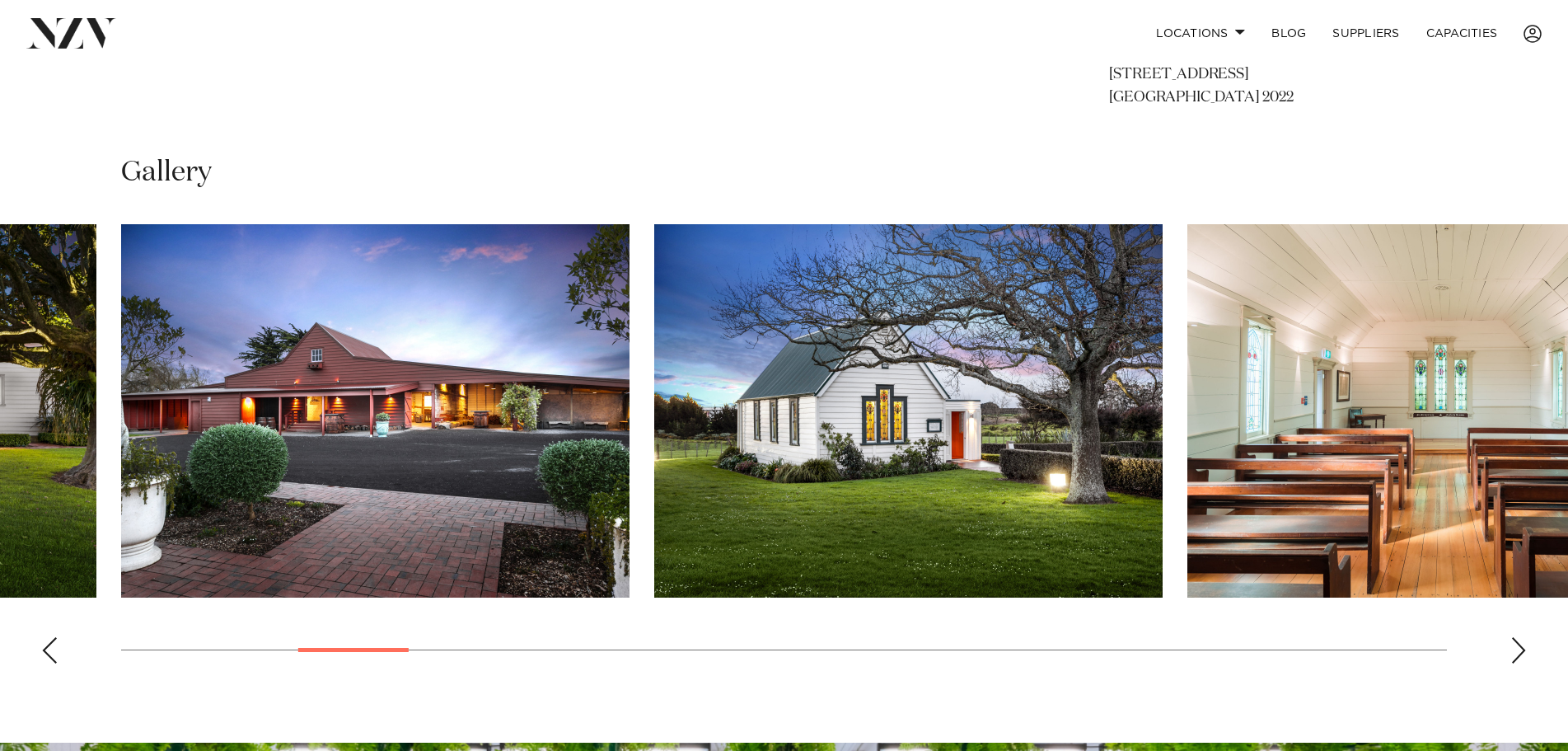
click at [1525, 650] on div "Next slide" at bounding box center [1518, 650] width 17 height 27
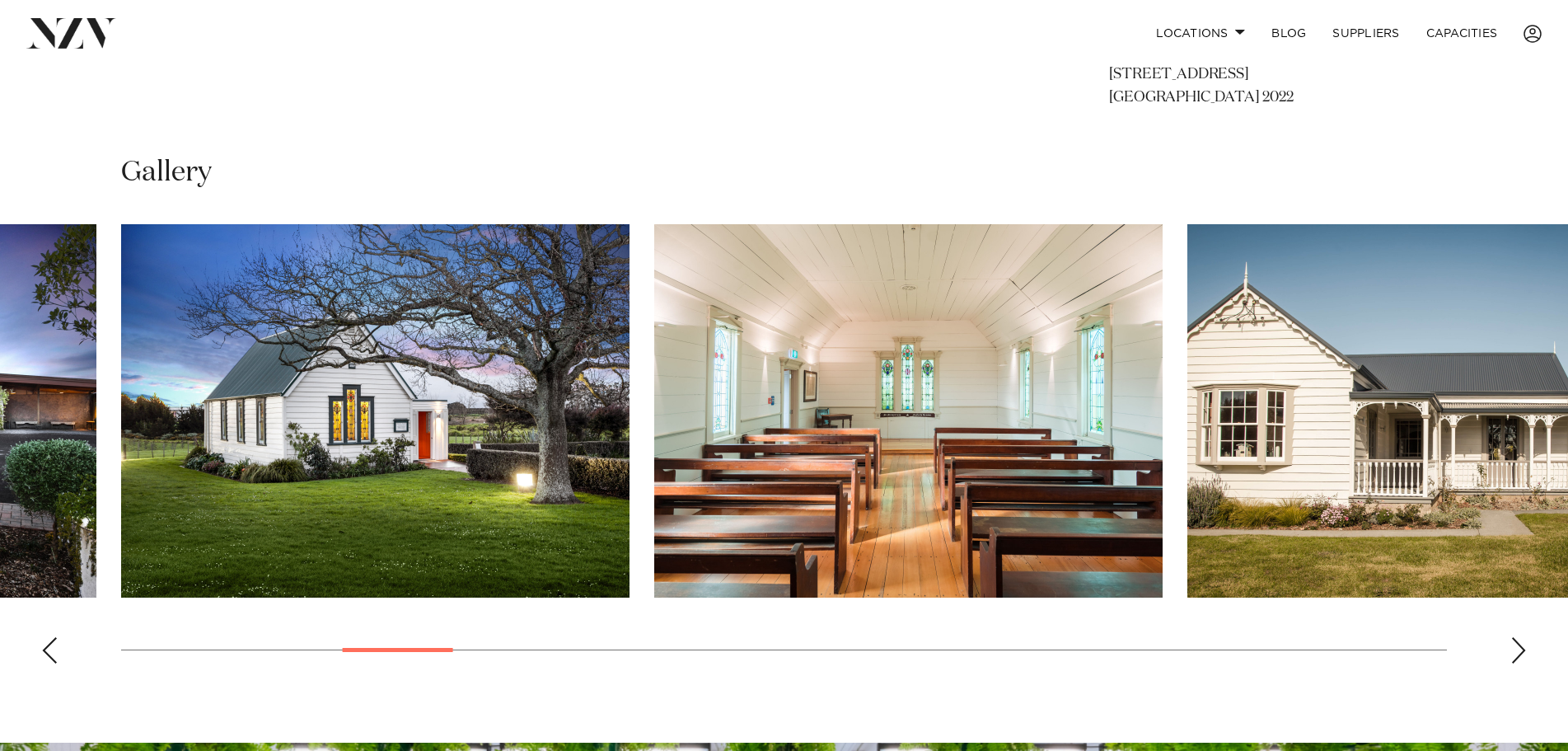
click at [1525, 650] on div "Next slide" at bounding box center [1518, 650] width 17 height 27
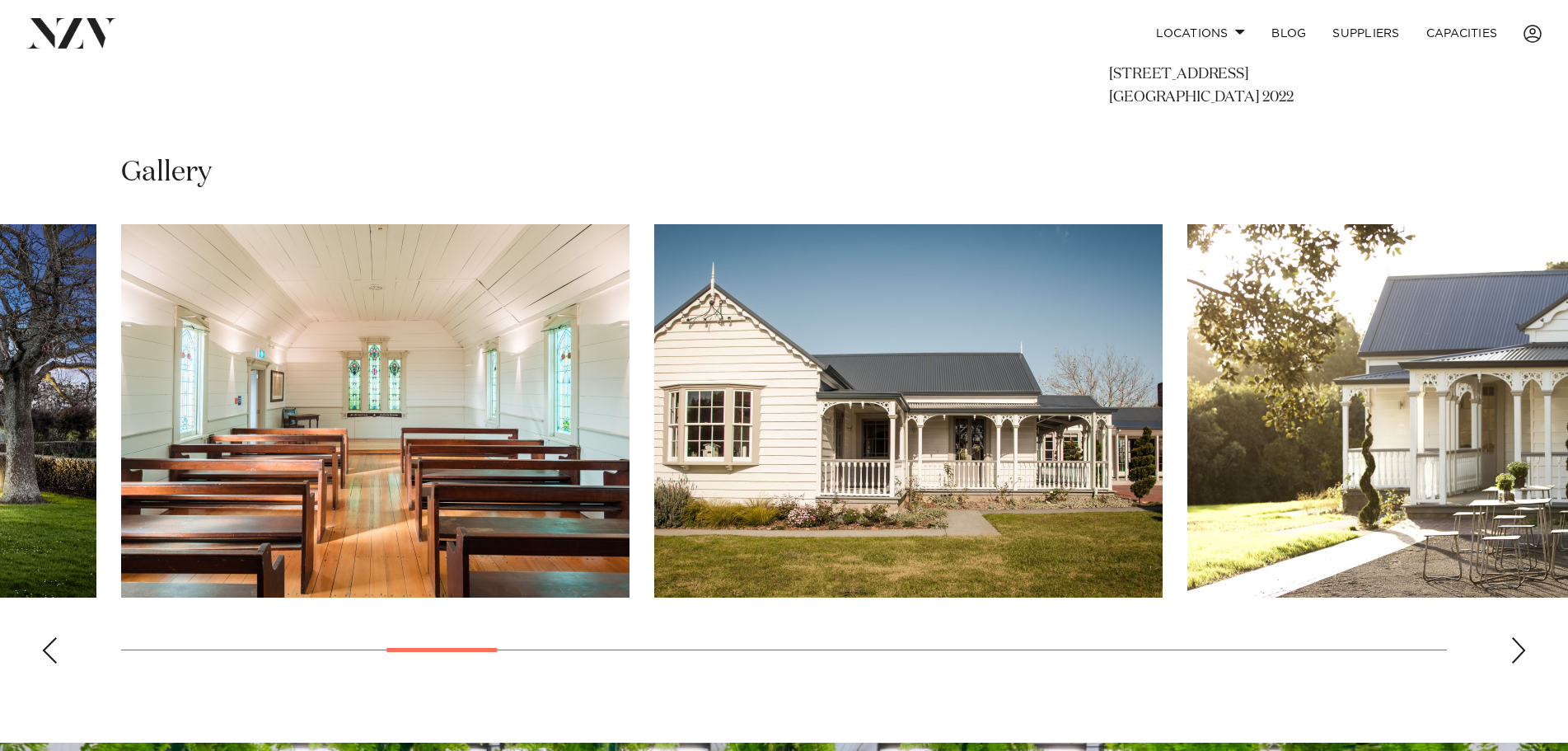
click at [1525, 650] on div "Next slide" at bounding box center [1518, 650] width 17 height 27
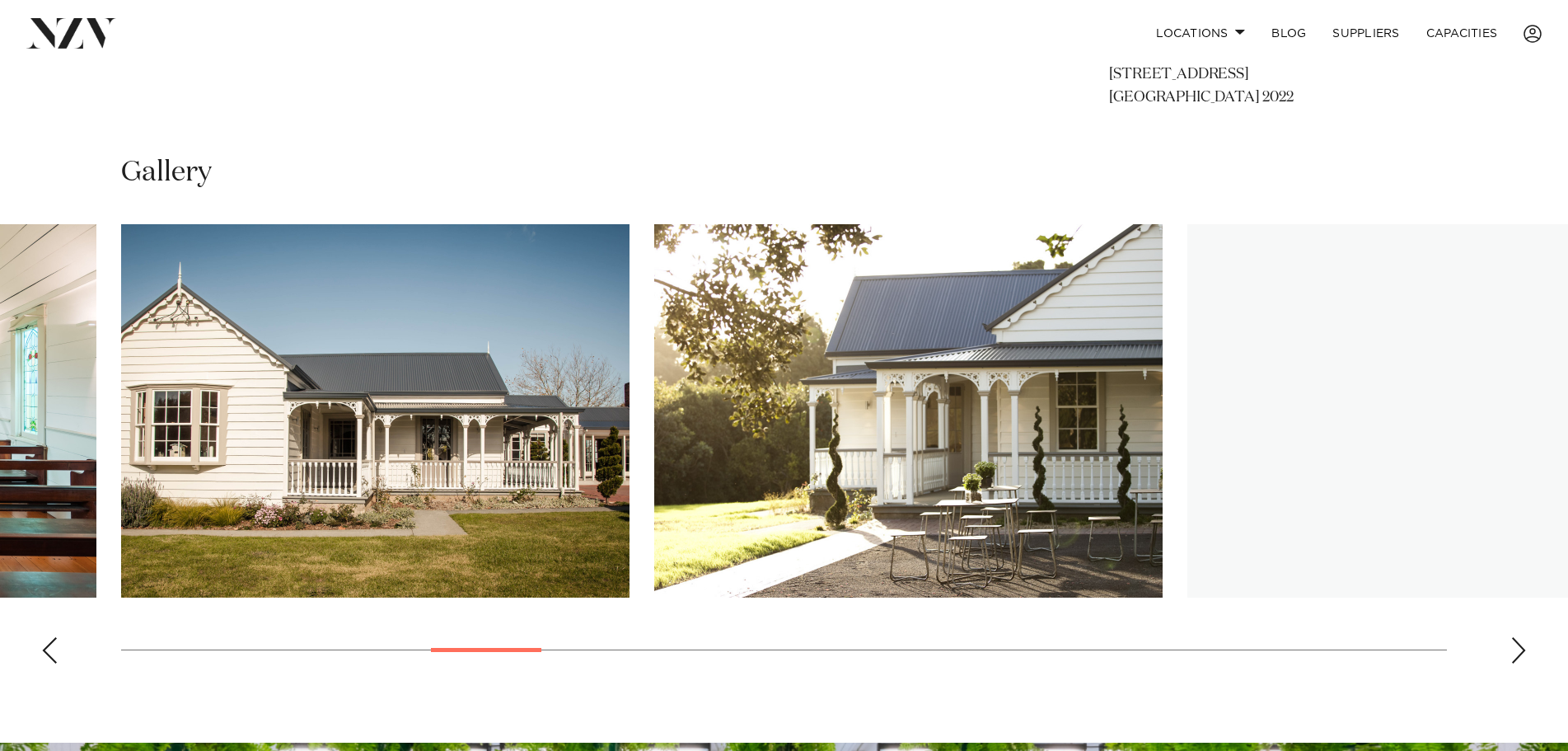
click at [1525, 650] on div "Next slide" at bounding box center [1518, 650] width 17 height 27
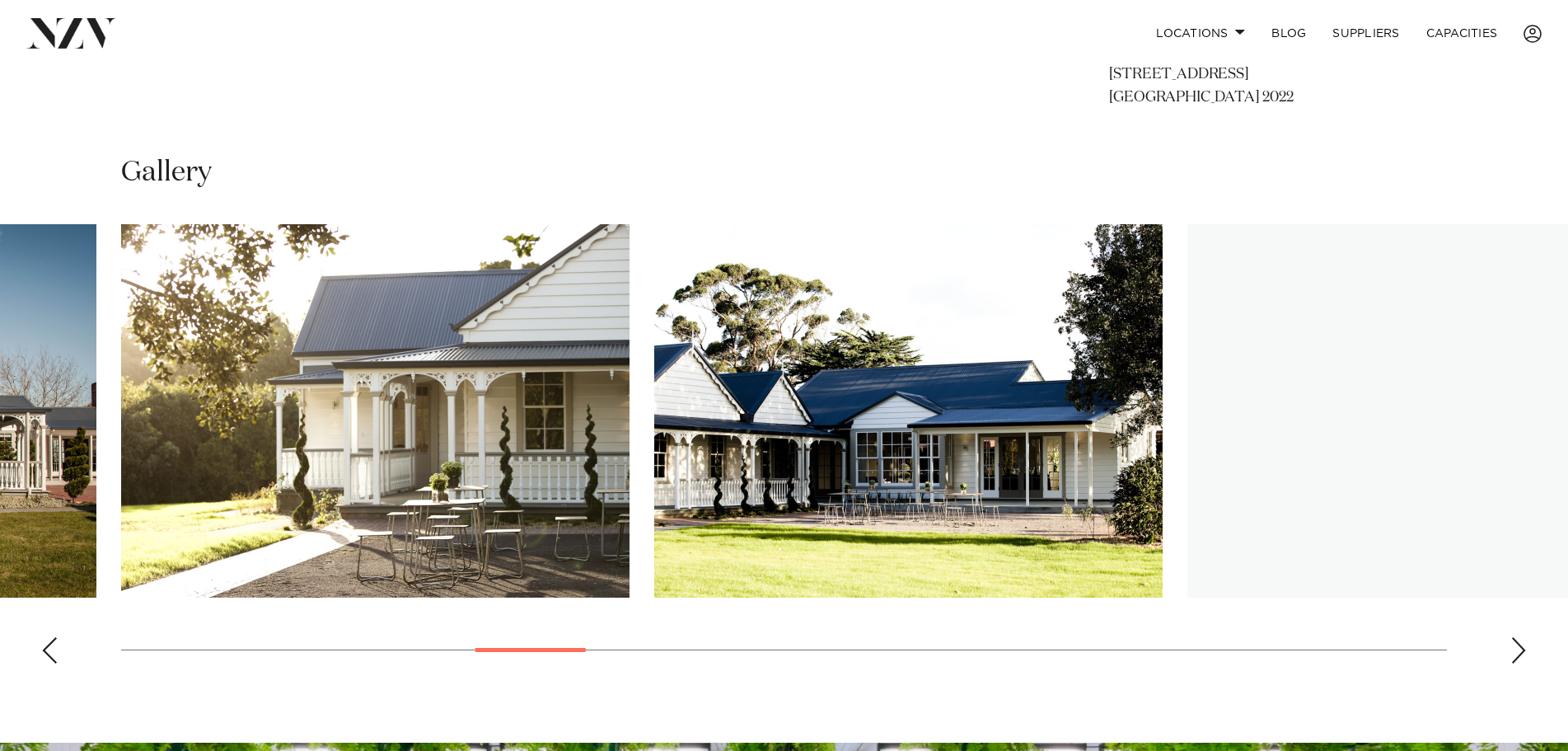
click at [1525, 650] on div "Next slide" at bounding box center [1518, 650] width 17 height 27
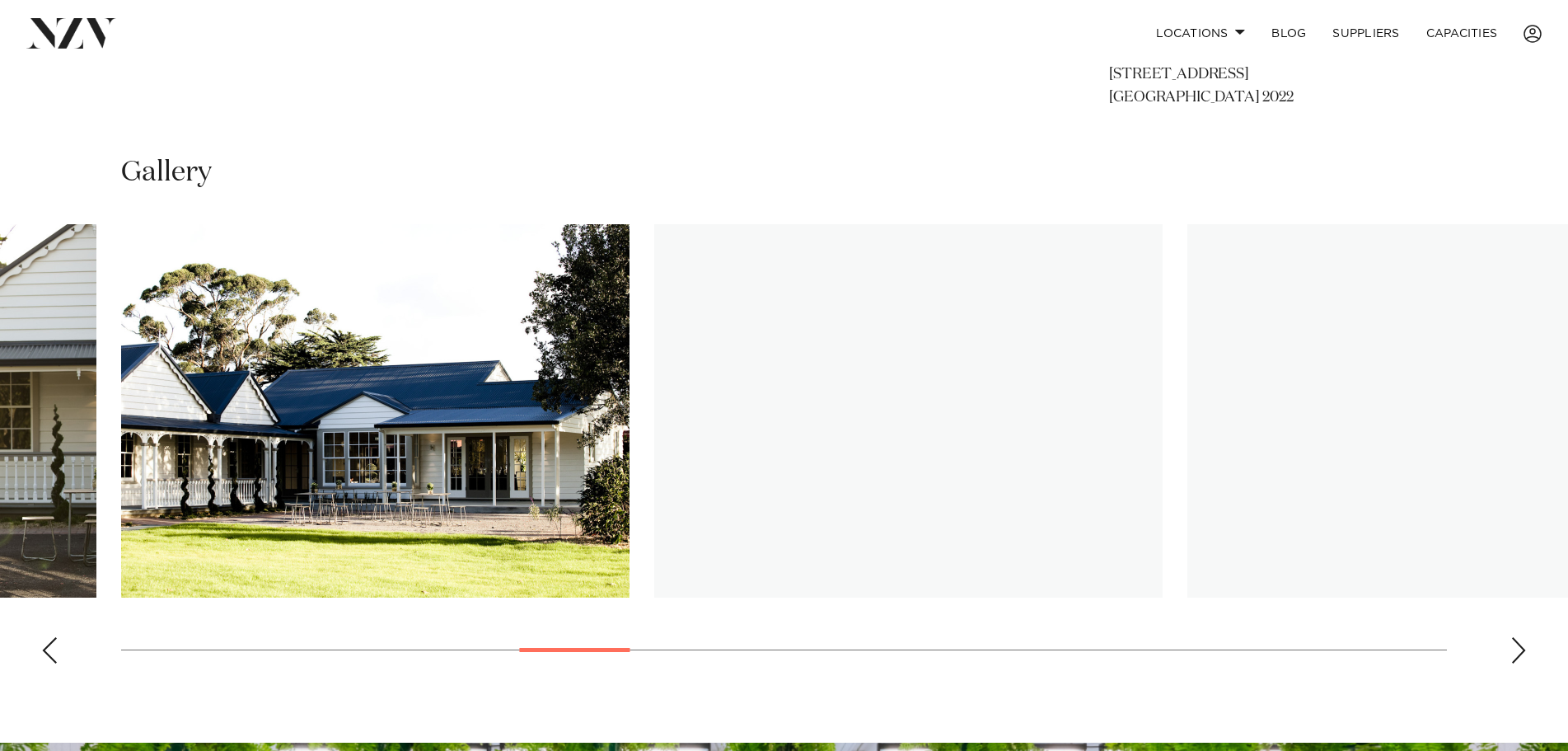
click at [1525, 650] on div "Next slide" at bounding box center [1518, 650] width 17 height 27
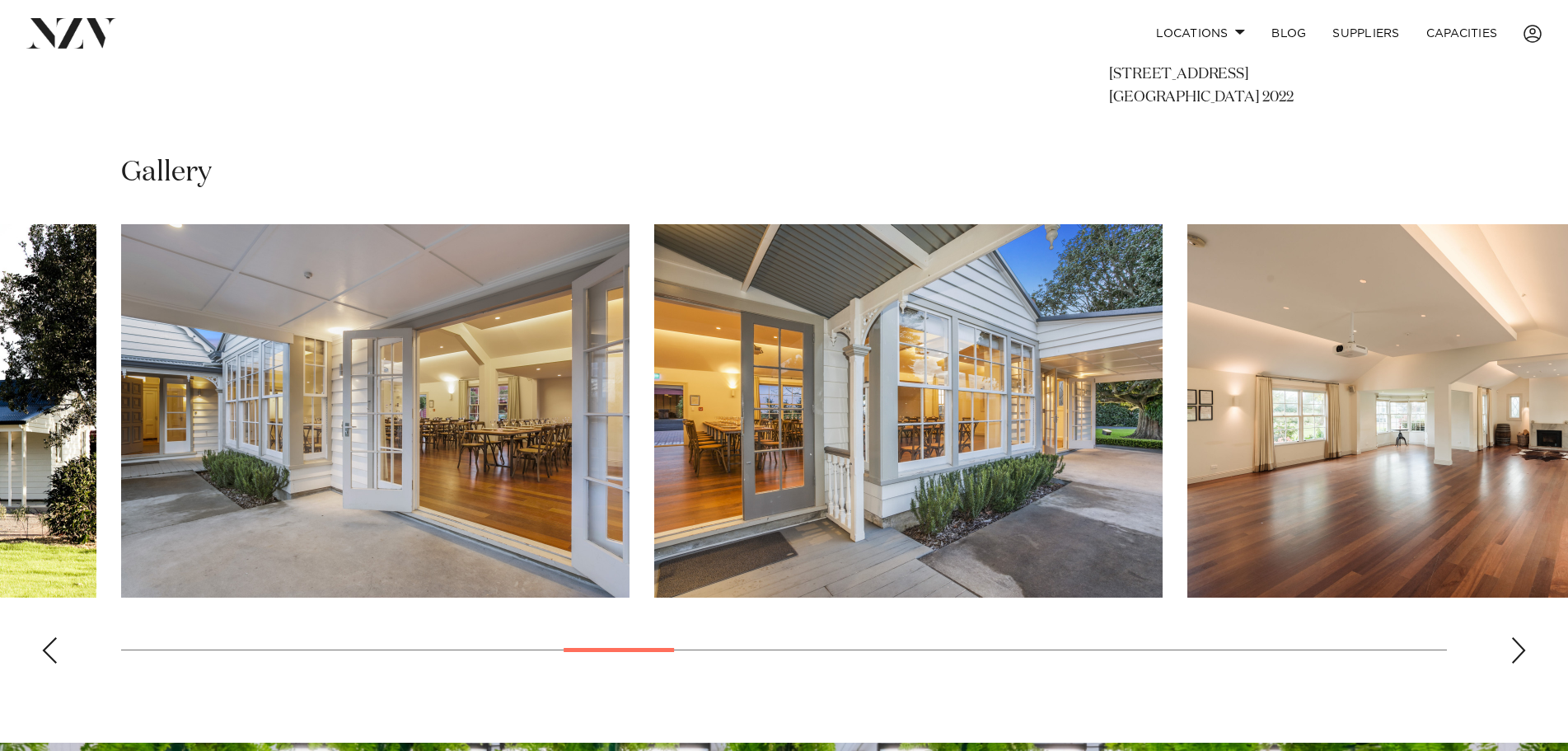
click at [1525, 650] on div "Next slide" at bounding box center [1518, 650] width 17 height 27
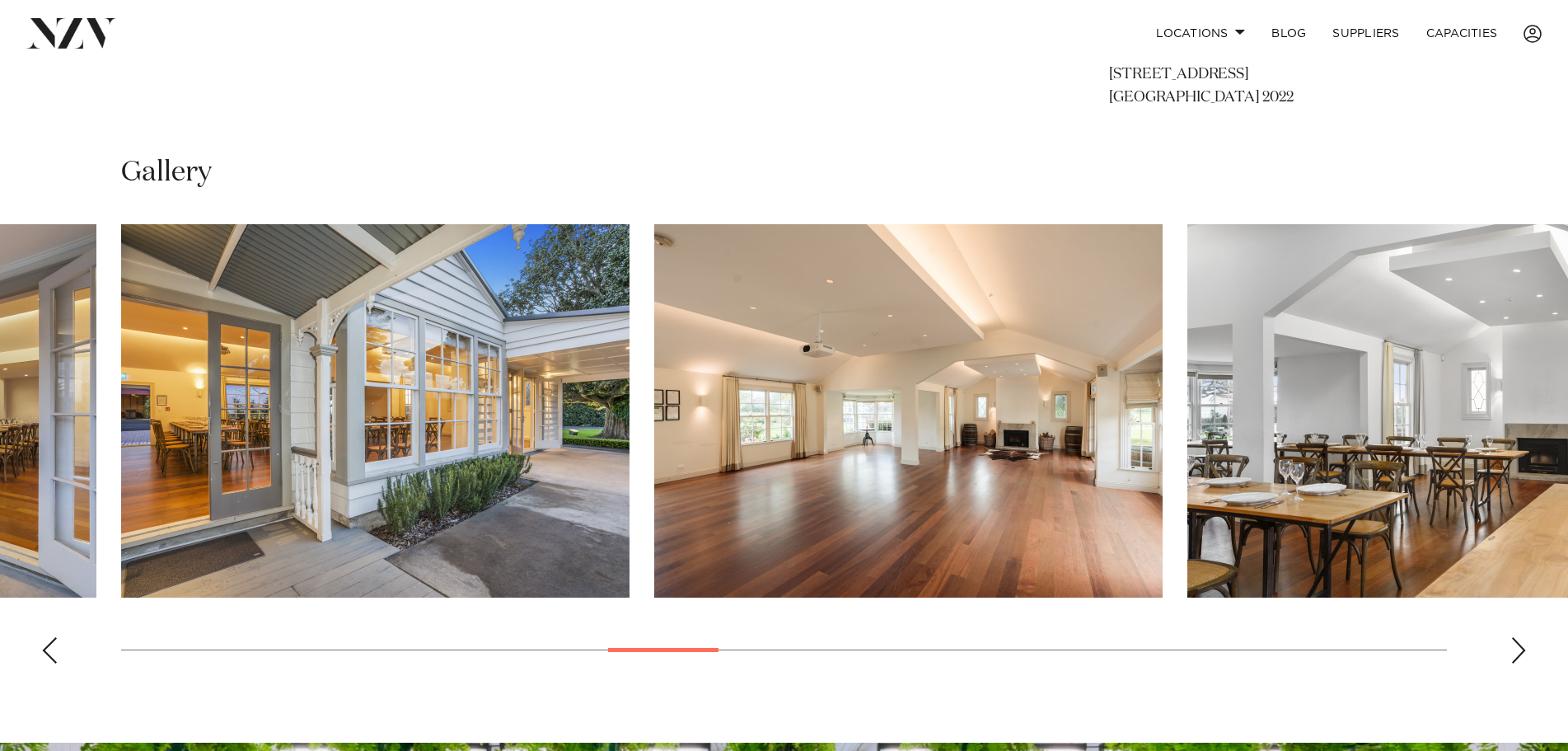
click at [1525, 650] on div "Next slide" at bounding box center [1518, 650] width 17 height 27
